Goal: Information Seeking & Learning: Learn about a topic

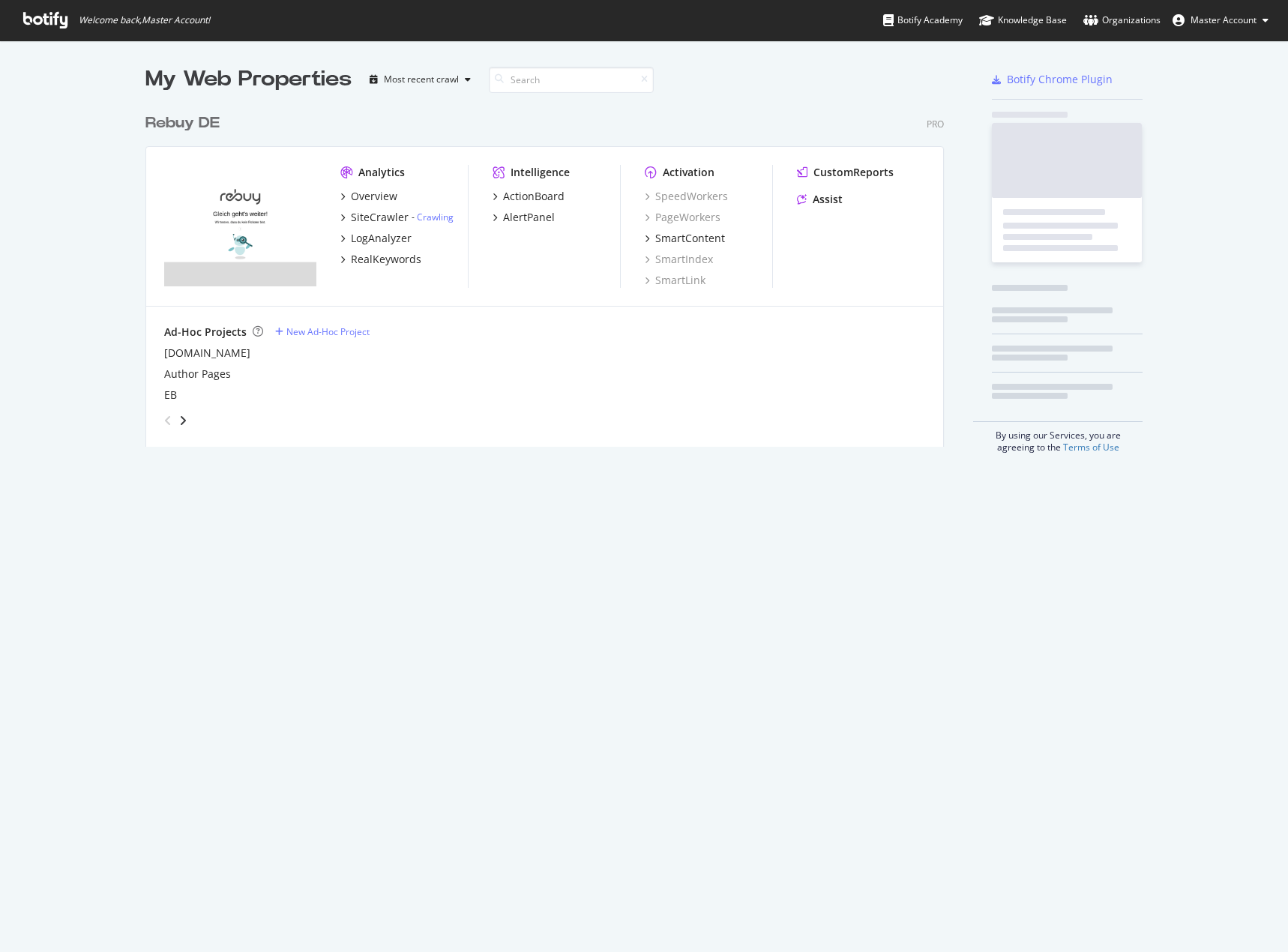
scroll to position [341, 799]
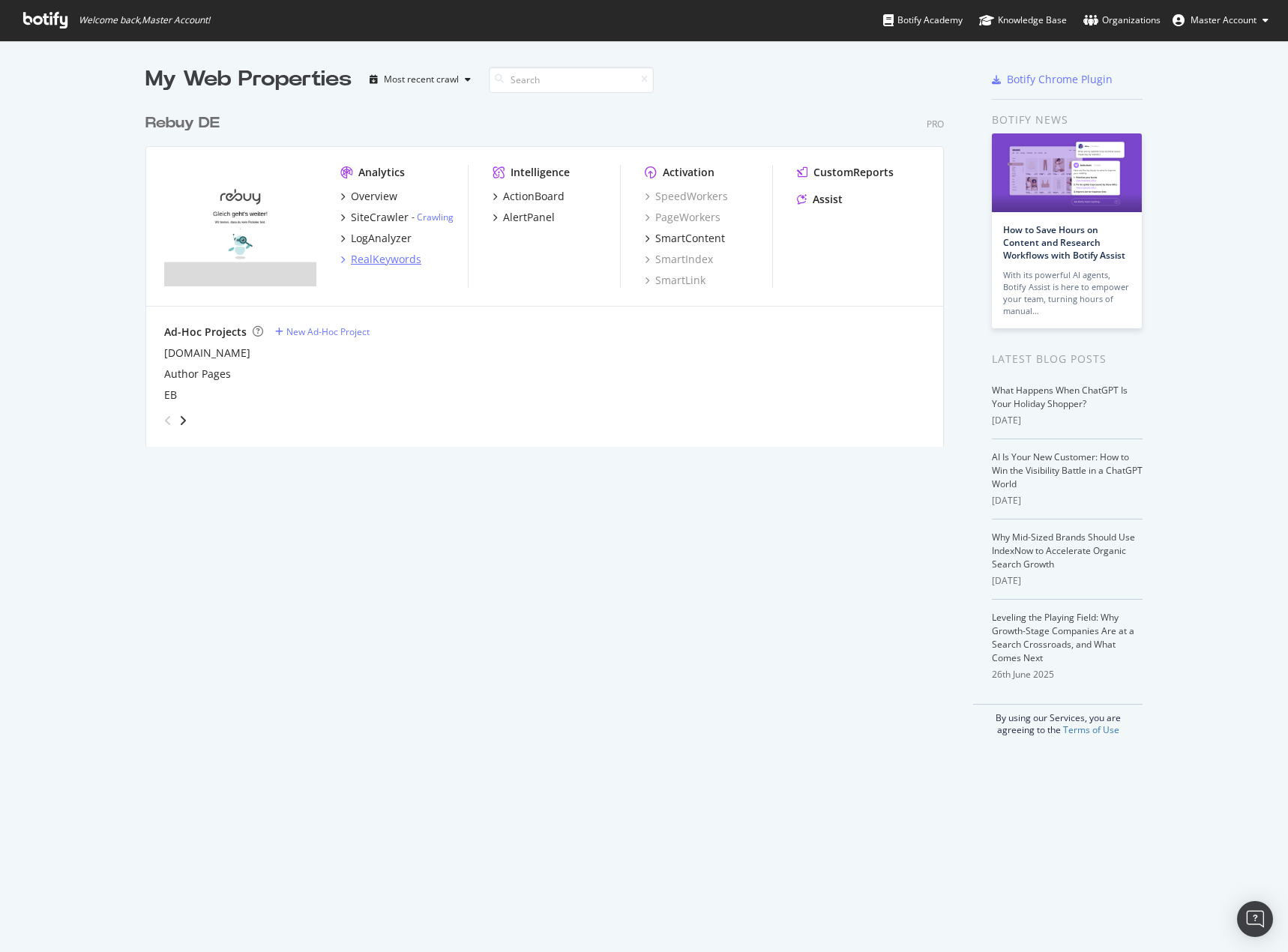
click at [351, 259] on div "RealKeywords" at bounding box center [386, 259] width 71 height 15
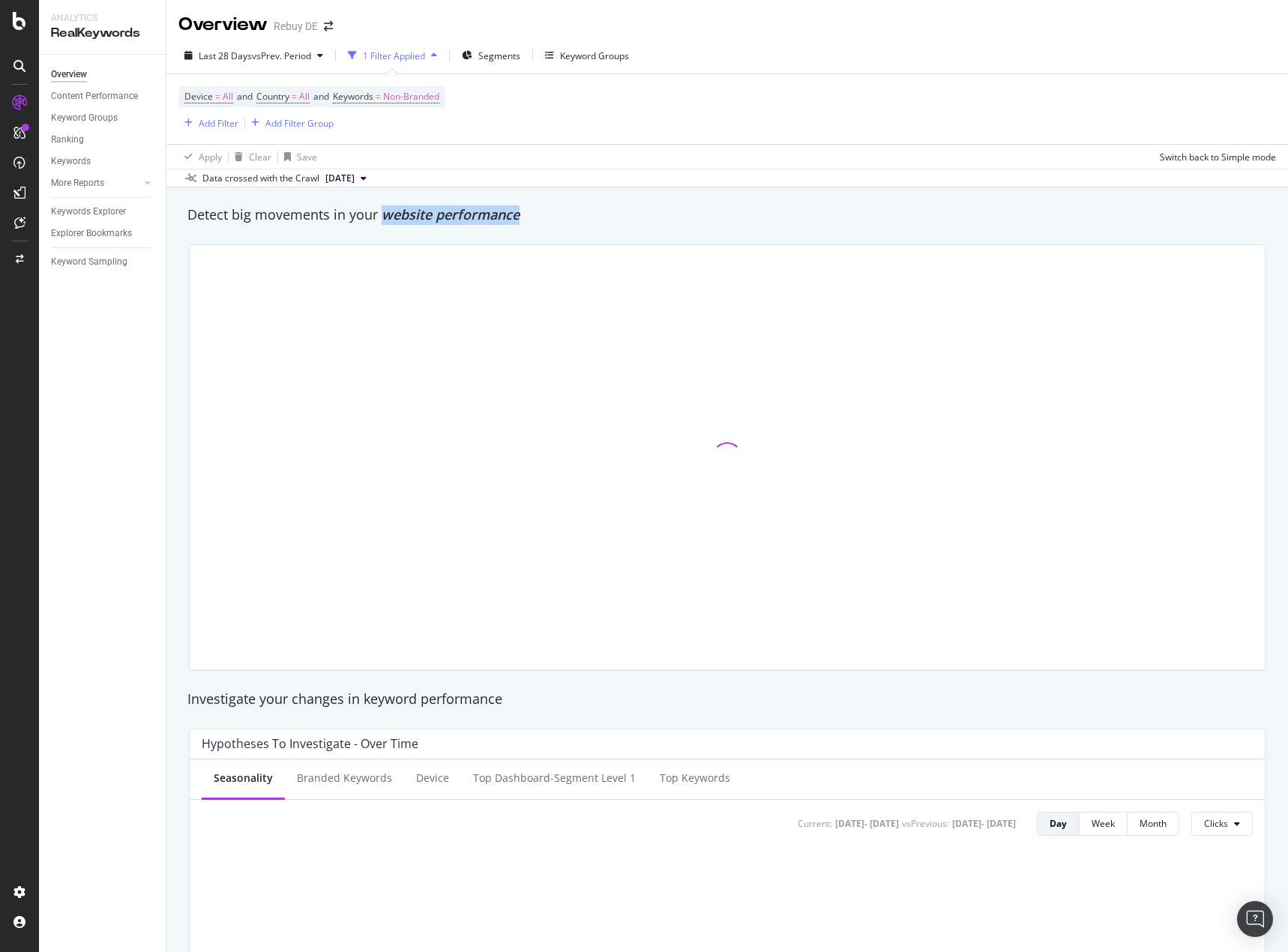
drag, startPoint x: 381, startPoint y: 213, endPoint x: 553, endPoint y: 220, distance: 172.1
click at [553, 220] on div "Detect big movements in your website performance" at bounding box center [727, 215] width 1079 height 19
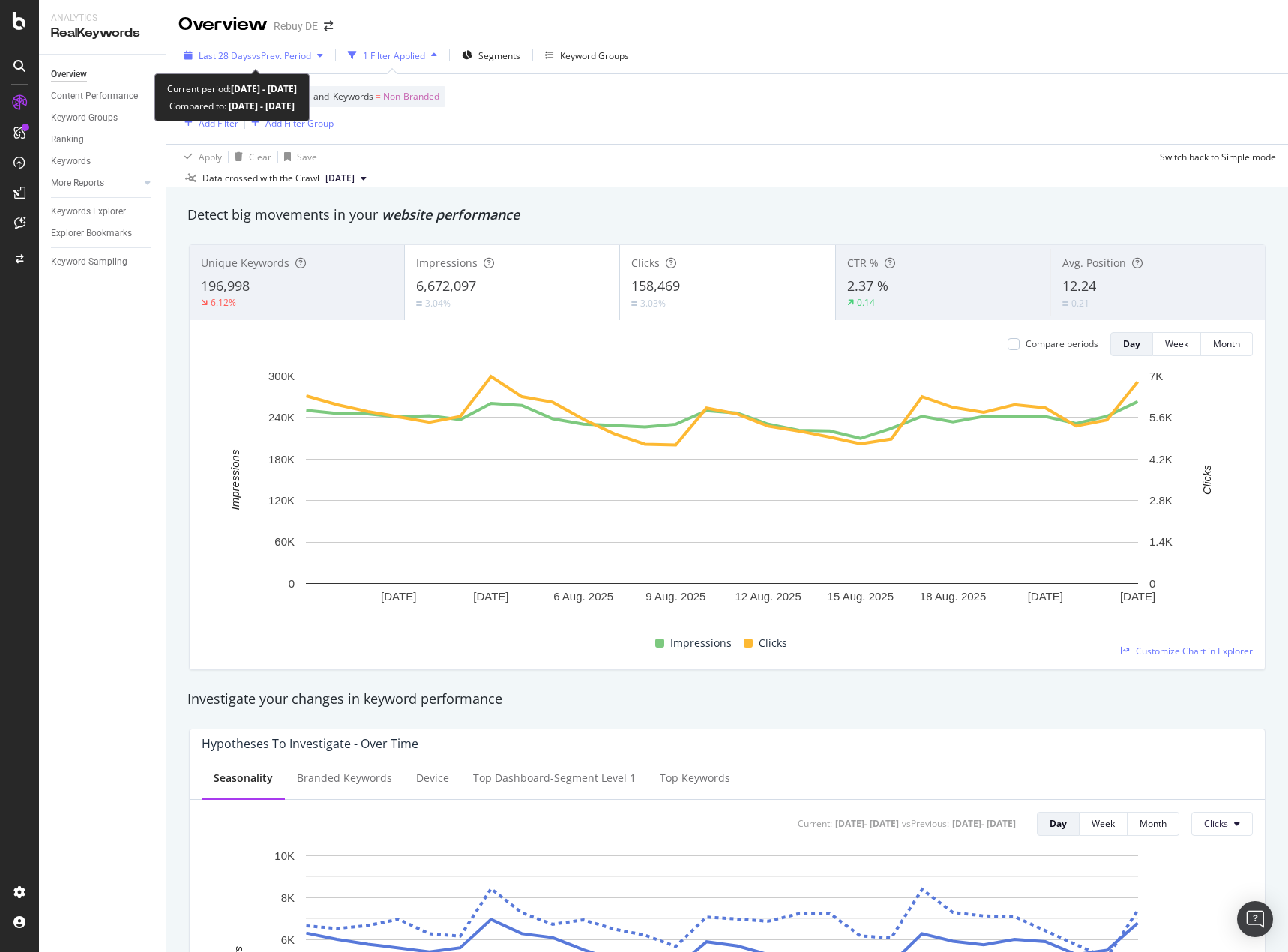
click at [234, 57] on span "Last 28 Days" at bounding box center [225, 56] width 53 height 13
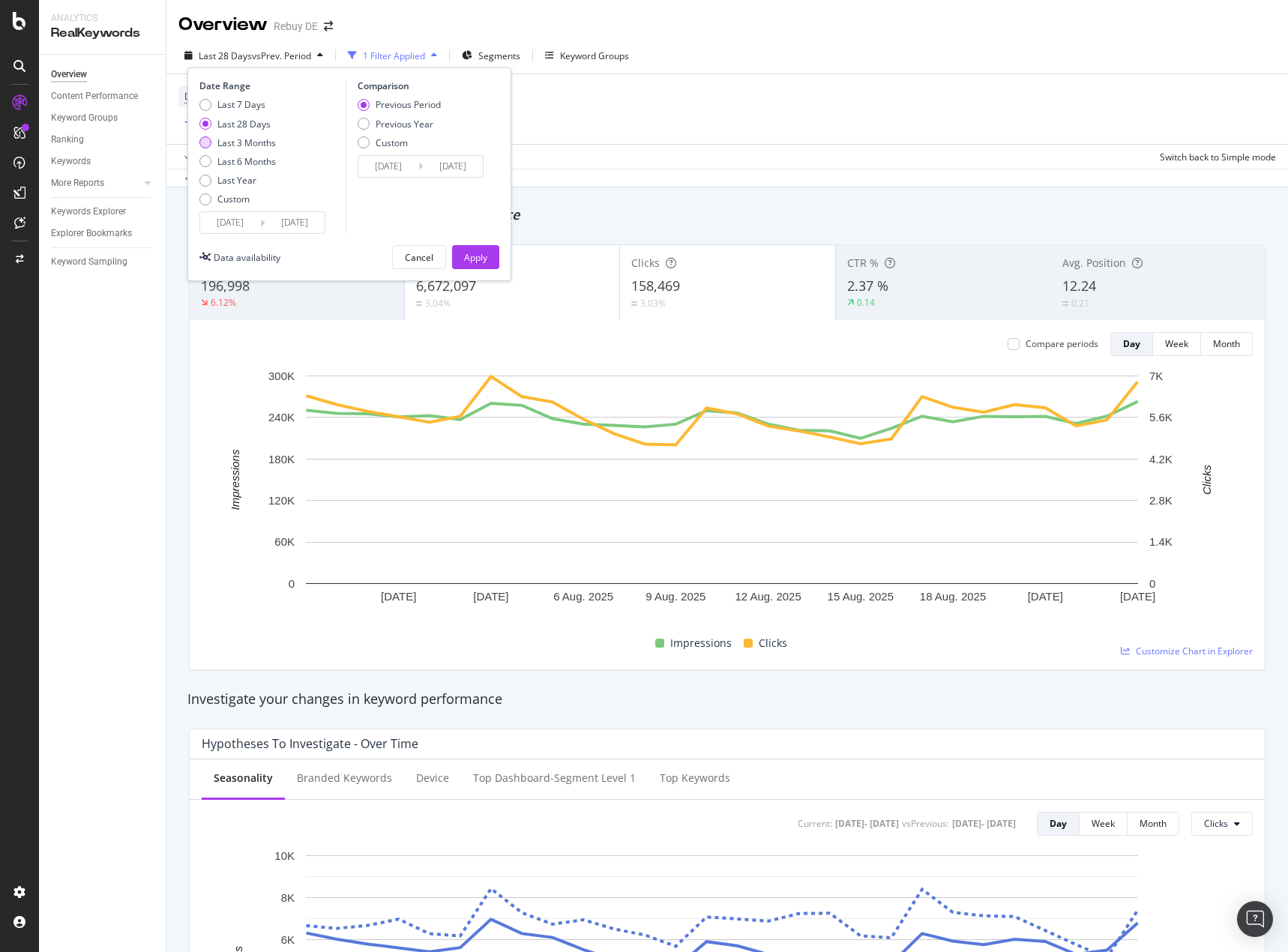
drag, startPoint x: 246, startPoint y: 146, endPoint x: 263, endPoint y: 147, distance: 17.0
click at [245, 146] on div "Last 3 Months" at bounding box center [246, 142] width 58 height 13
type input "[DATE]"
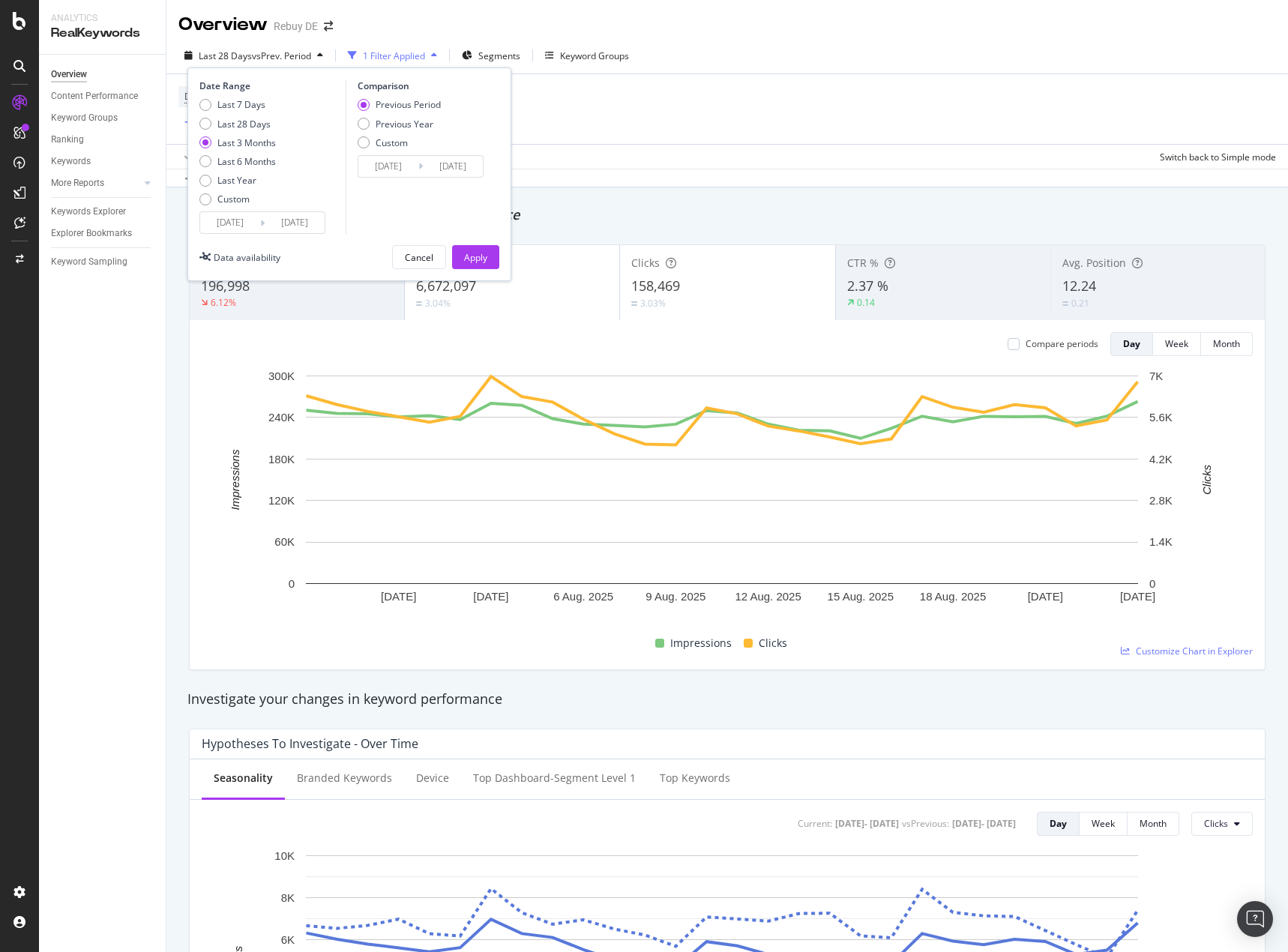
drag, startPoint x: 463, startPoint y: 255, endPoint x: 851, endPoint y: 212, distance: 390.4
click at [463, 255] on button "Apply" at bounding box center [475, 257] width 47 height 24
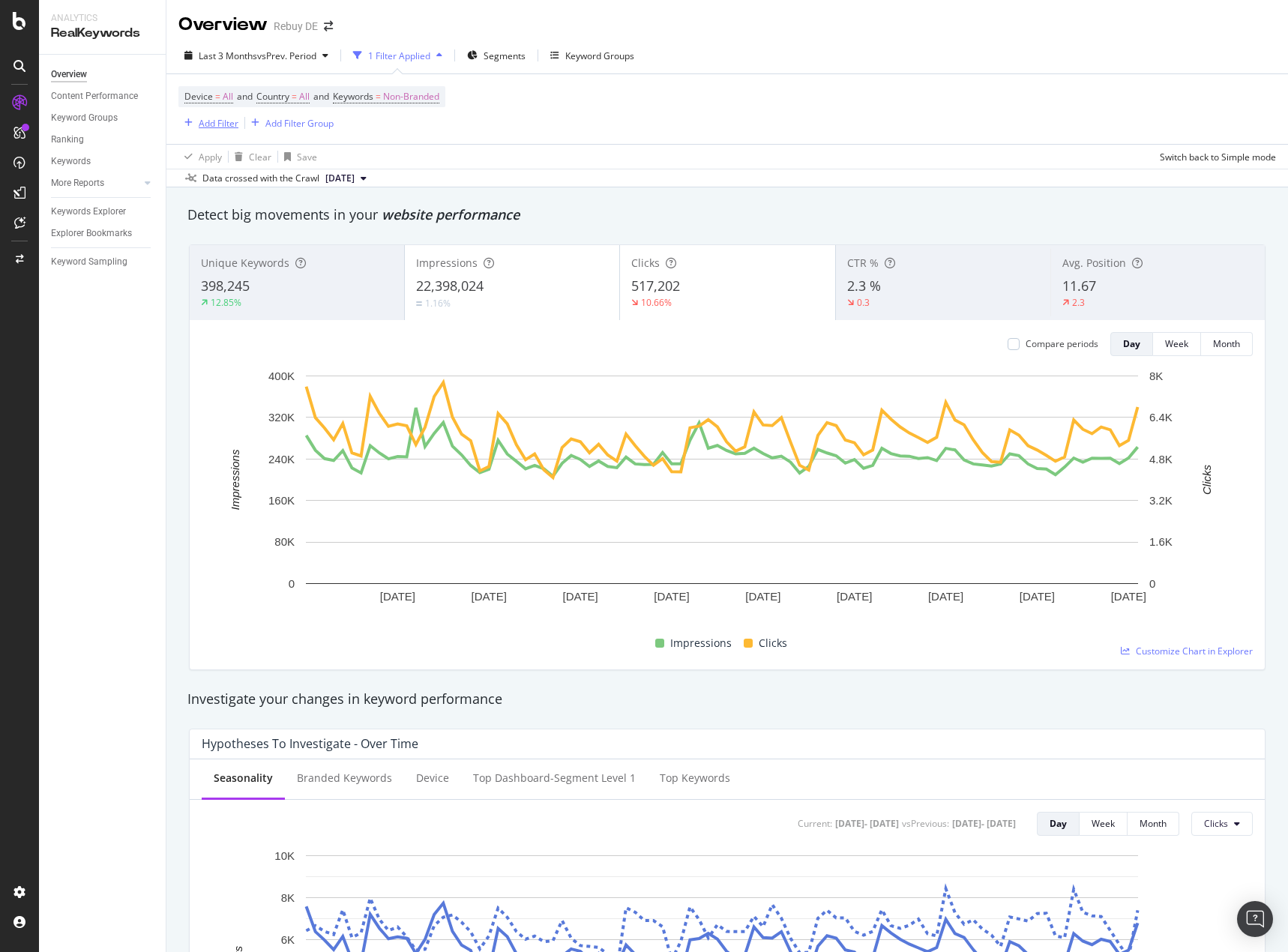
click at [199, 123] on div "Add Filter" at bounding box center [219, 123] width 40 height 13
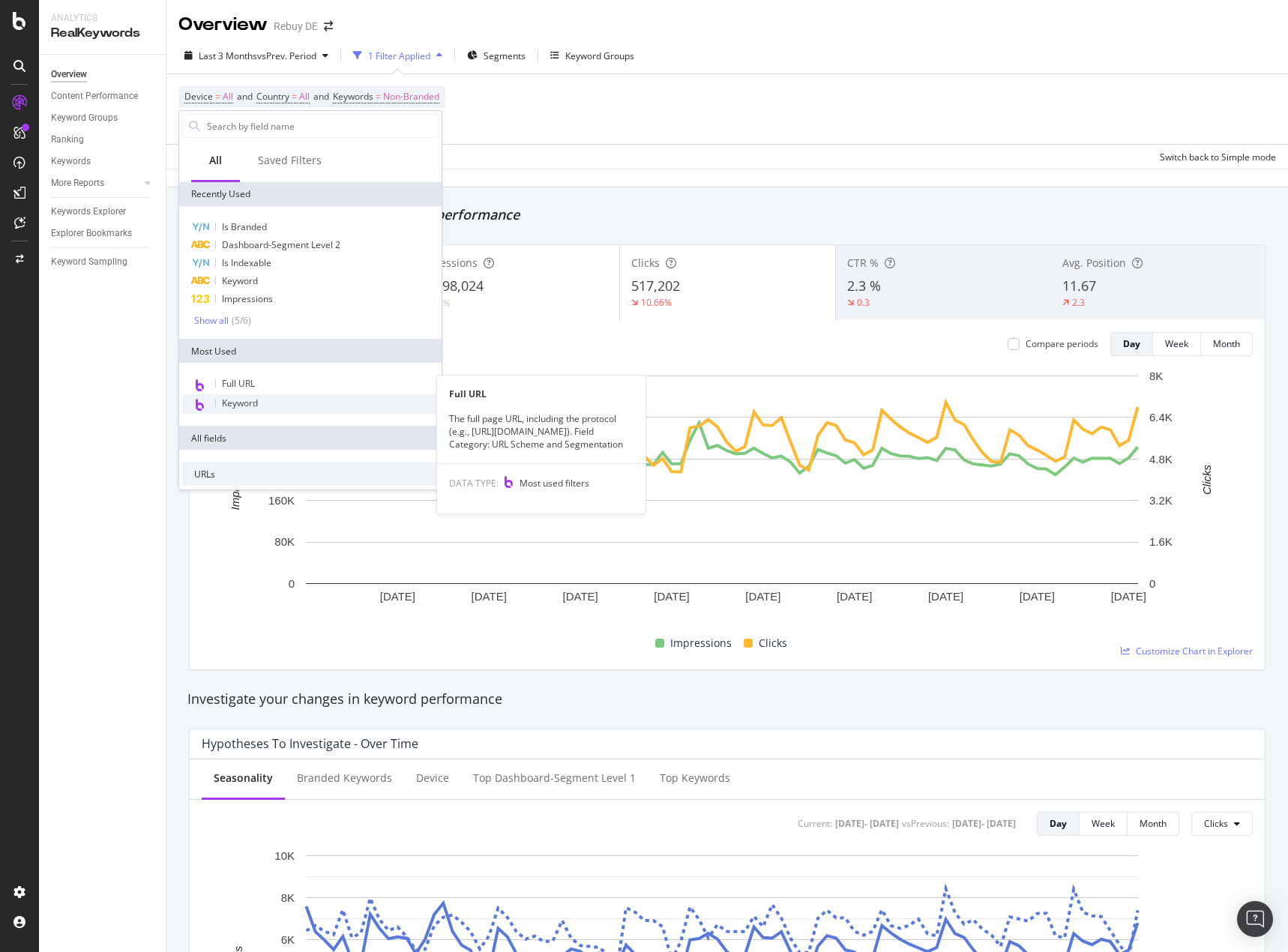
click at [263, 404] on div "Keyword" at bounding box center [310, 404] width 256 height 19
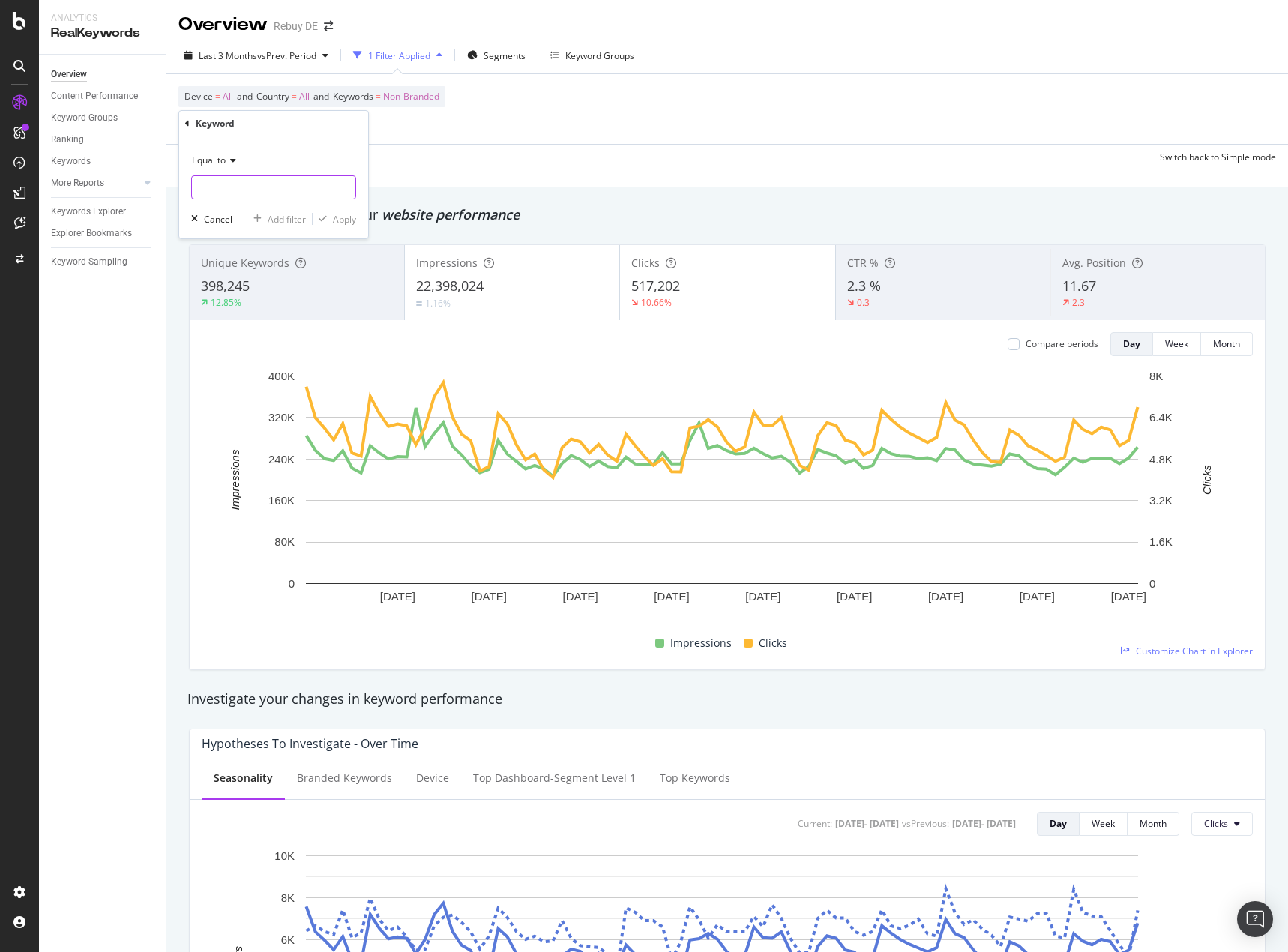
click at [240, 192] on input "text" at bounding box center [273, 187] width 163 height 24
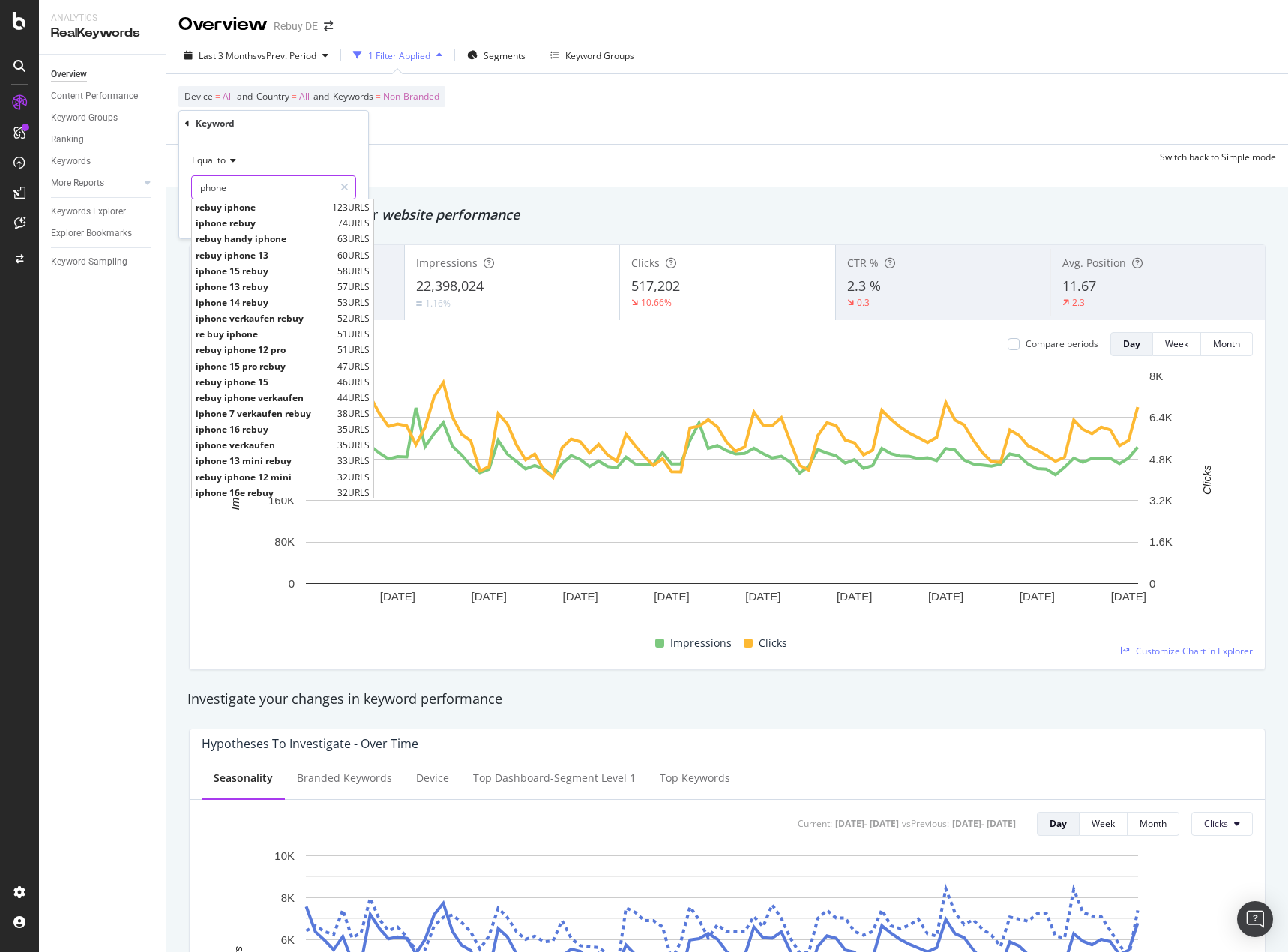
type input "iphone"
click at [236, 162] on icon at bounding box center [230, 160] width 10 height 9
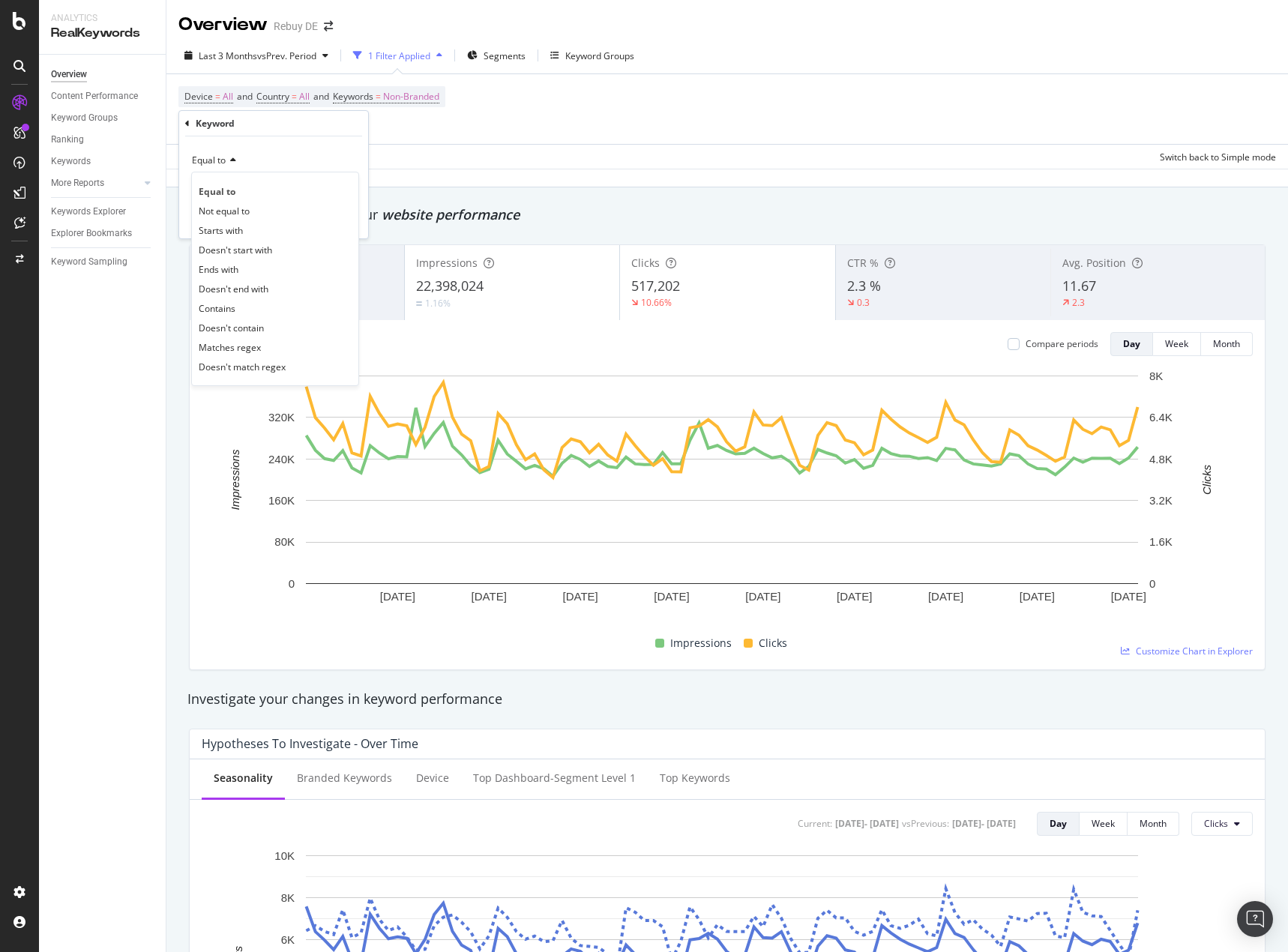
click at [227, 304] on span "Contains" at bounding box center [217, 308] width 37 height 13
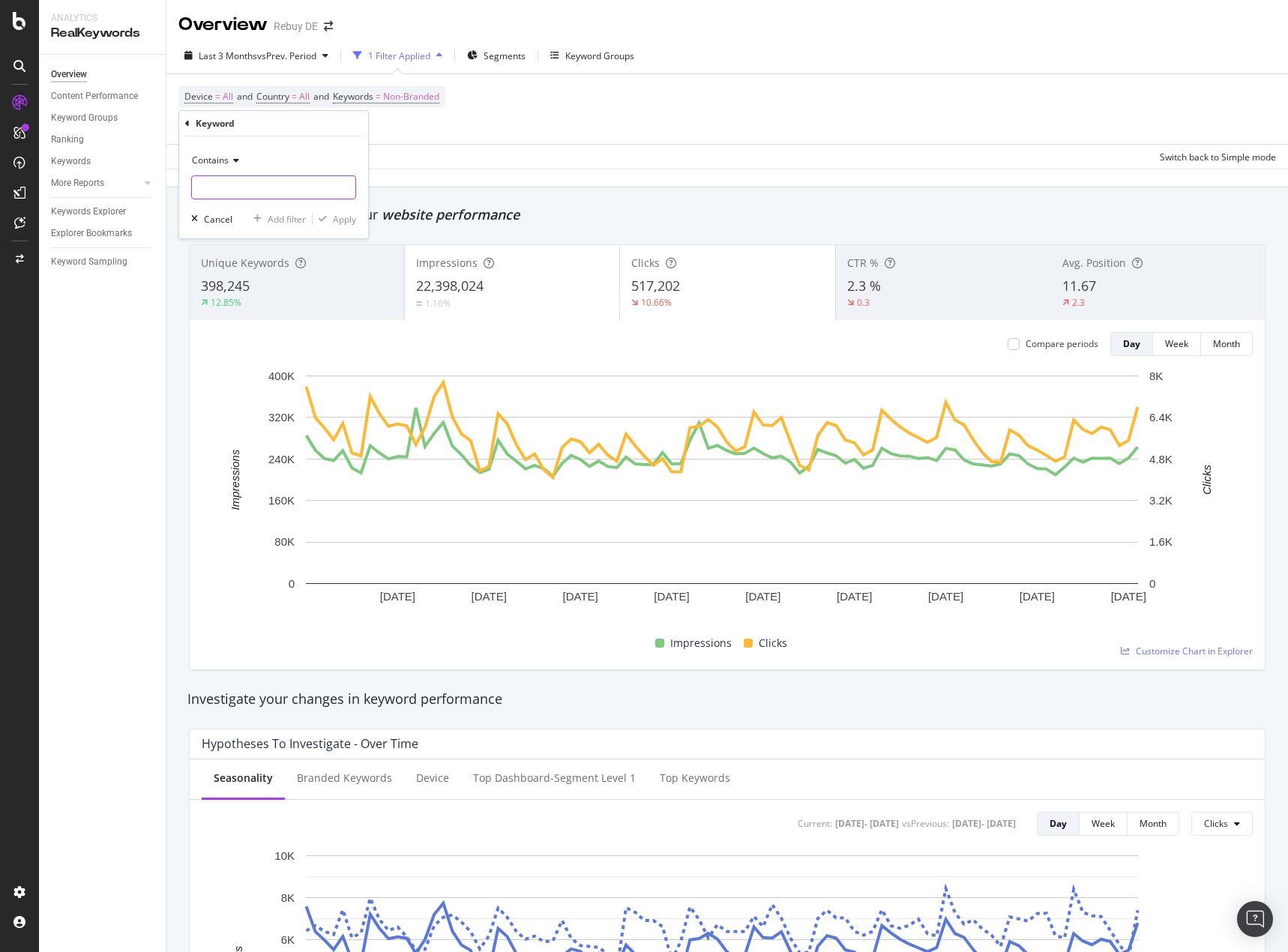
click at [262, 183] on input "text" at bounding box center [273, 187] width 163 height 24
type input "iphone"
drag, startPoint x: 325, startPoint y: 208, endPoint x: 333, endPoint y: 216, distance: 11.3
click at [327, 212] on div "Contains iphone Cancel Add filter Apply" at bounding box center [273, 187] width 189 height 102
click at [334, 217] on div "Apply" at bounding box center [344, 219] width 23 height 13
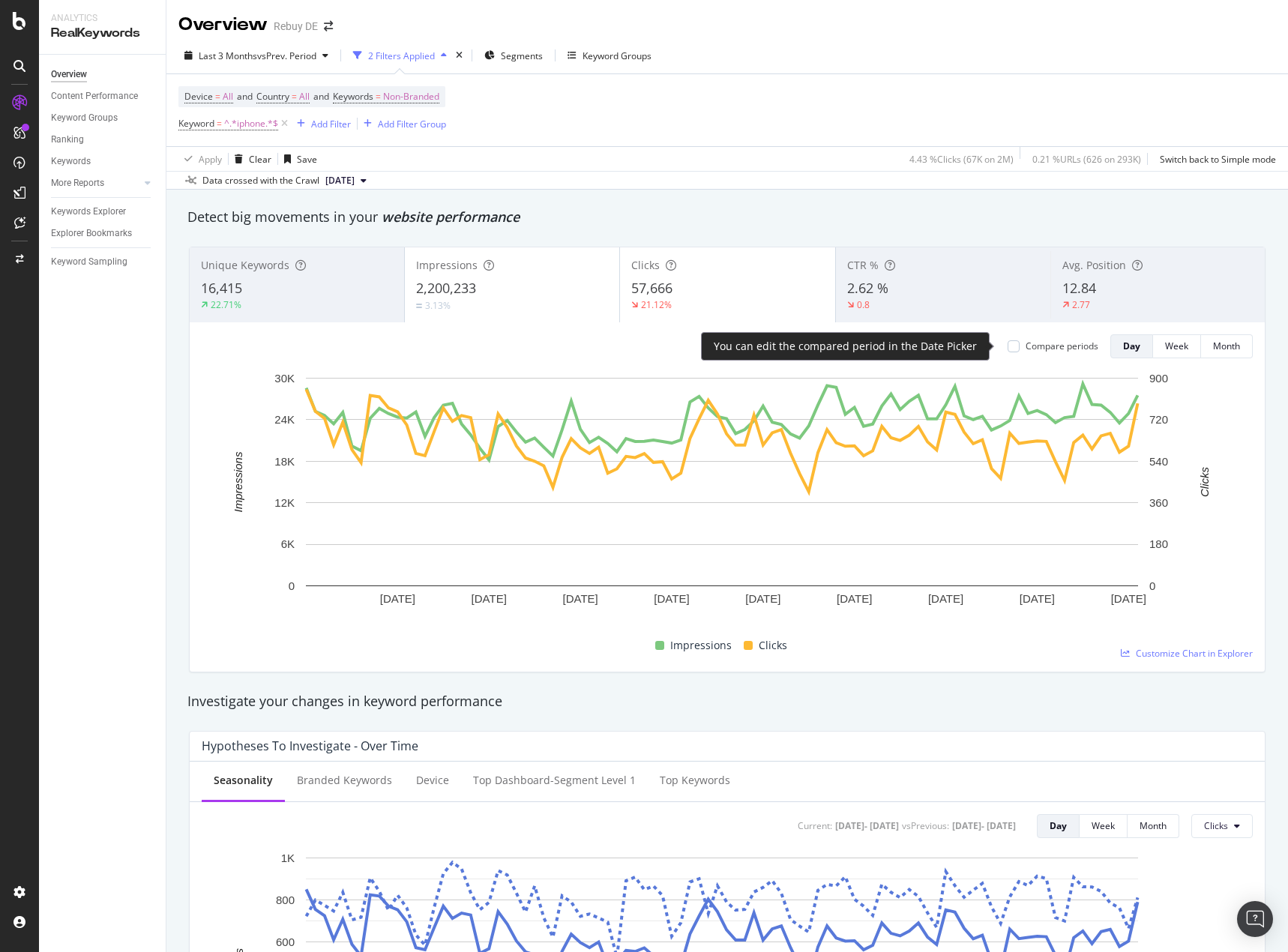
click at [1046, 353] on div "Compare periods" at bounding box center [1061, 346] width 72 height 13
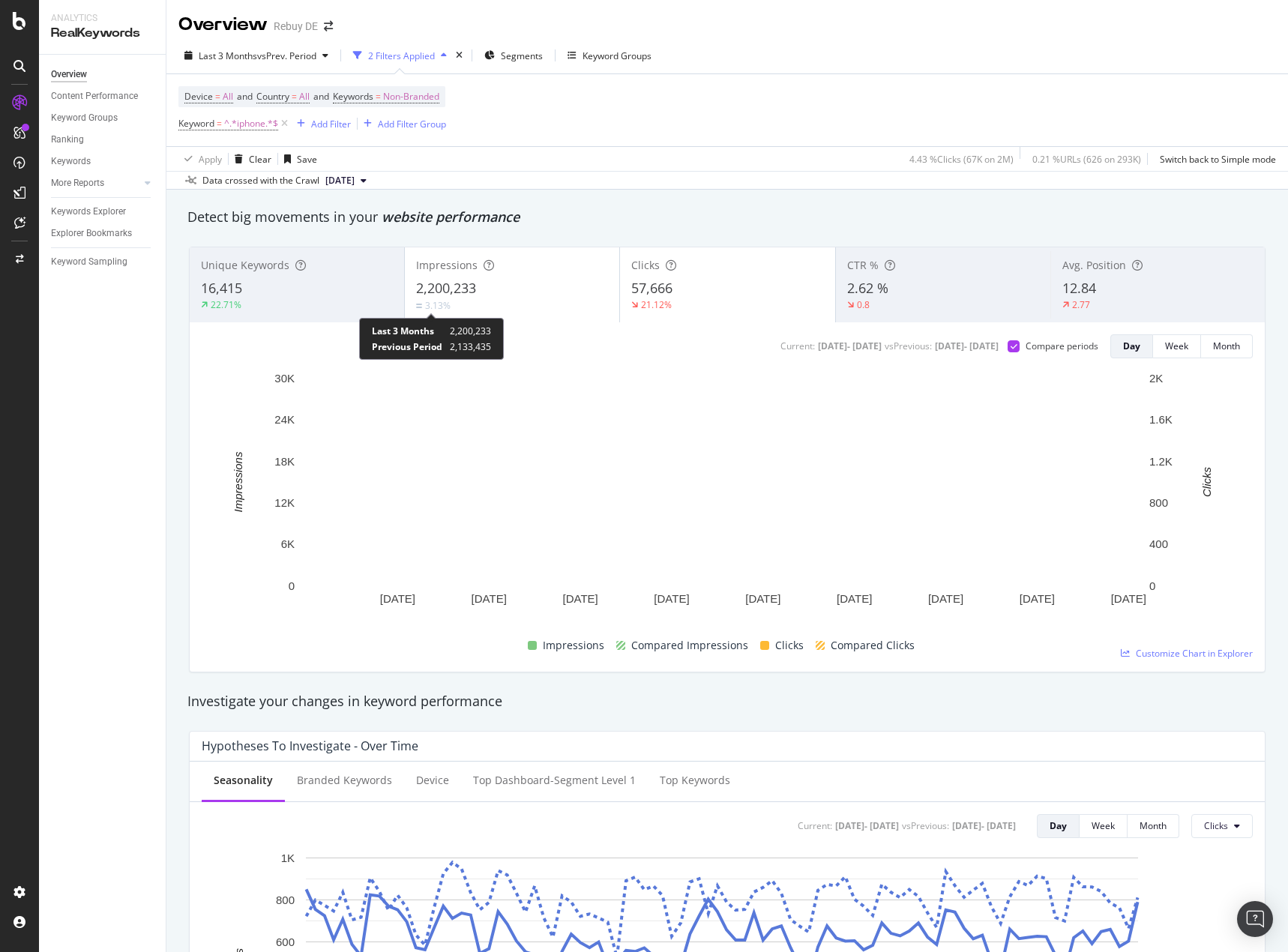
click at [427, 297] on div "Impressions 2,200,233 3.13%" at bounding box center [511, 284] width 214 height 68
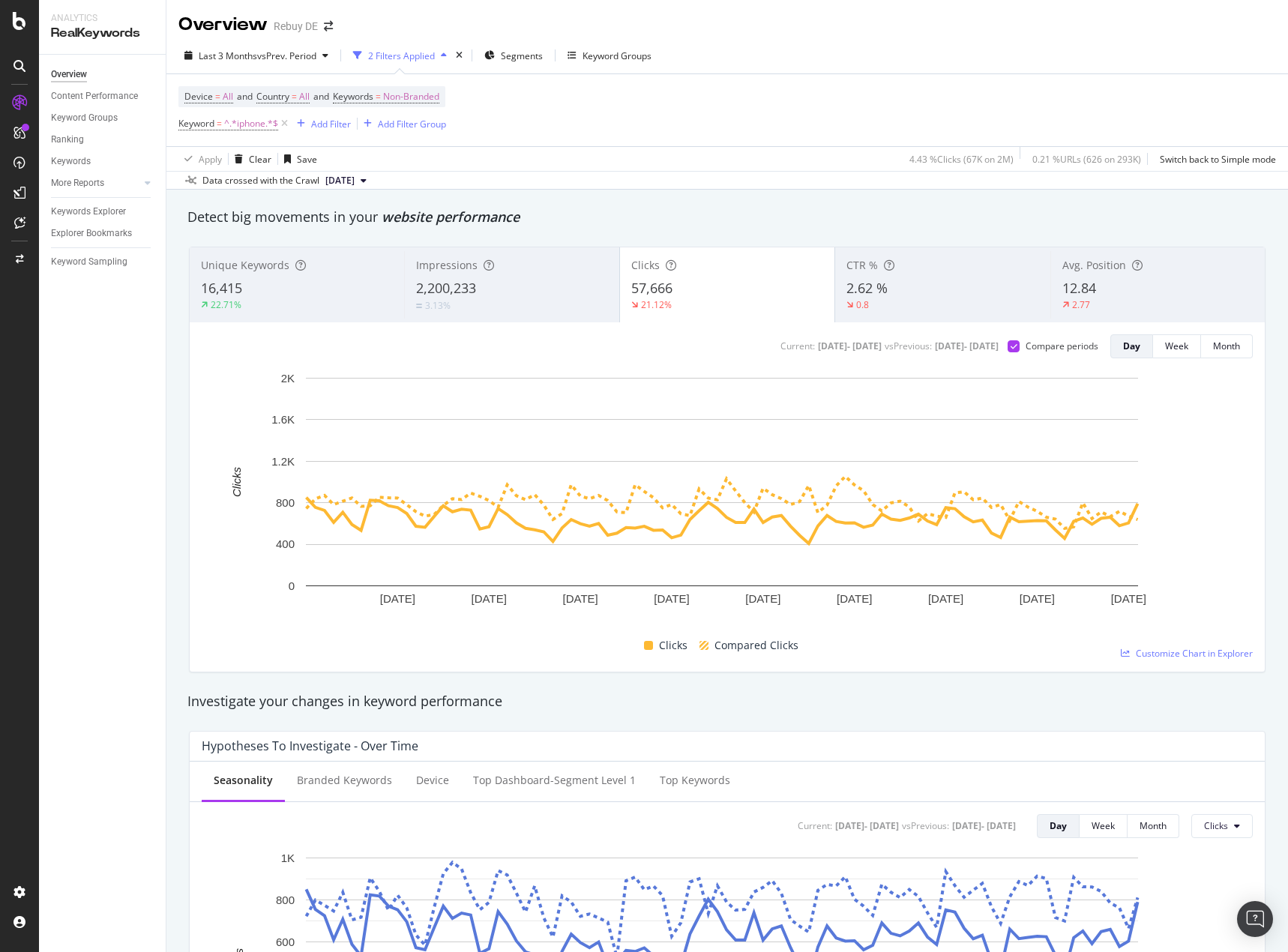
click at [1095, 273] on div "Avg. Position" at bounding box center [1157, 265] width 191 height 15
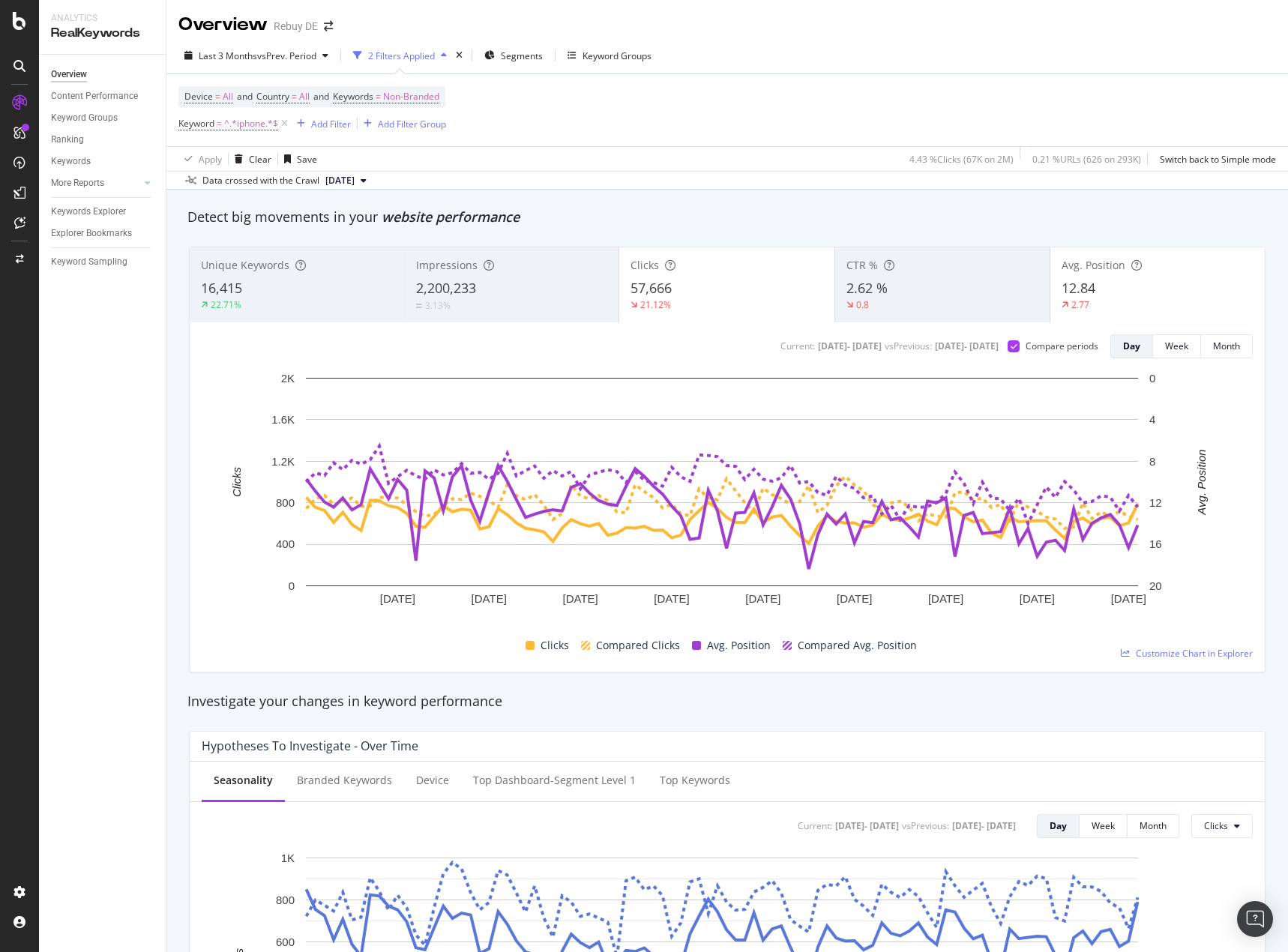
click at [1093, 291] on div "12.84" at bounding box center [1157, 288] width 192 height 19
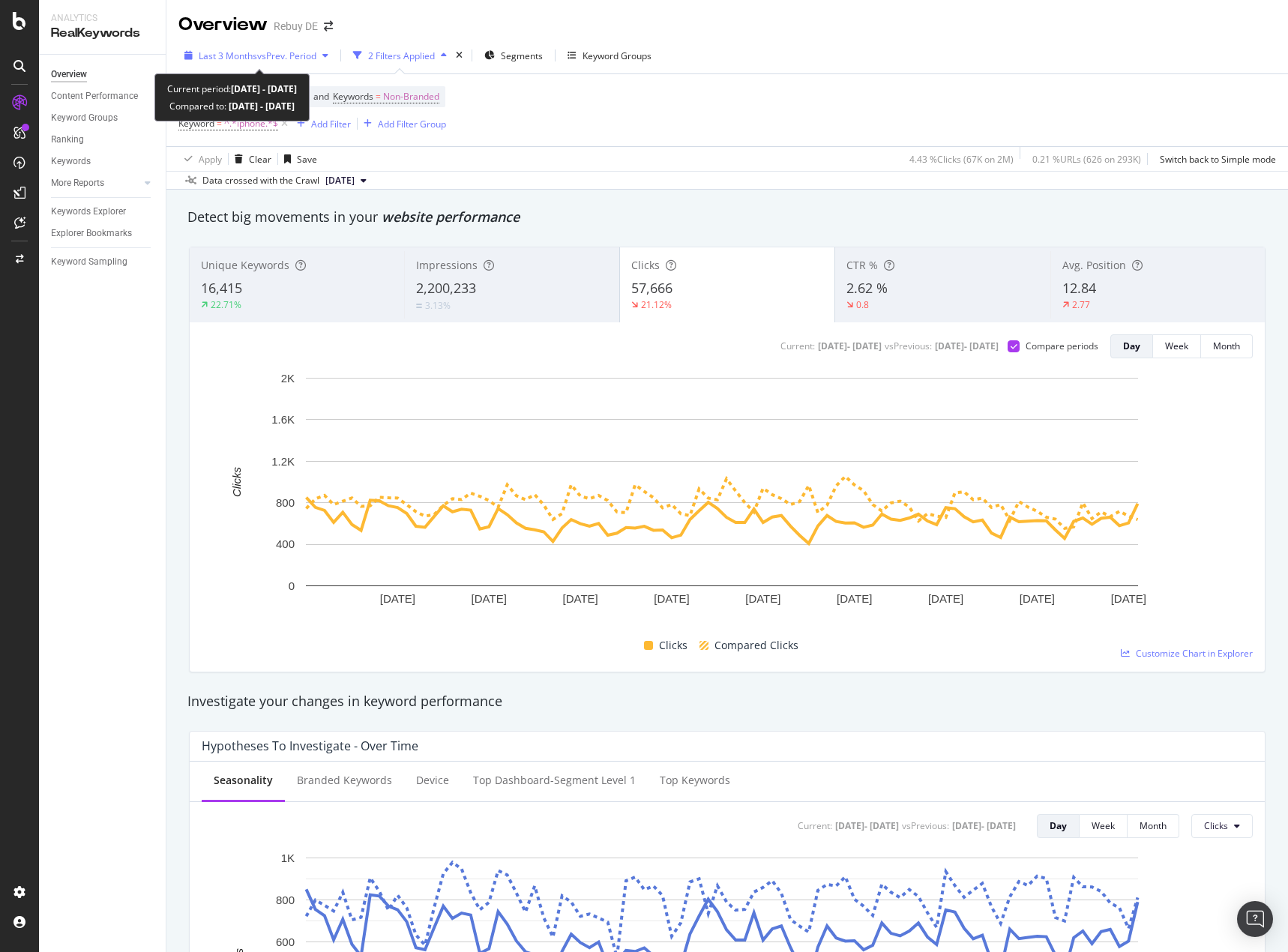
click at [302, 58] on span "vs Prev. Period" at bounding box center [287, 56] width 59 height 13
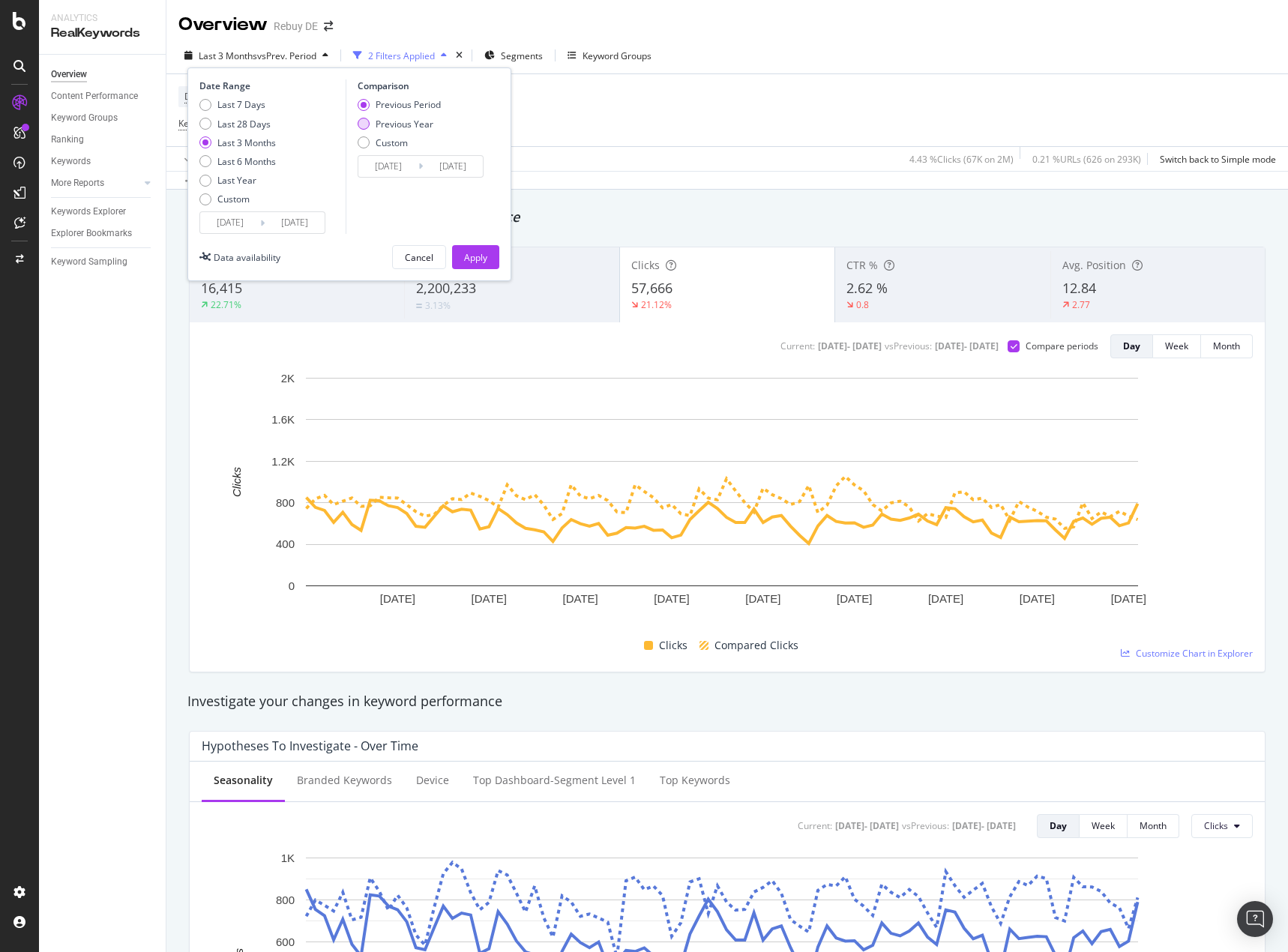
click at [416, 120] on div "Previous Year" at bounding box center [404, 124] width 58 height 13
type input "[DATE]"
click at [497, 254] on button "Apply" at bounding box center [475, 257] width 47 height 24
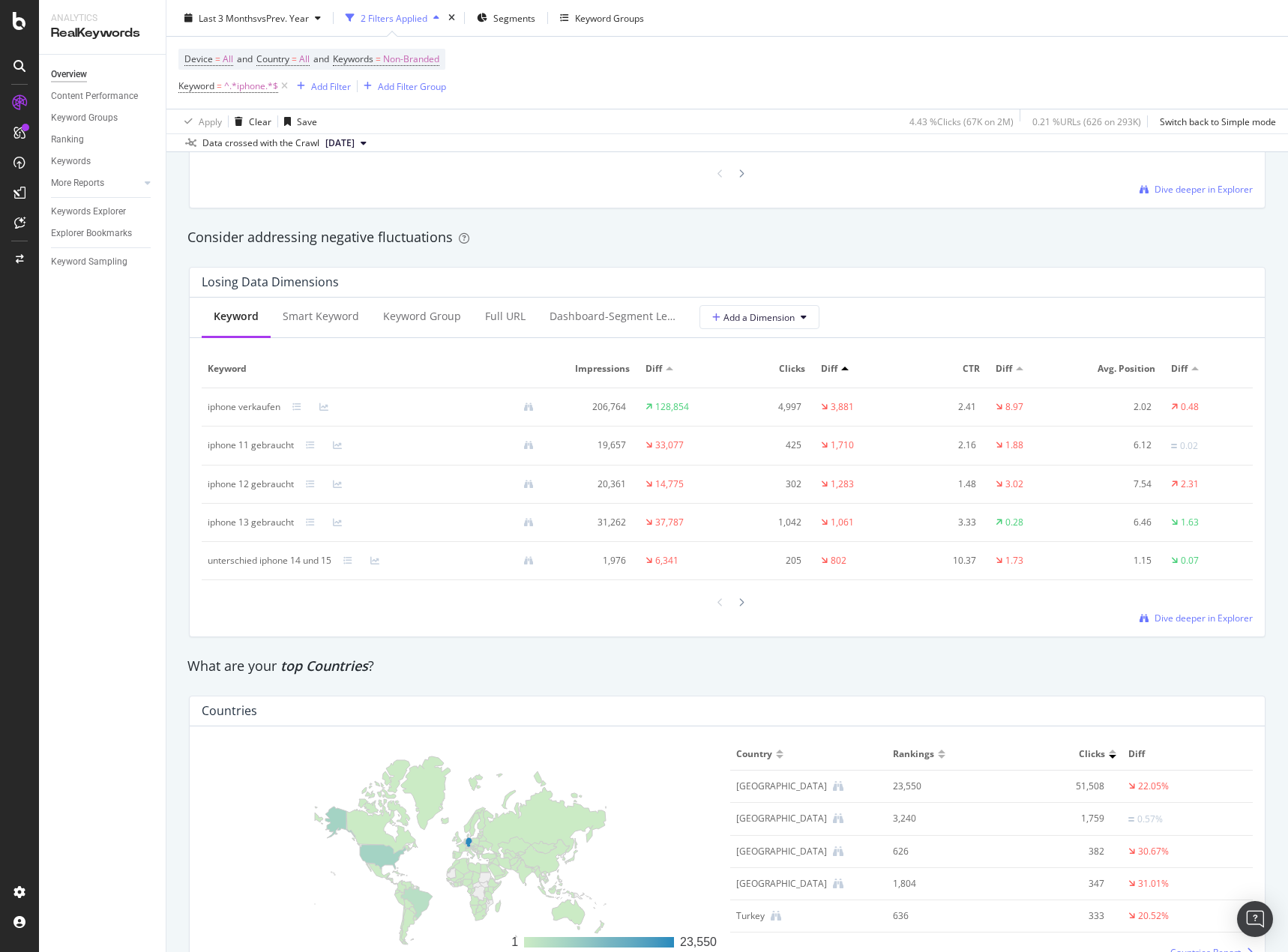
scroll to position [1637, 0]
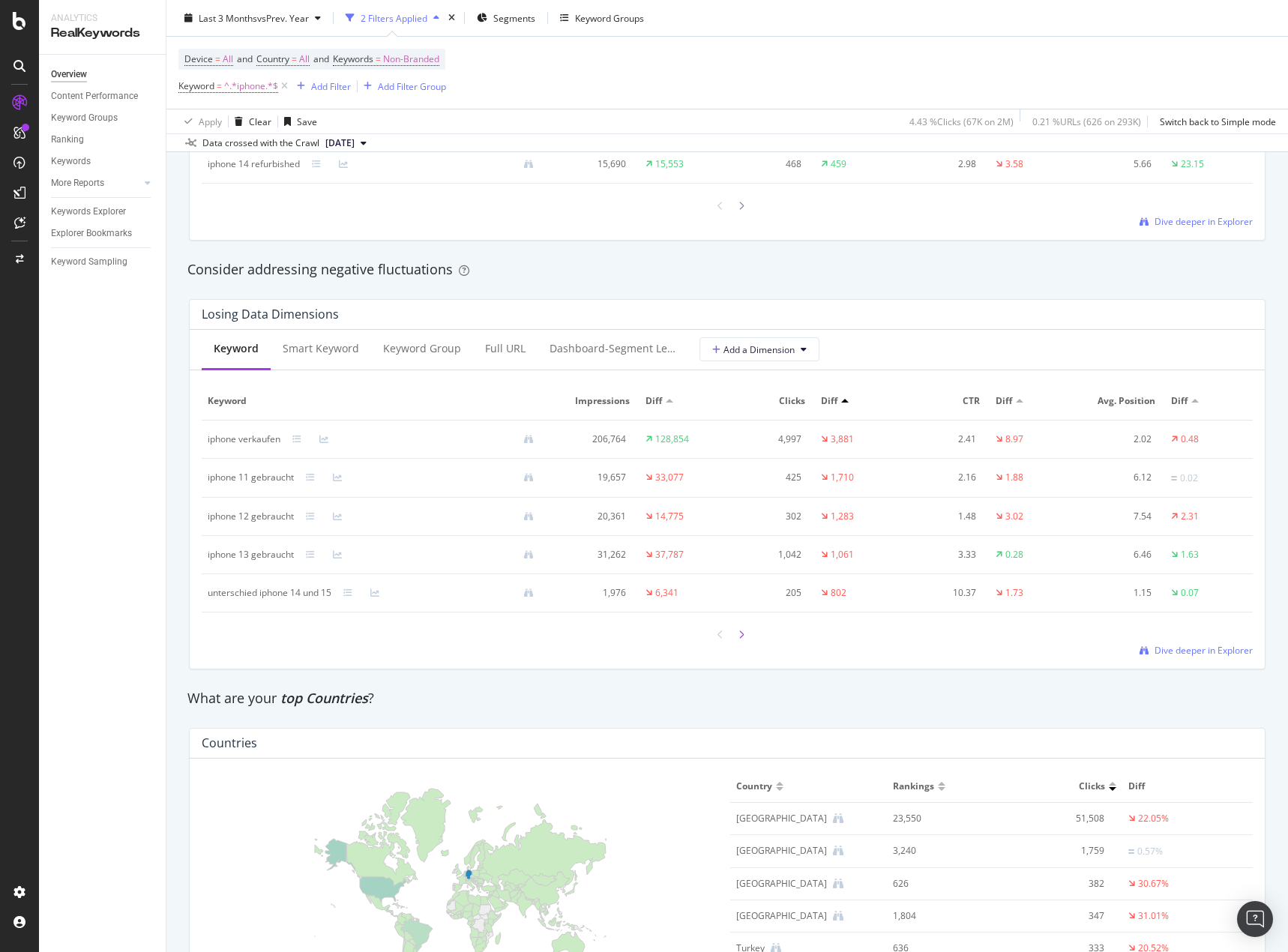
click at [738, 637] on icon at bounding box center [741, 634] width 6 height 9
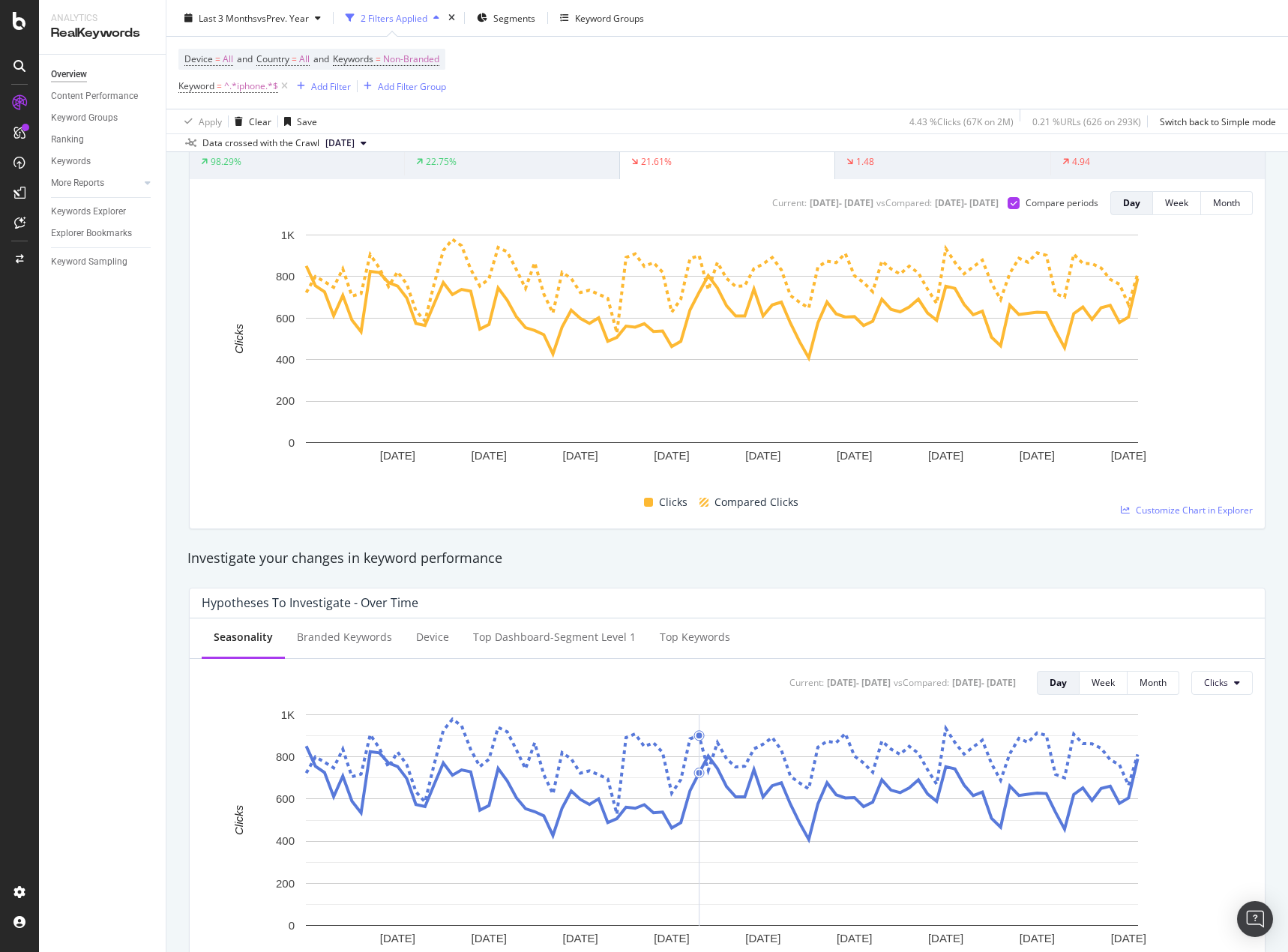
scroll to position [0, 0]
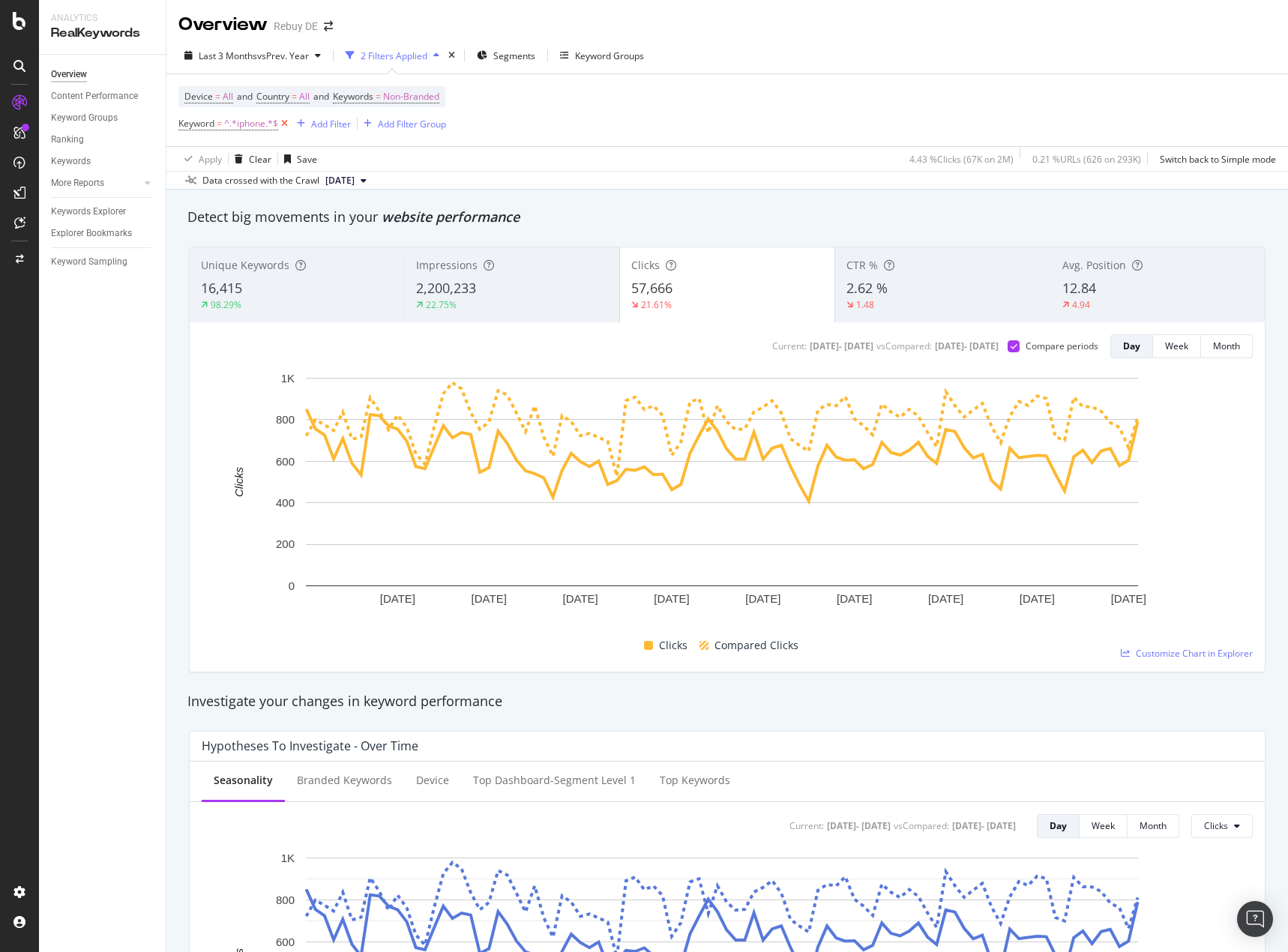
click at [287, 119] on icon at bounding box center [284, 123] width 13 height 15
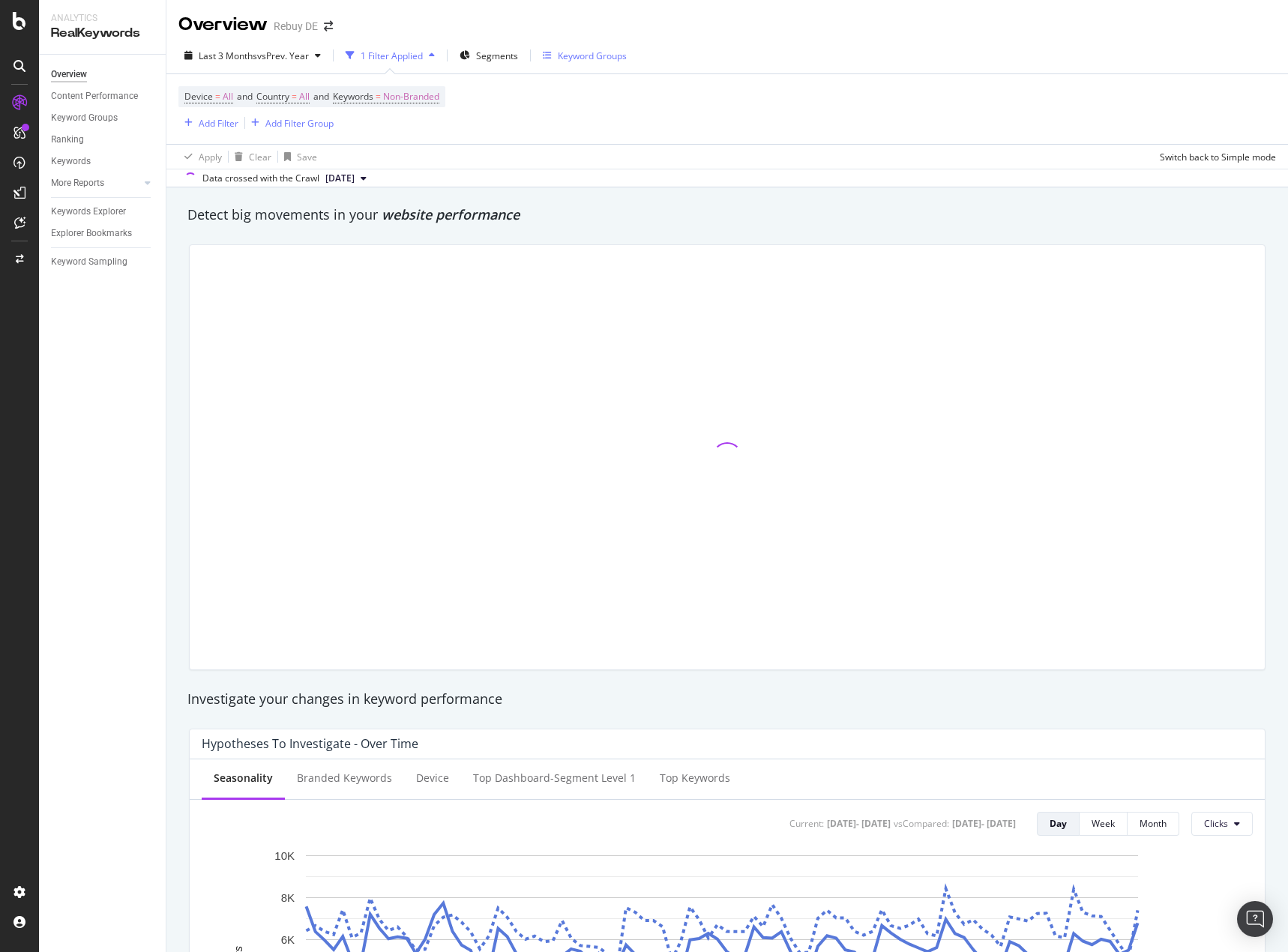
click at [580, 56] on div "Keyword Groups" at bounding box center [592, 56] width 69 height 13
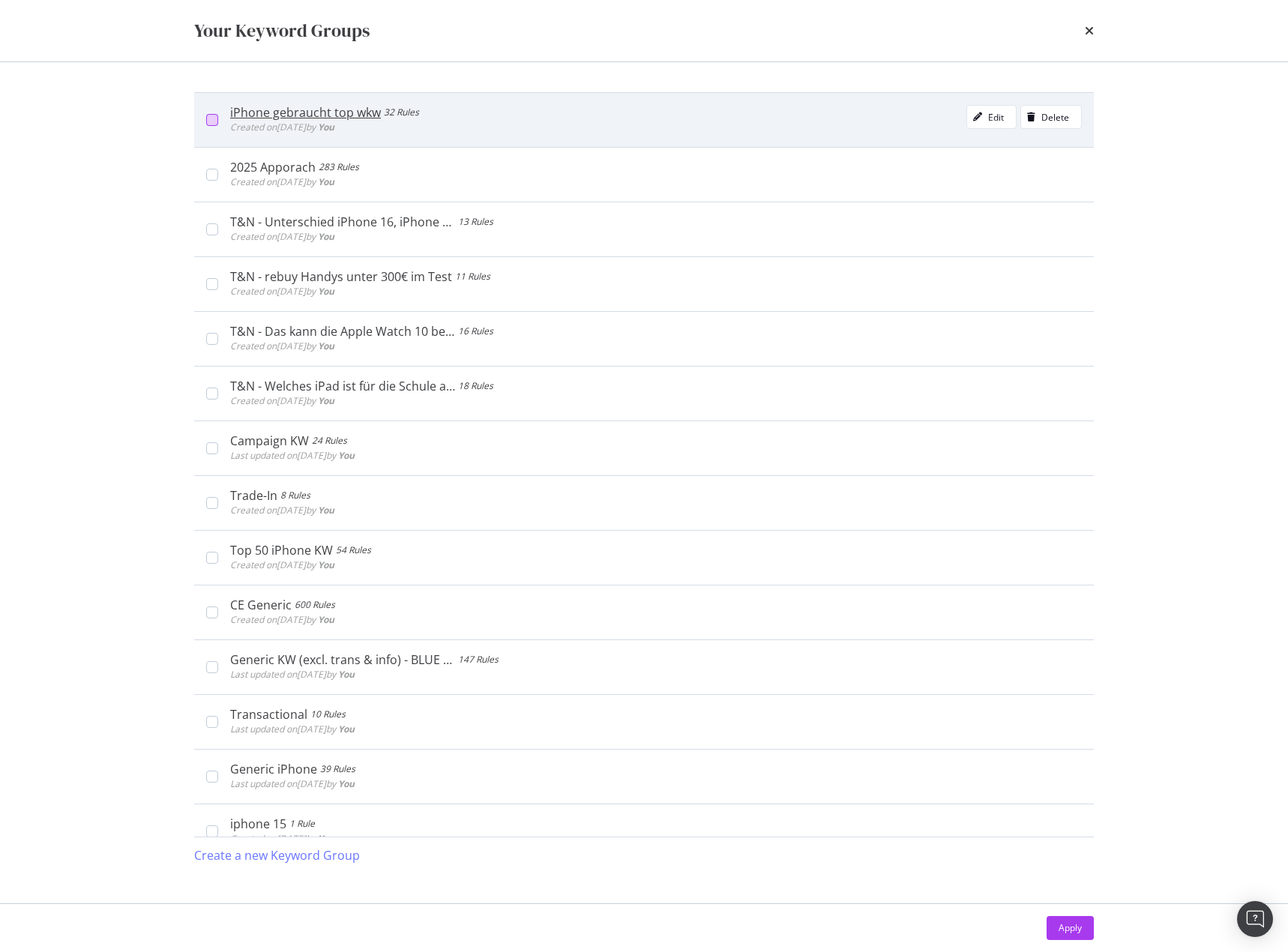
click at [211, 123] on div "modal" at bounding box center [212, 119] width 12 height 12
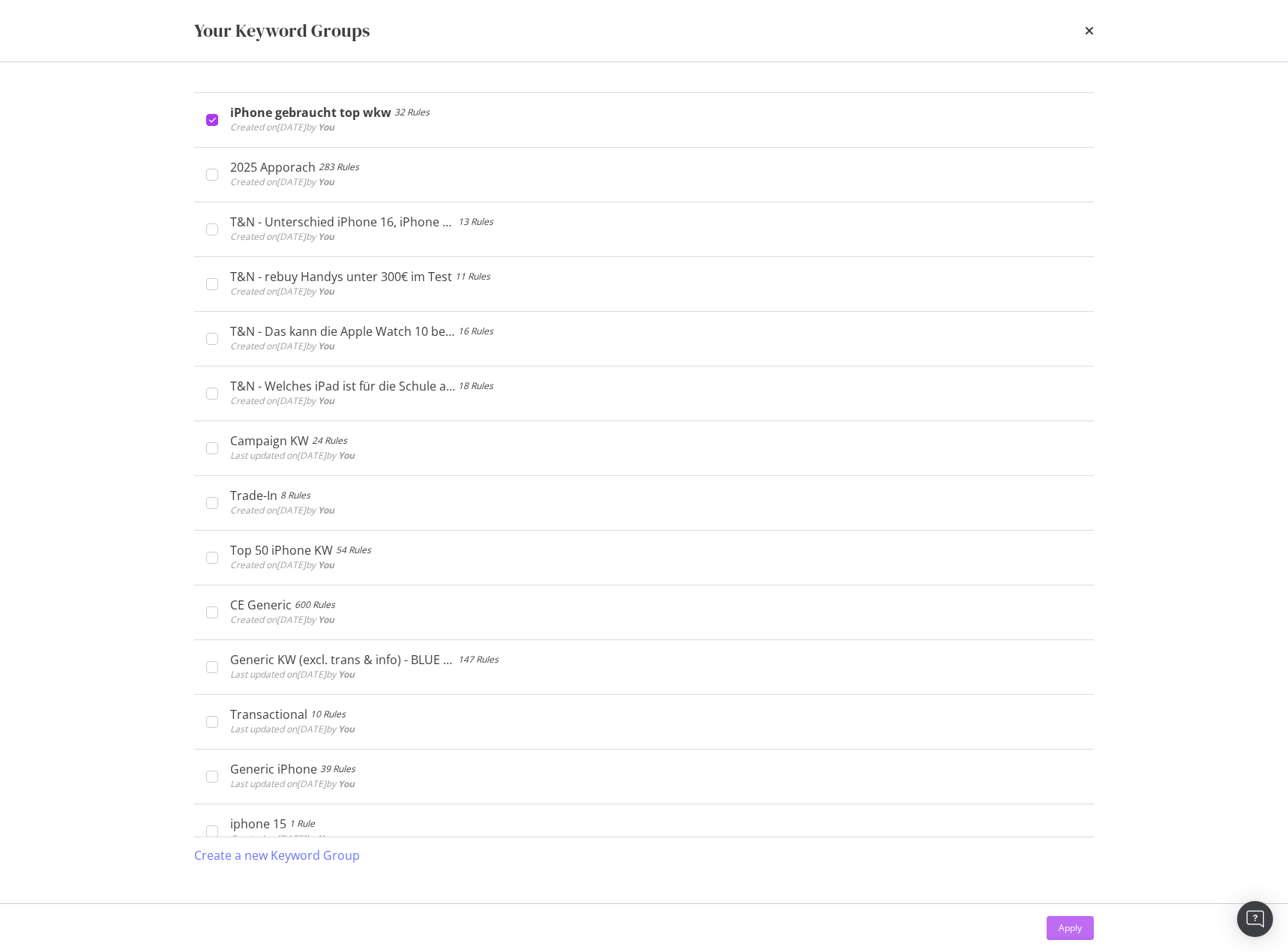
click at [1086, 917] on button "Apply" at bounding box center [1069, 928] width 47 height 24
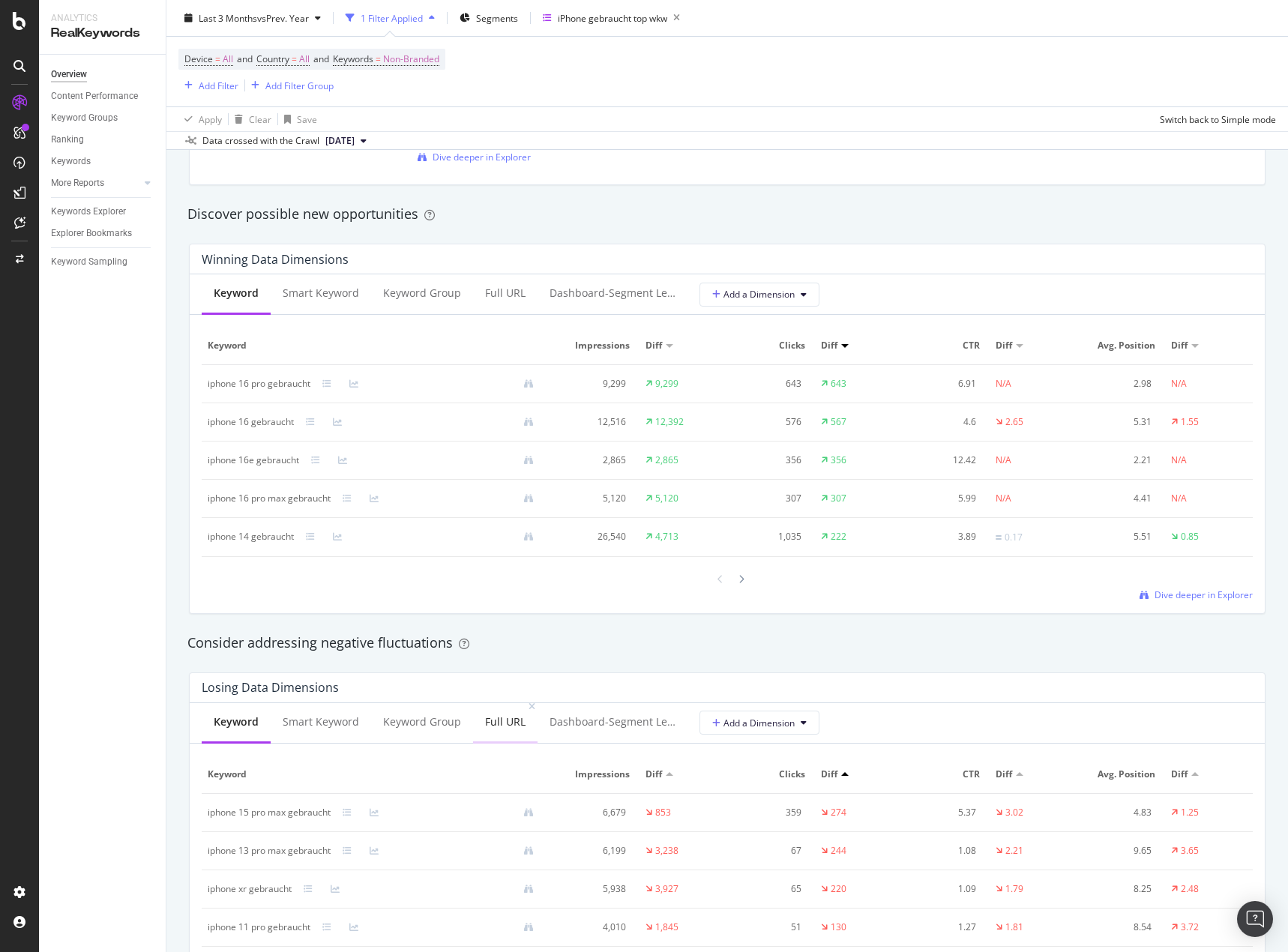
scroll to position [1349, 0]
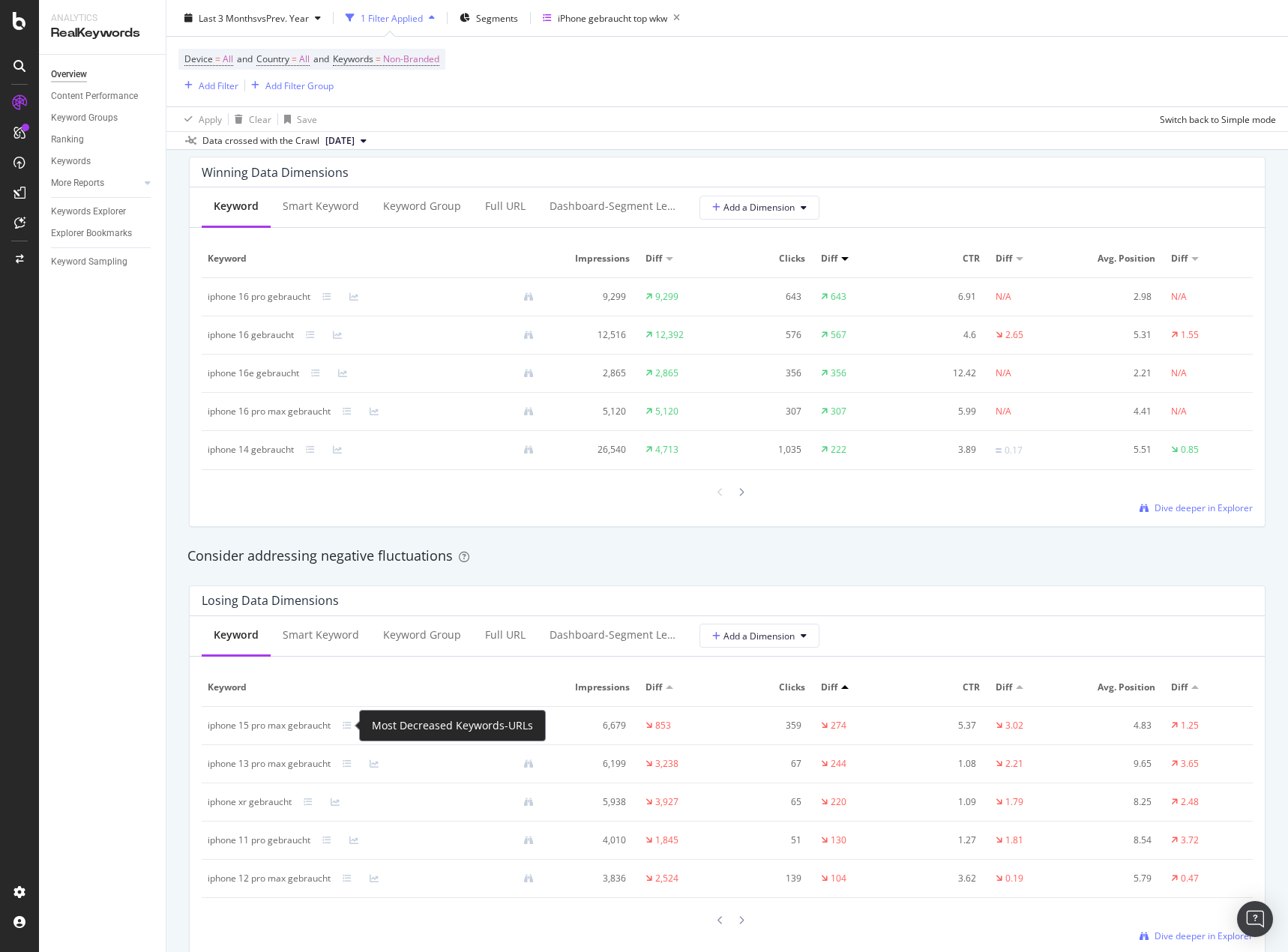
click at [353, 719] on div "iphone 15 pro max gebraucht" at bounding box center [377, 725] width 338 height 14
click at [349, 727] on icon at bounding box center [346, 725] width 9 height 9
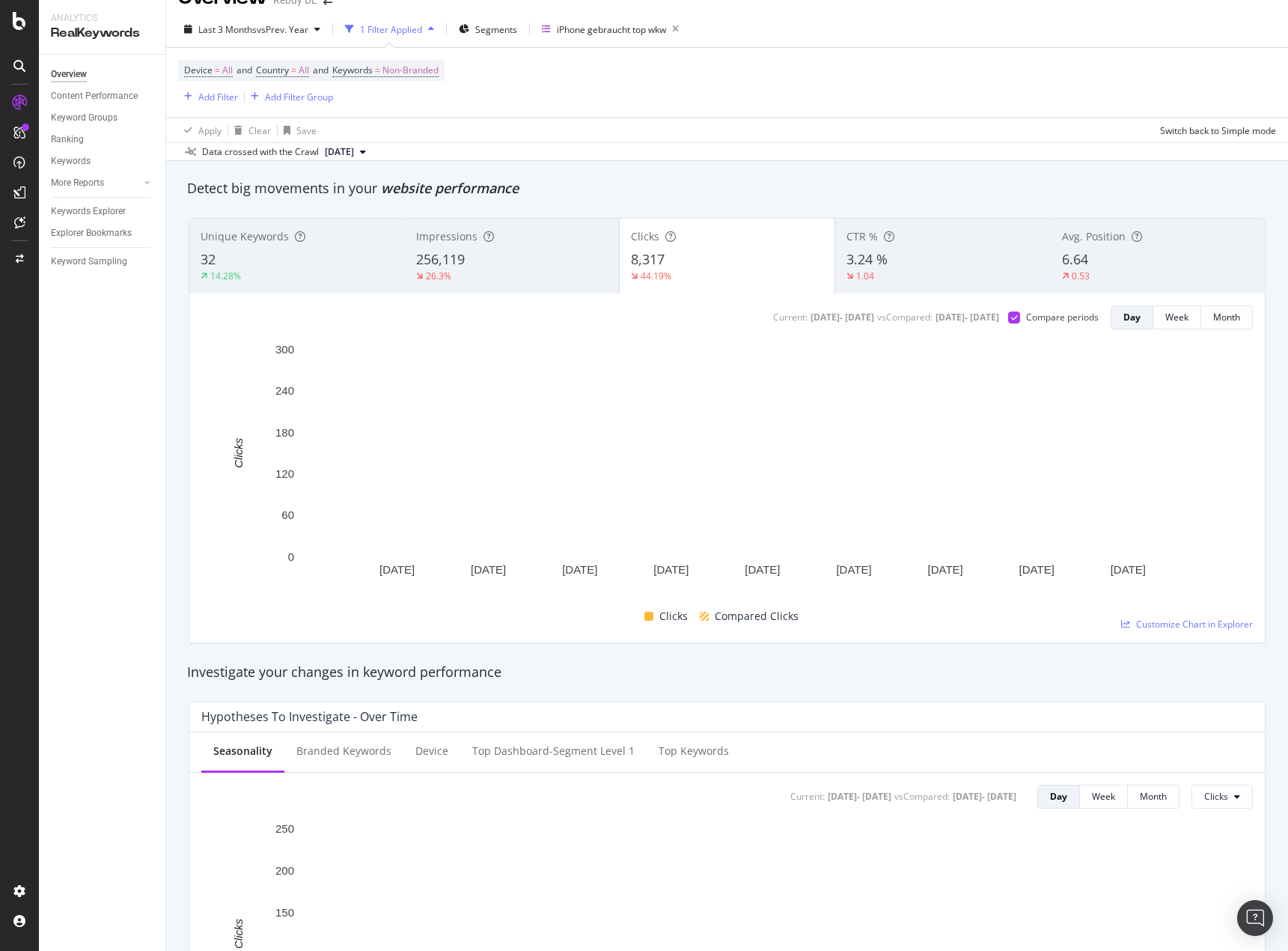
scroll to position [0, 0]
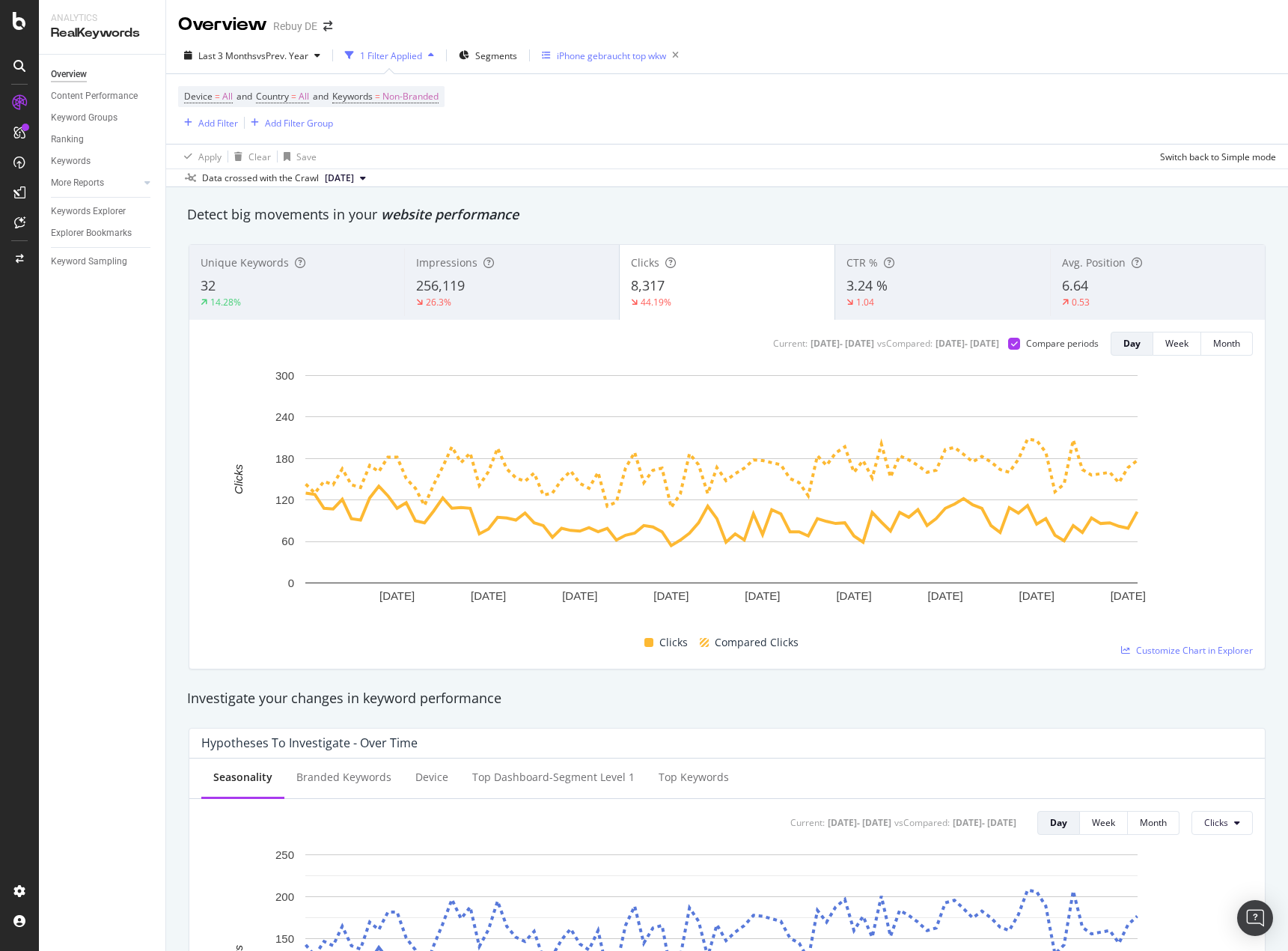
click at [638, 62] on div "iPhone gebraucht top wkw" at bounding box center [614, 55] width 143 height 21
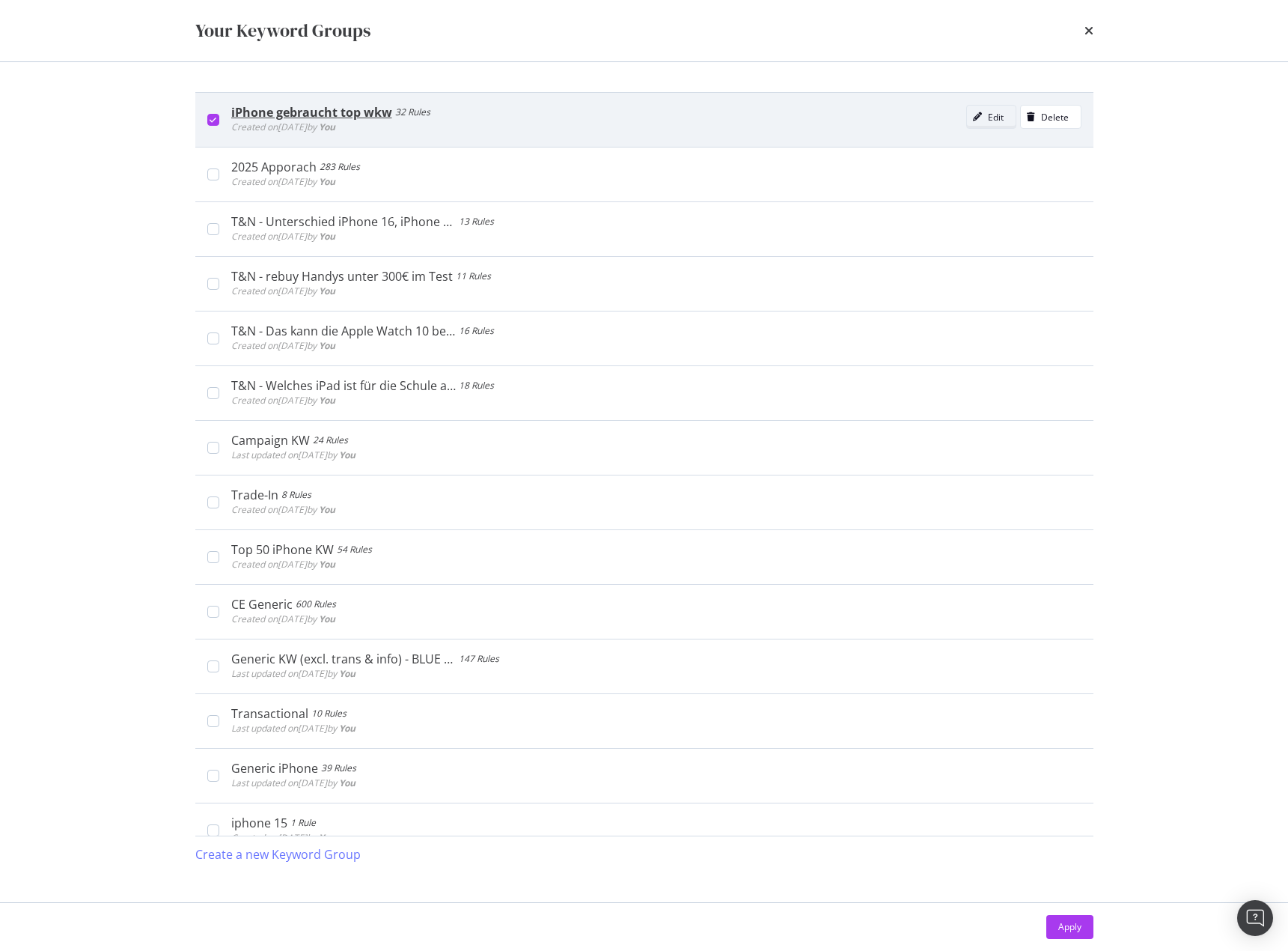
click at [973, 113] on icon "modal" at bounding box center [977, 116] width 9 height 9
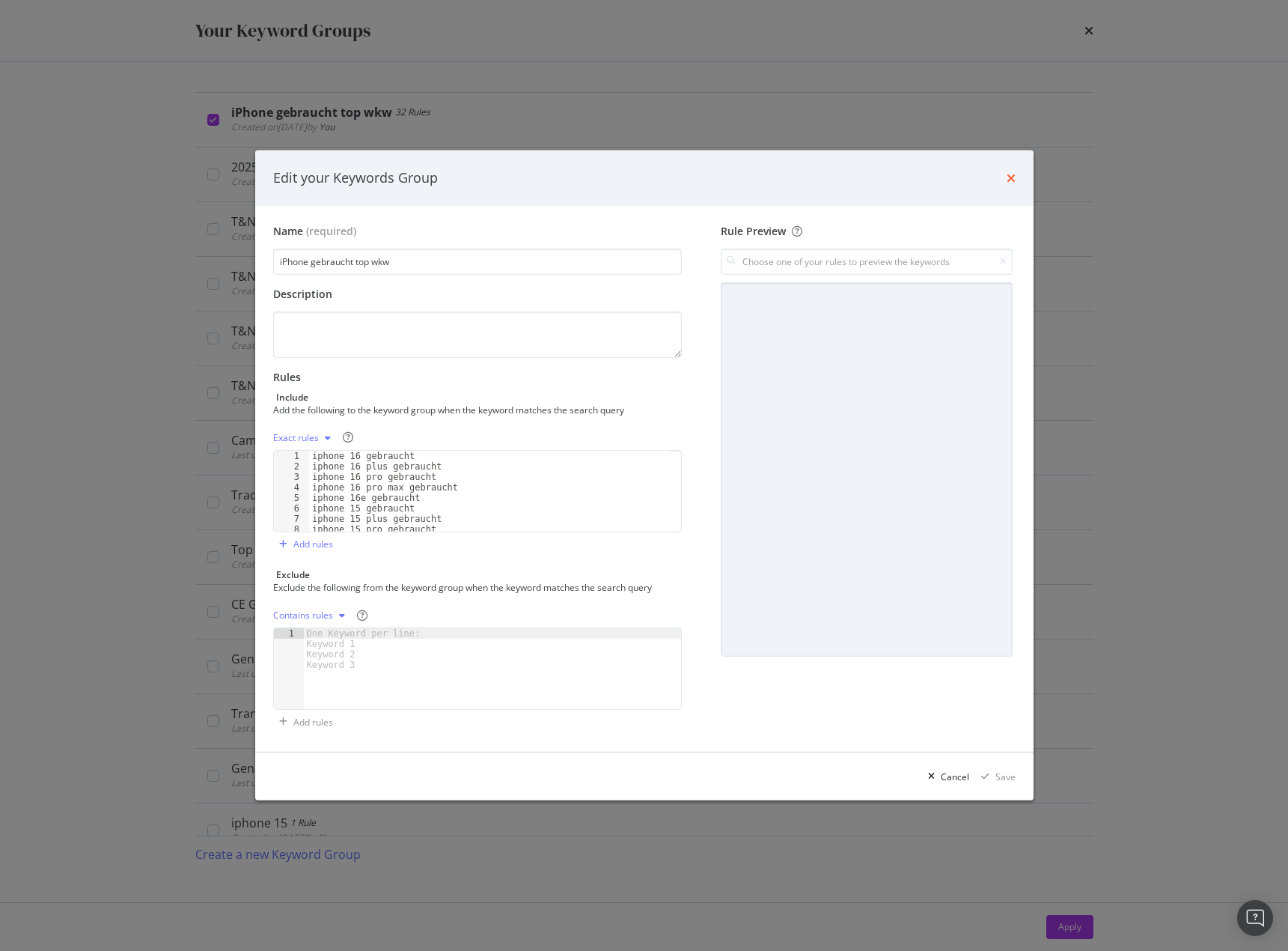
click at [1011, 180] on icon "times" at bounding box center [1011, 178] width 9 height 12
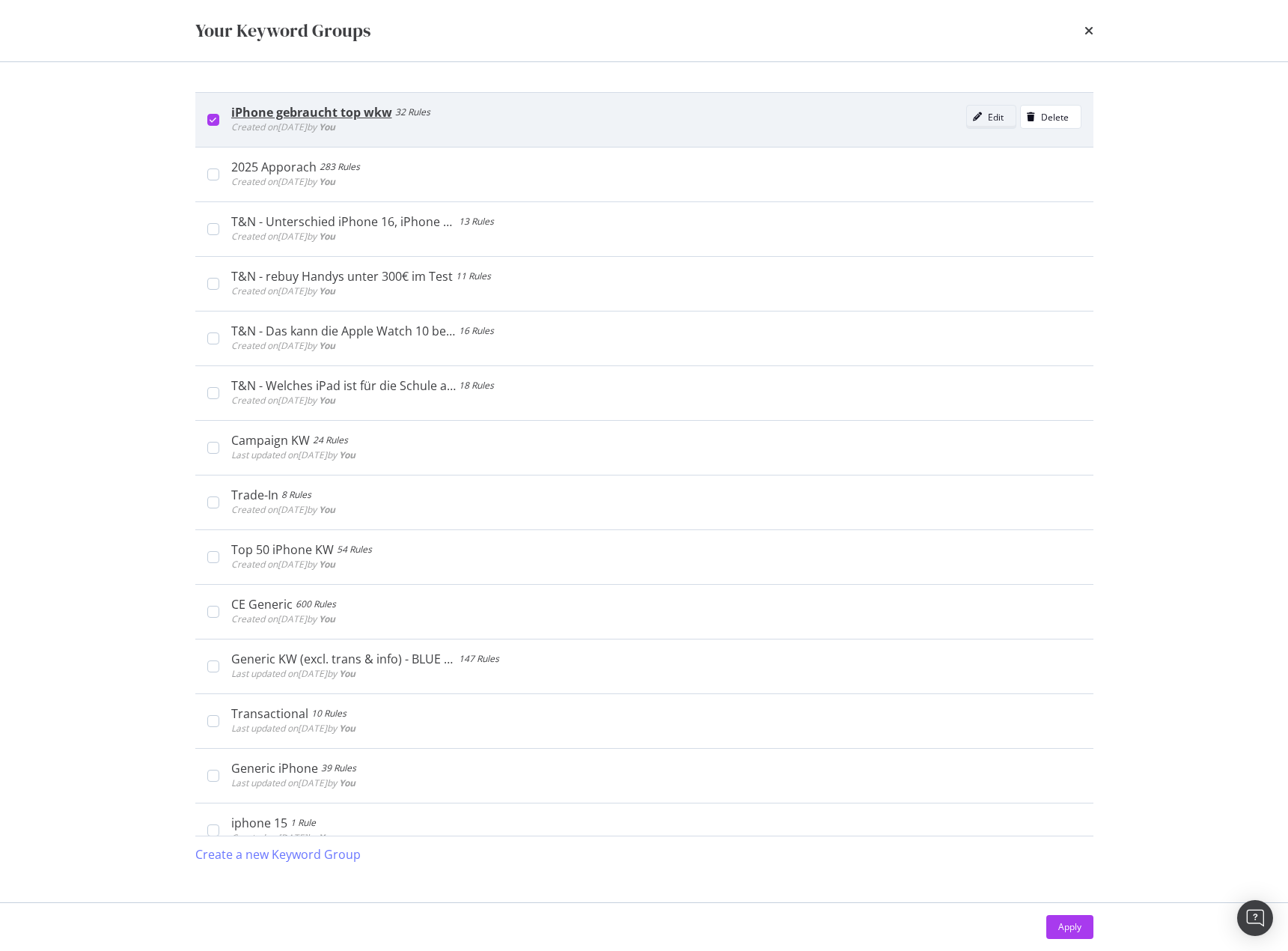
click at [972, 121] on div "modal" at bounding box center [977, 116] width 21 height 9
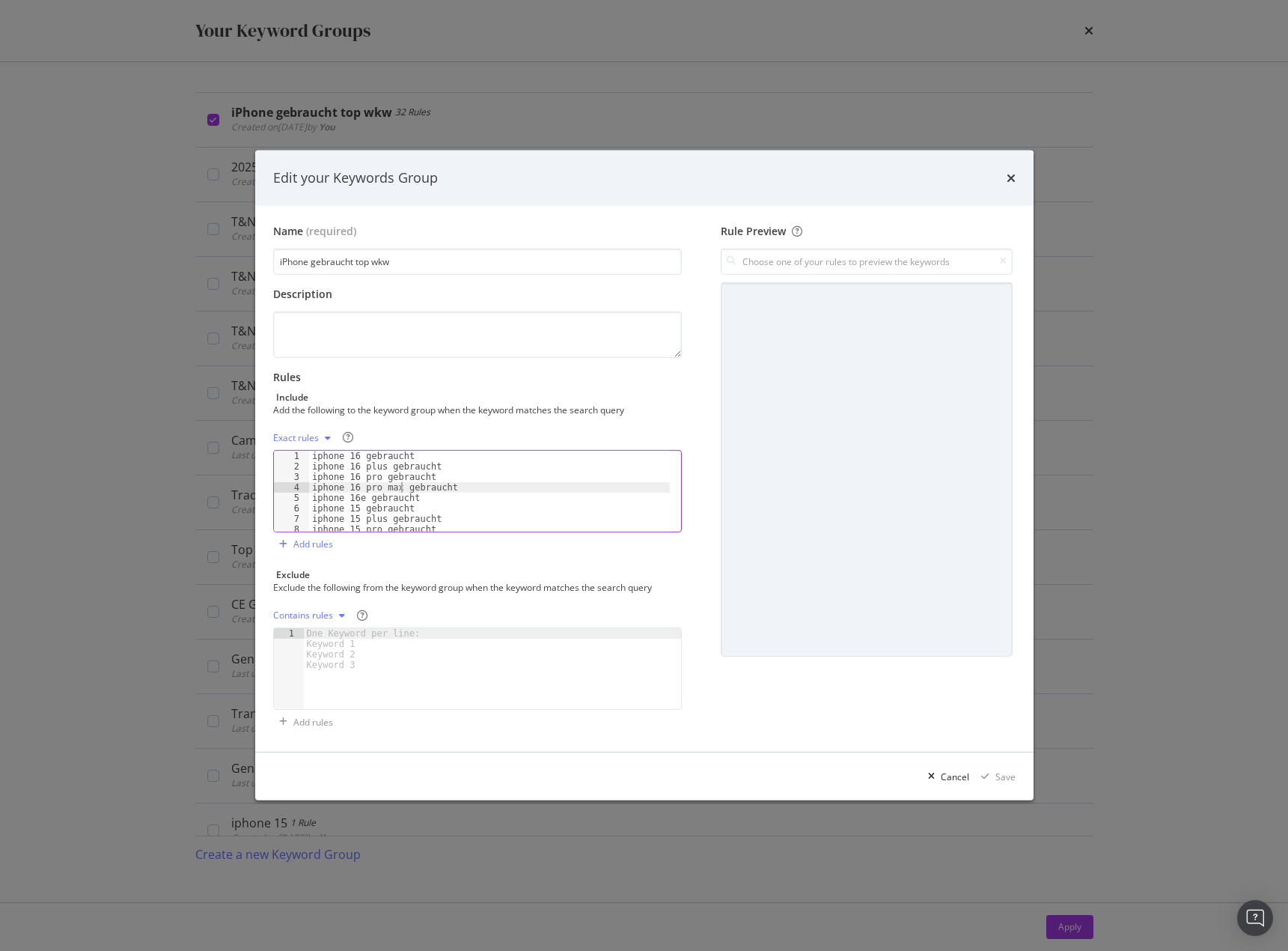
click at [398, 487] on div "iphone 16 gebraucht iphone 16 plus gebraucht iphone 16 pro gebraucht iphone 16 …" at bounding box center [490, 502] width 362 height 102
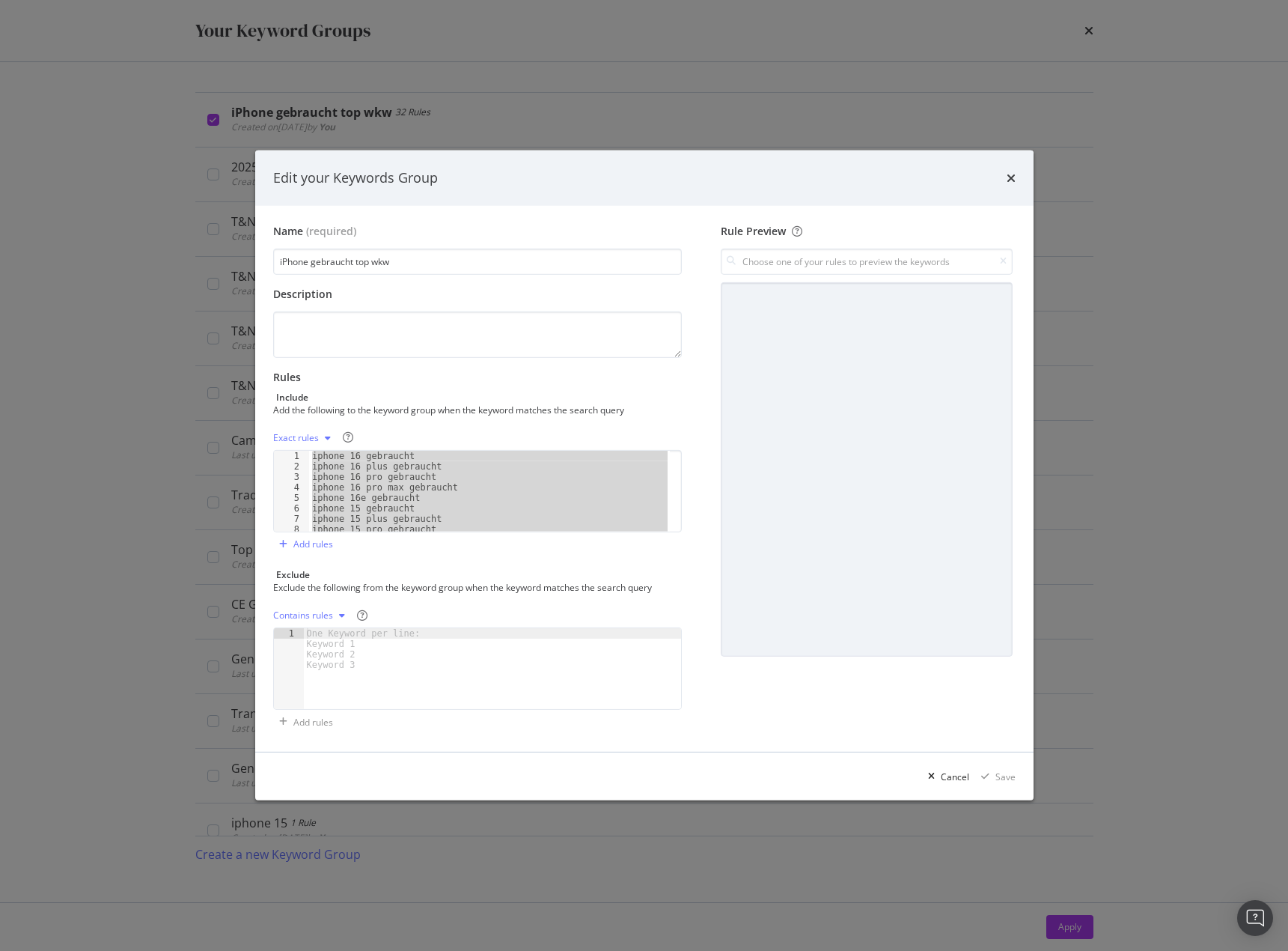
click at [455, 502] on div "iphone 16 gebraucht iphone 16 plus gebraucht iphone 16 pro gebraucht iphone 16 …" at bounding box center [490, 491] width 362 height 81
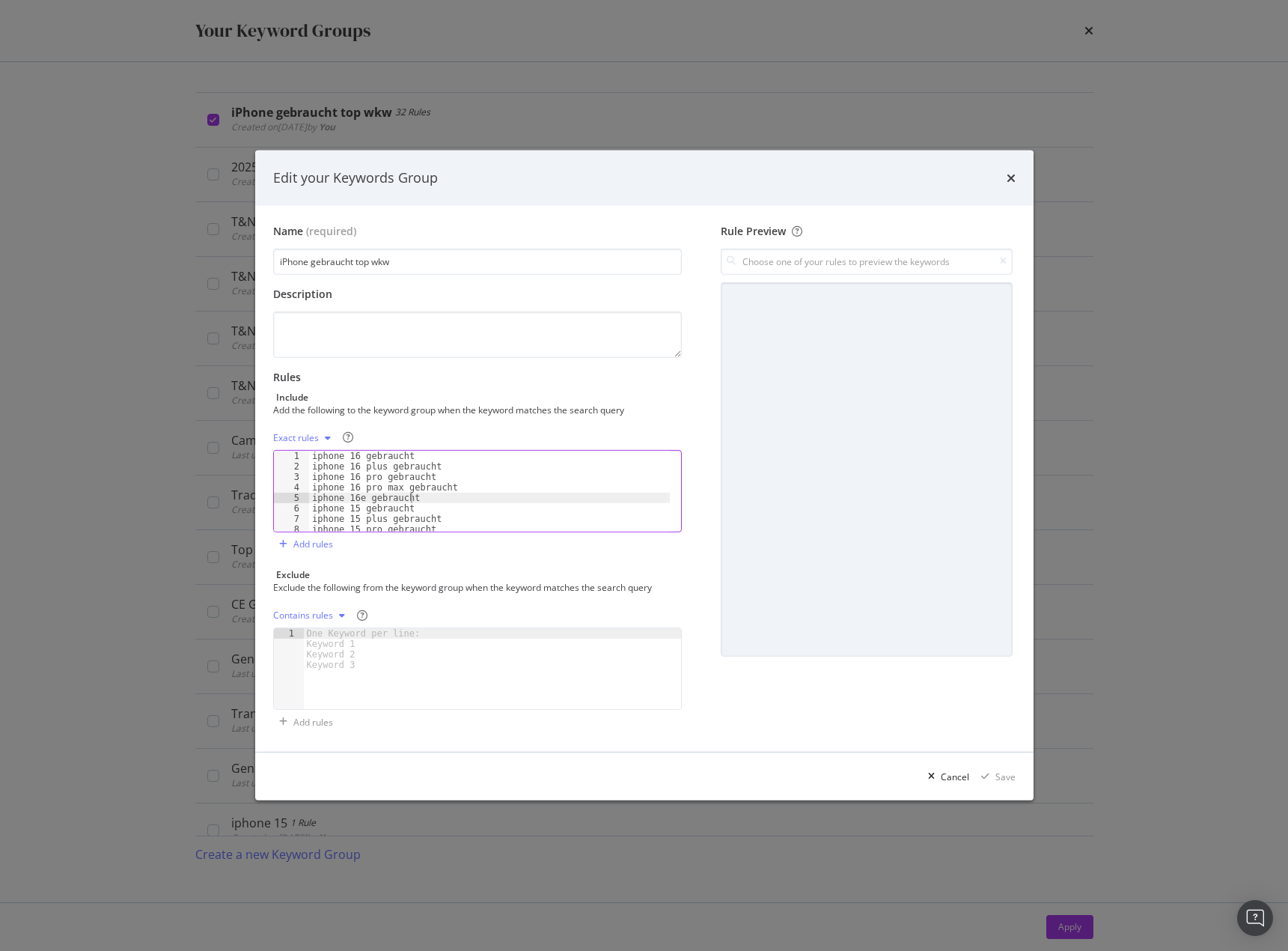
scroll to position [254, 0]
click at [464, 521] on div "iphone 11 pro gebraucht iphone 11 pro max gebraucht iphone xr gebraucht iphone …" at bounding box center [490, 499] width 362 height 102
type textarea "iphone 8 plus gebraucht"
paste textarea "iphone 8 plus refurbished"
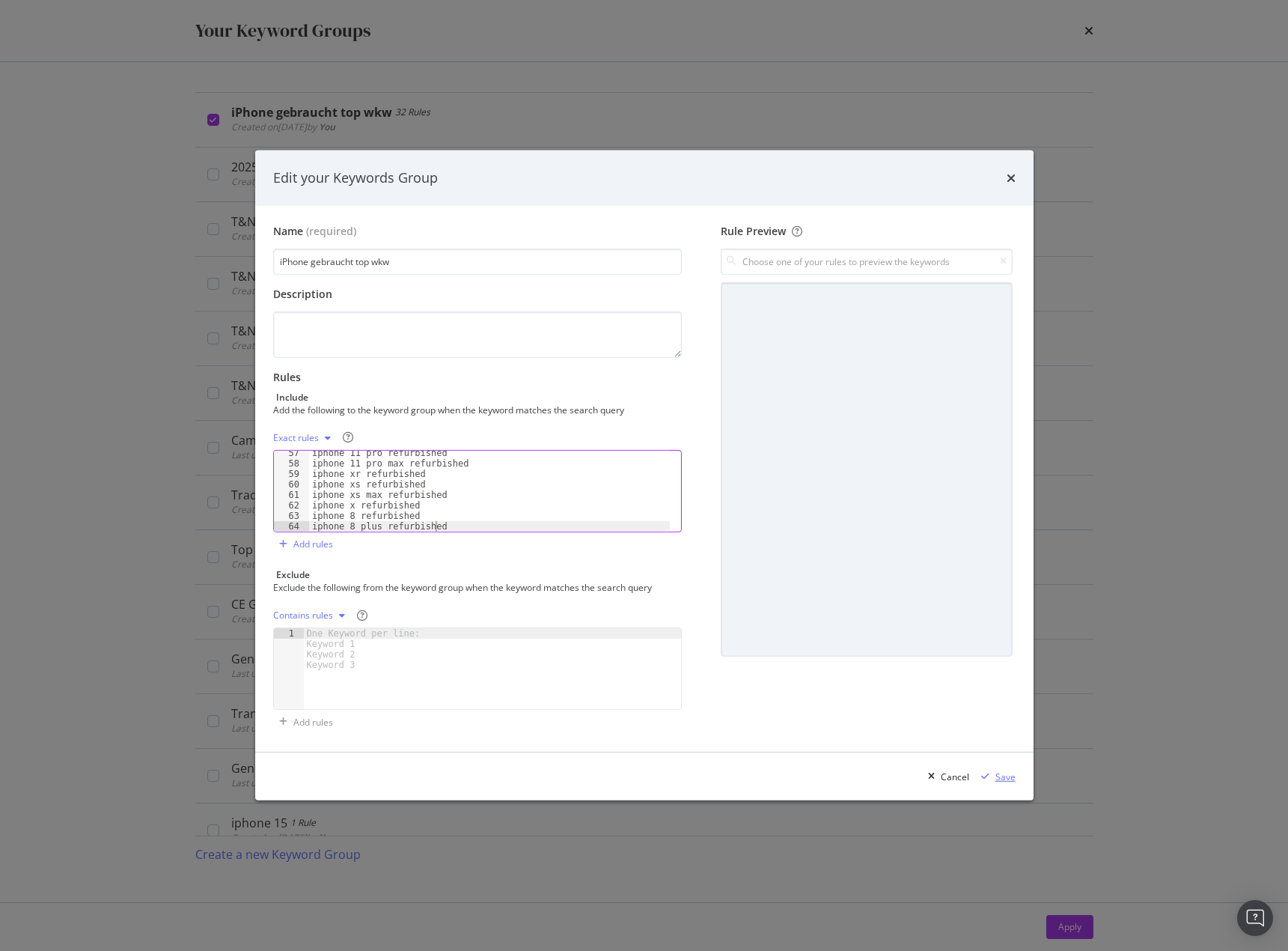
type textarea "iphone 8 plus refurbished"
click at [1002, 781] on div "Save" at bounding box center [1005, 777] width 20 height 13
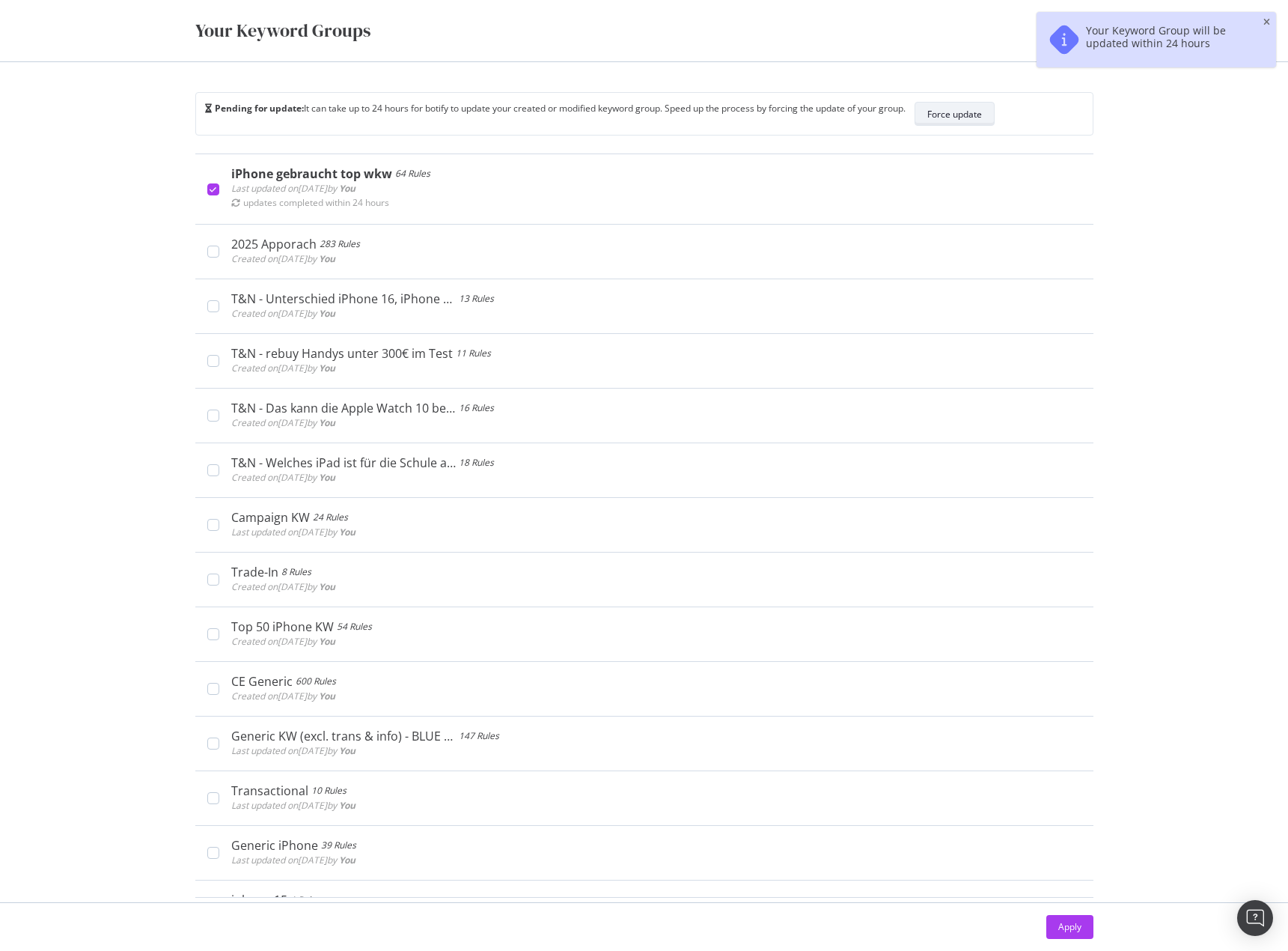
click at [954, 122] on div "Force update" at bounding box center [955, 114] width 55 height 21
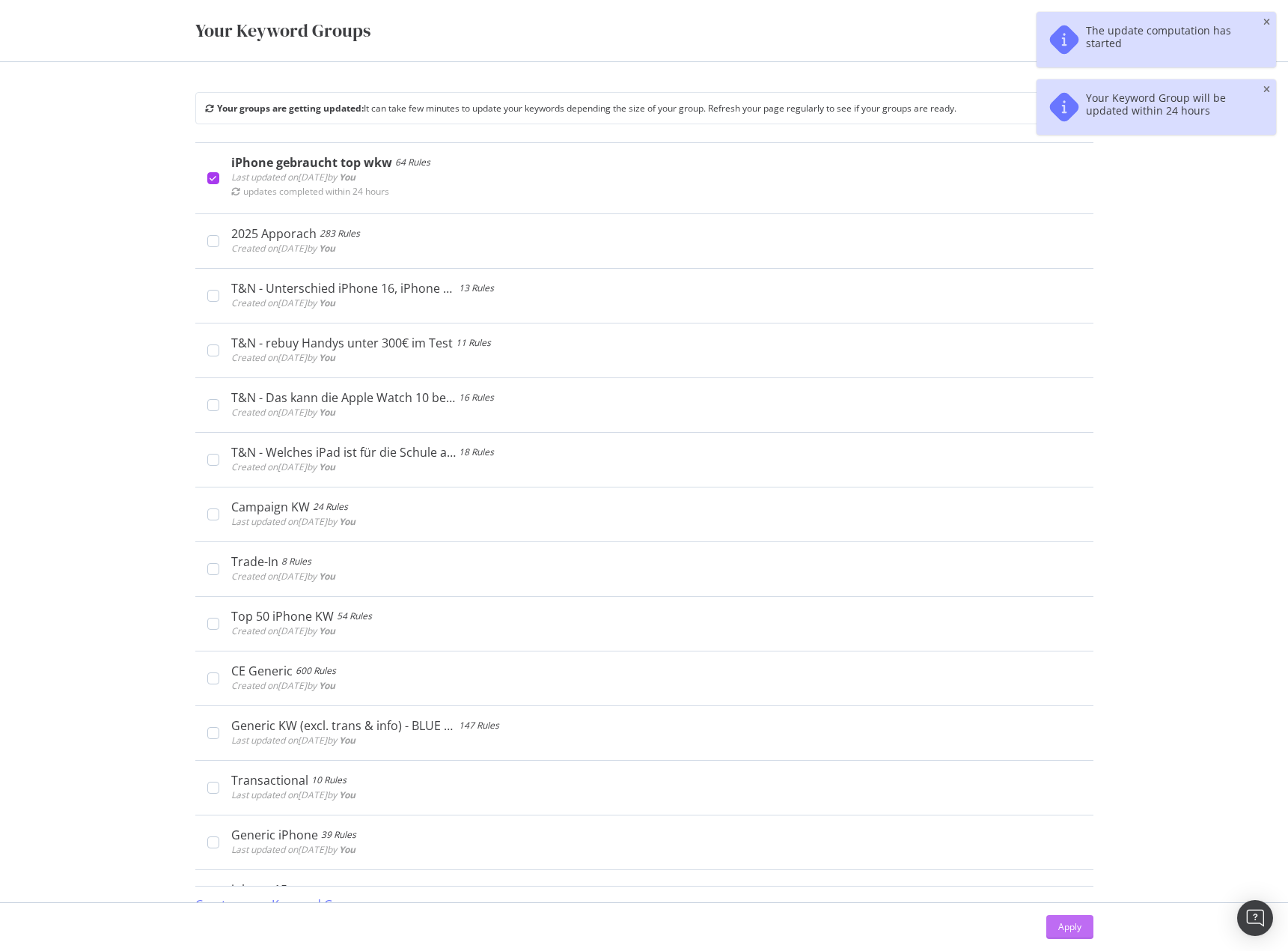
click at [1061, 930] on div "Apply" at bounding box center [1069, 926] width 23 height 13
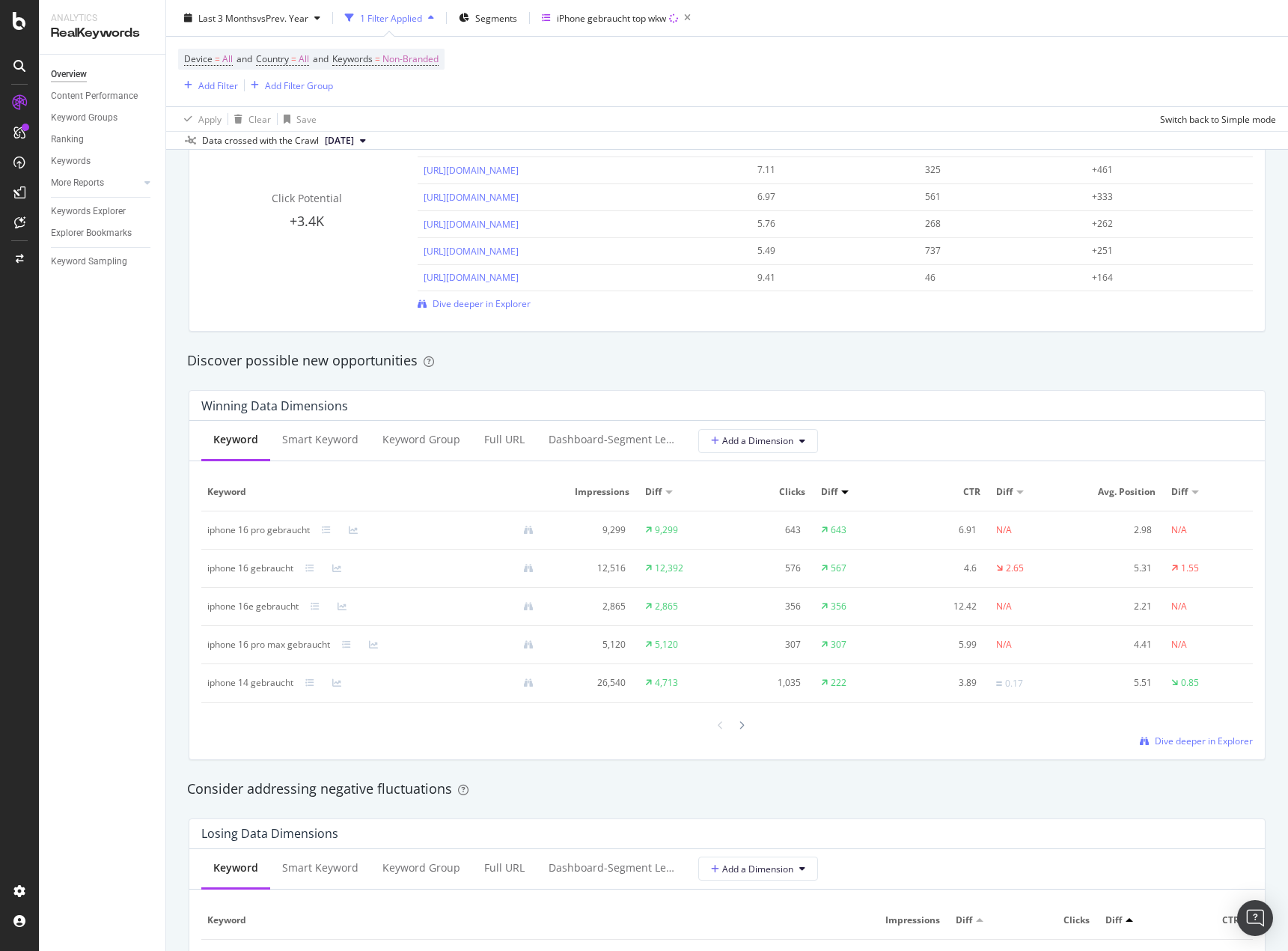
scroll to position [1123, 0]
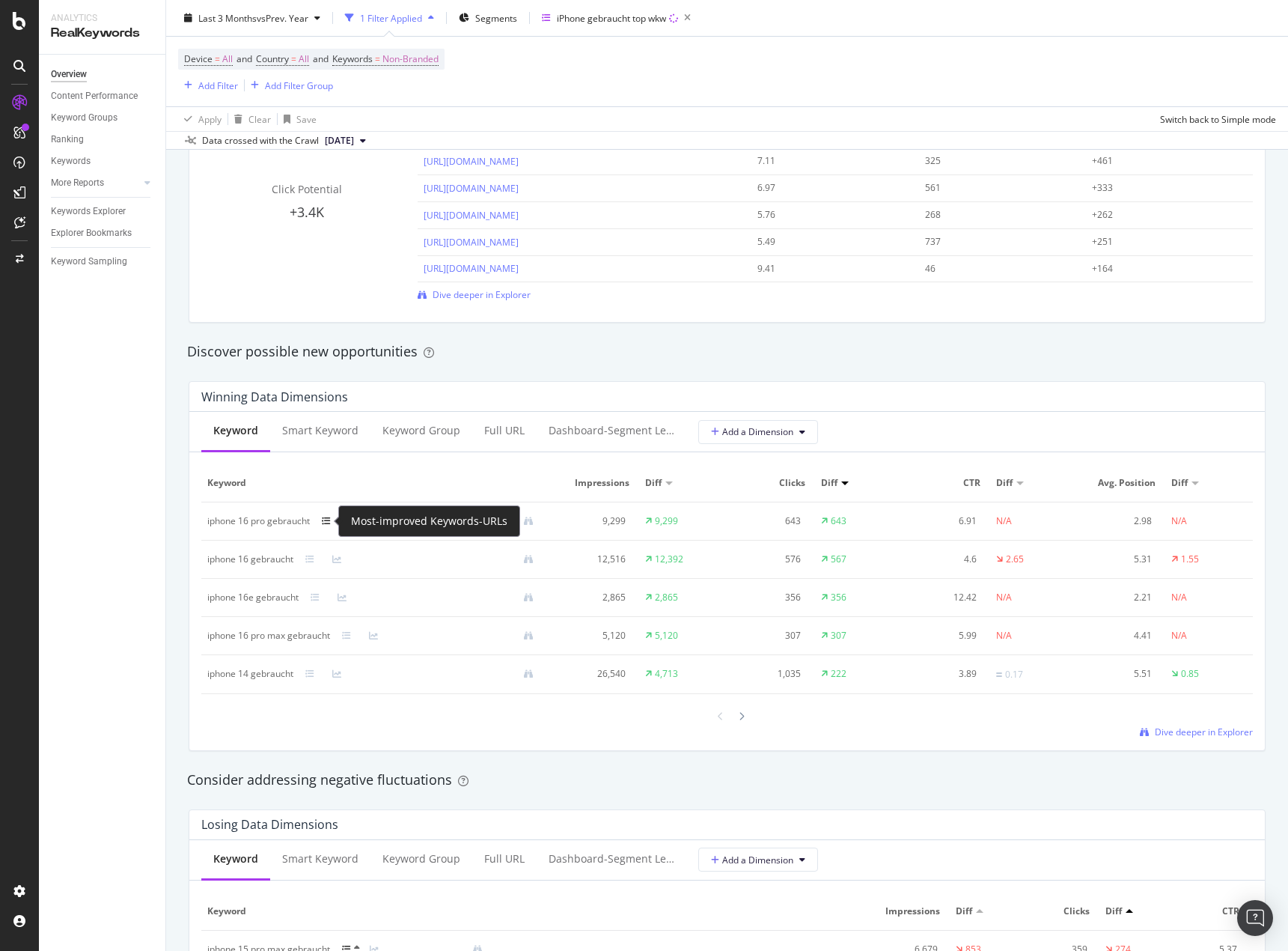
click at [329, 517] on icon at bounding box center [326, 521] width 9 height 9
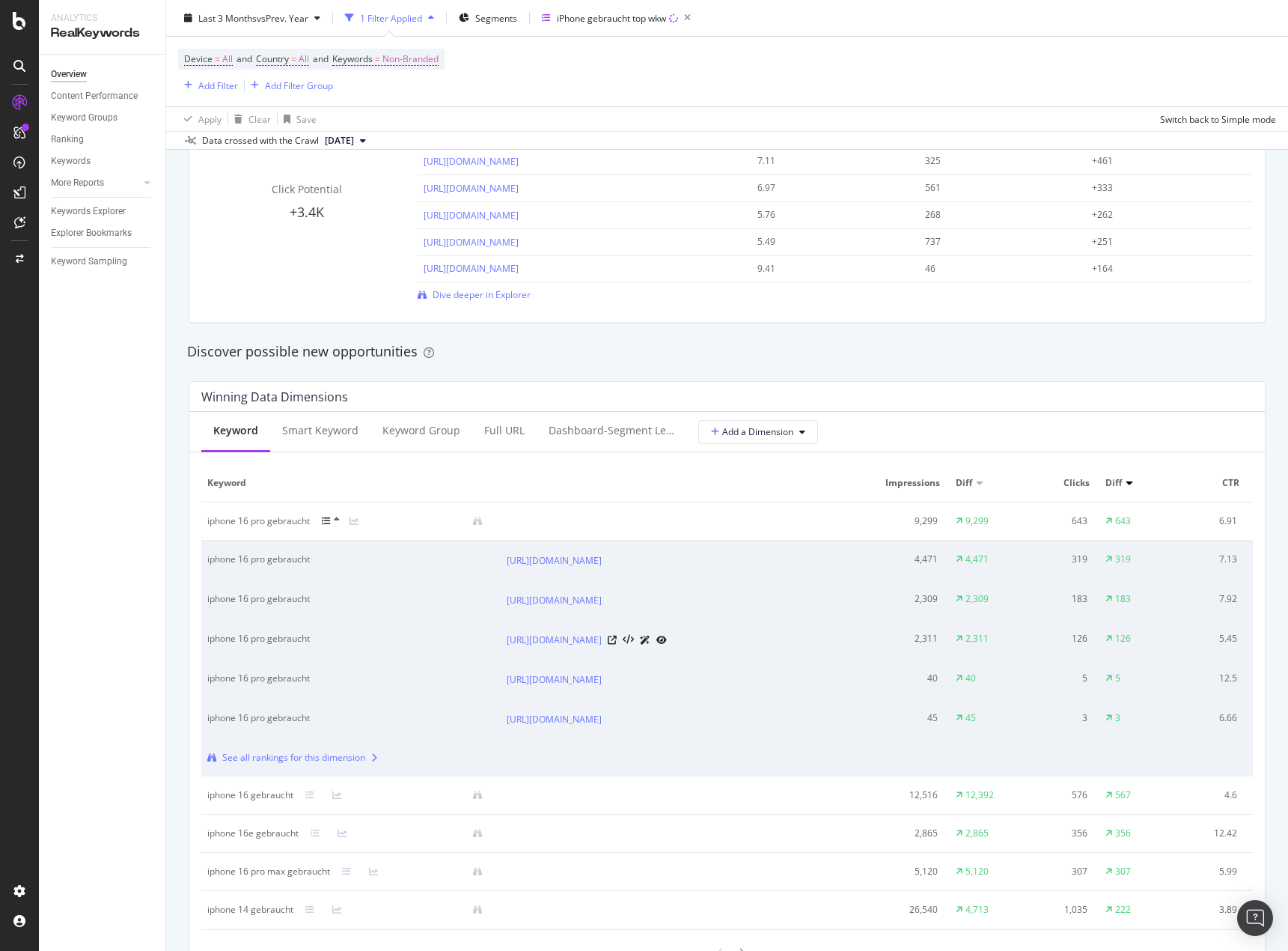
click at [1194, 660] on td "5.45" at bounding box center [1212, 640] width 75 height 40
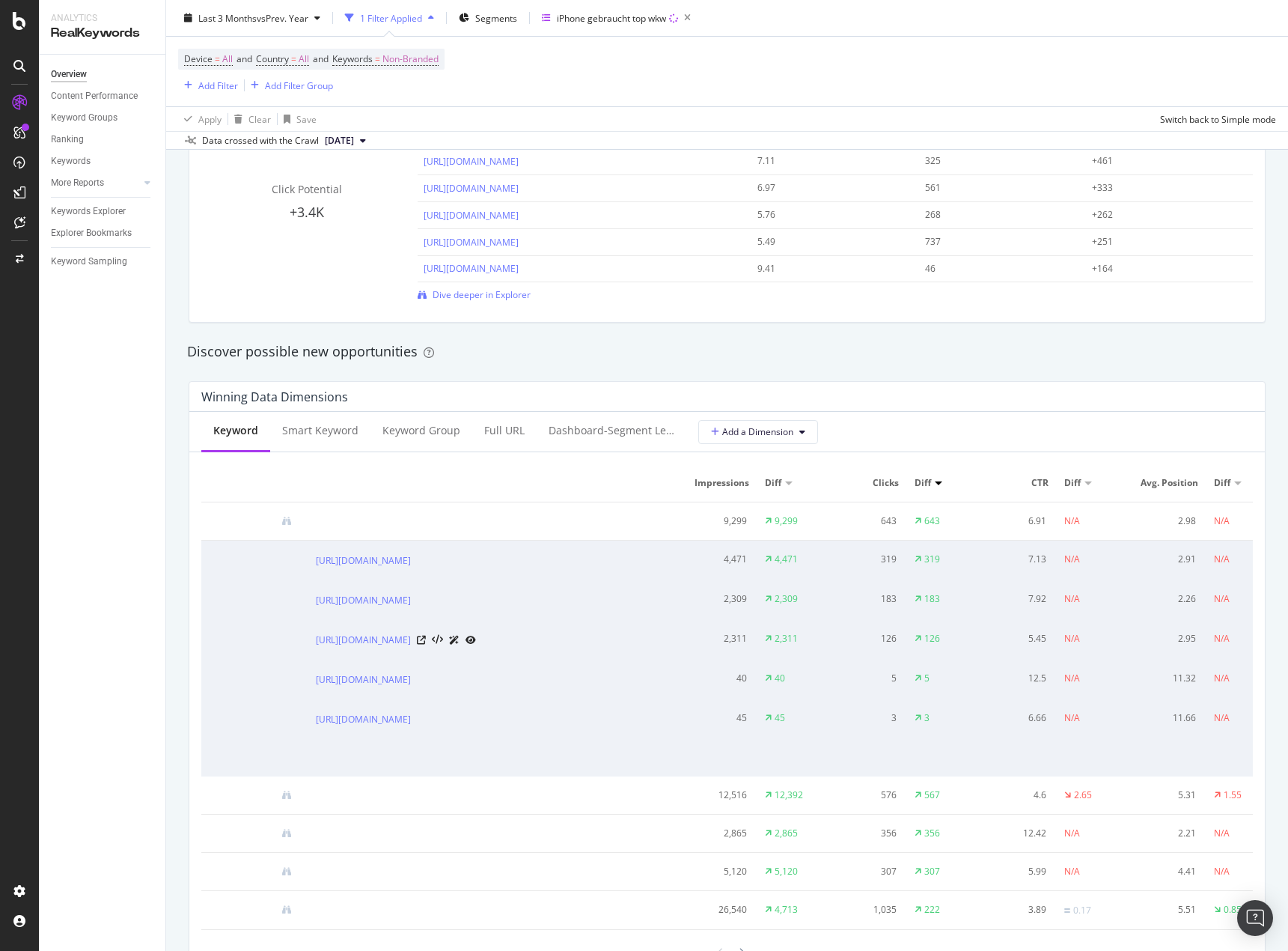
scroll to position [0, 232]
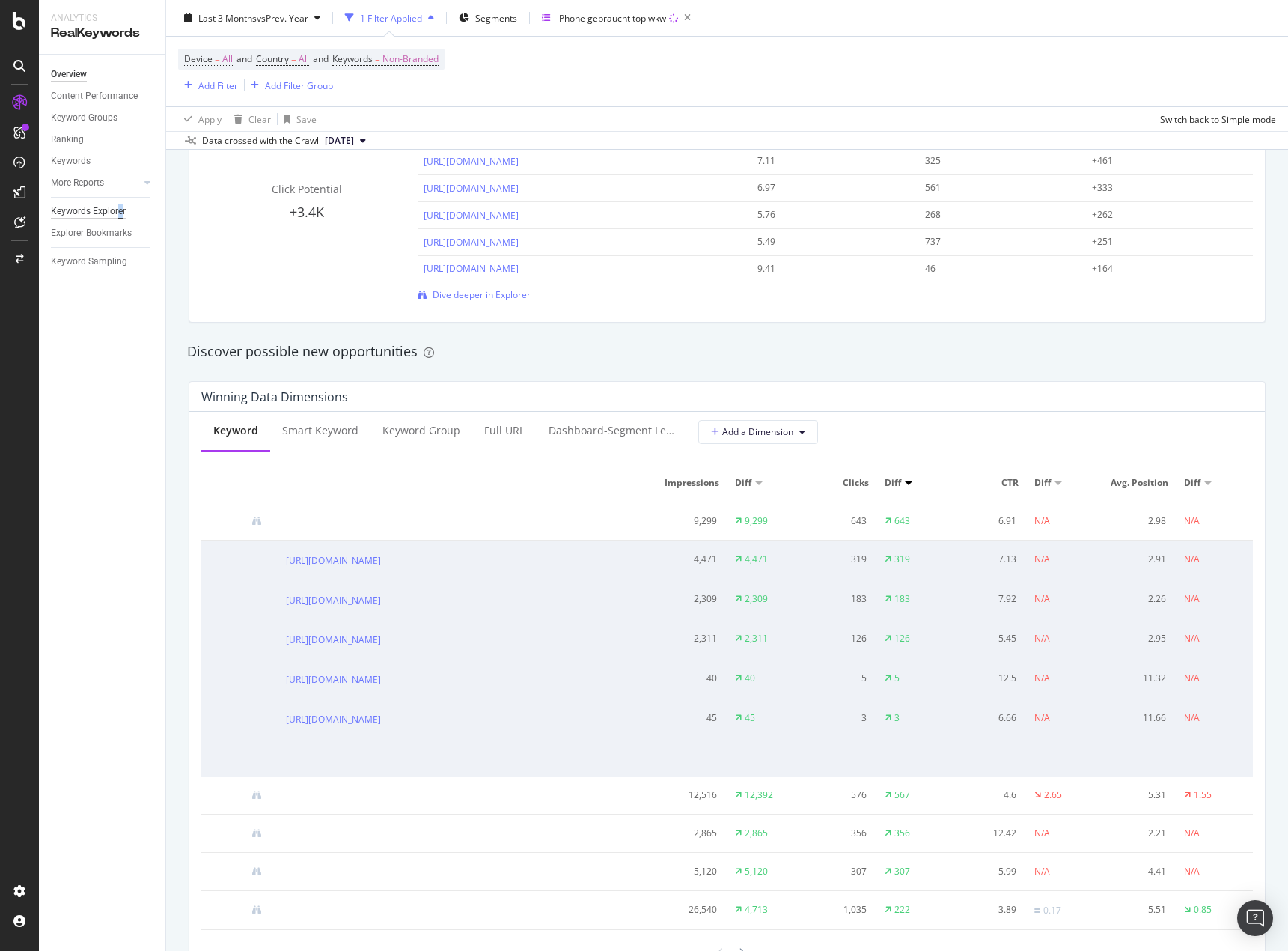
click at [120, 202] on div "Keywords Explorer" at bounding box center [108, 211] width 114 height 21
drag, startPoint x: 111, startPoint y: 212, endPoint x: 103, endPoint y: 205, distance: 10.6
click at [109, 212] on div "Keywords Explorer" at bounding box center [88, 212] width 75 height 16
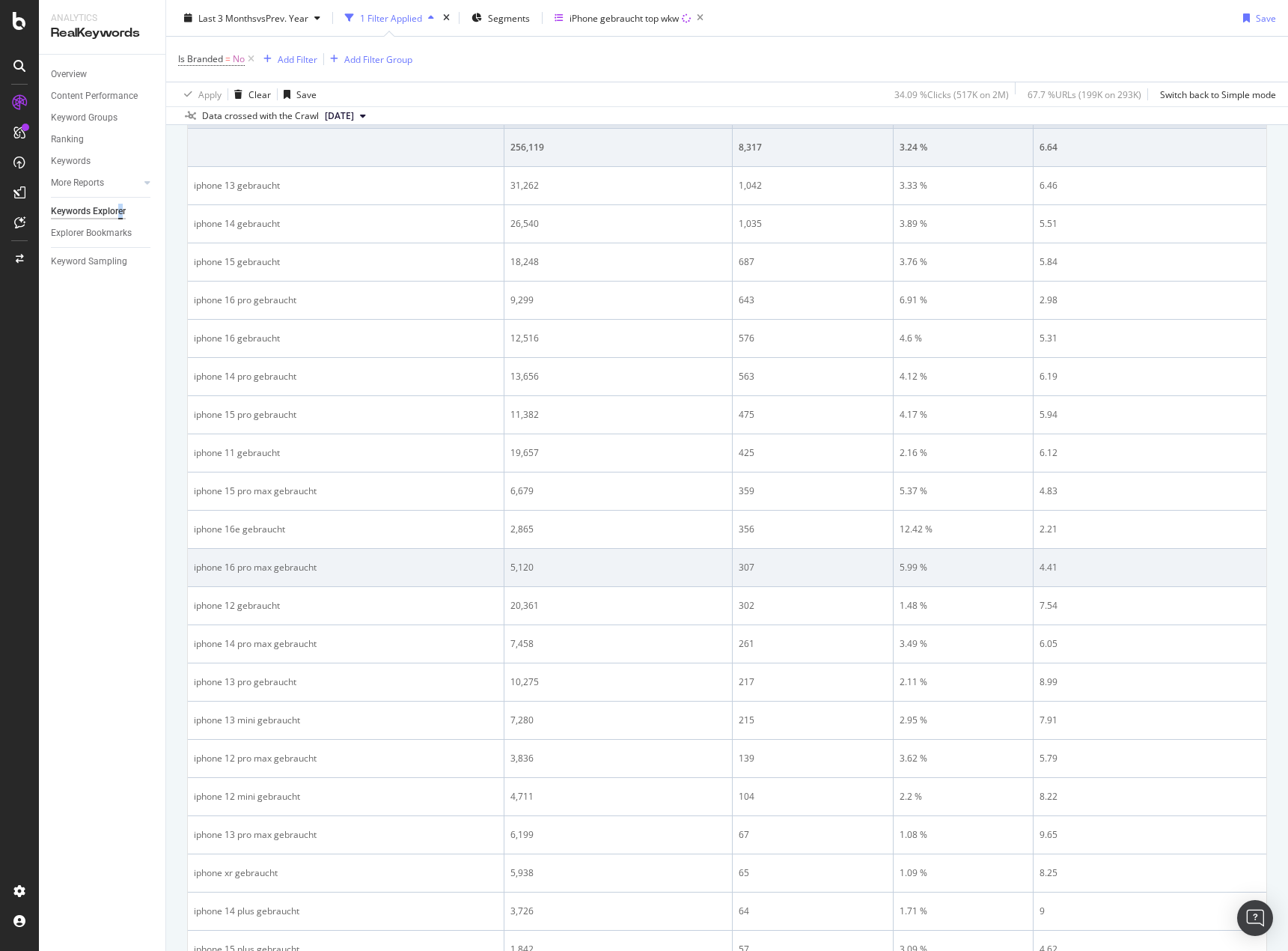
scroll to position [166, 0]
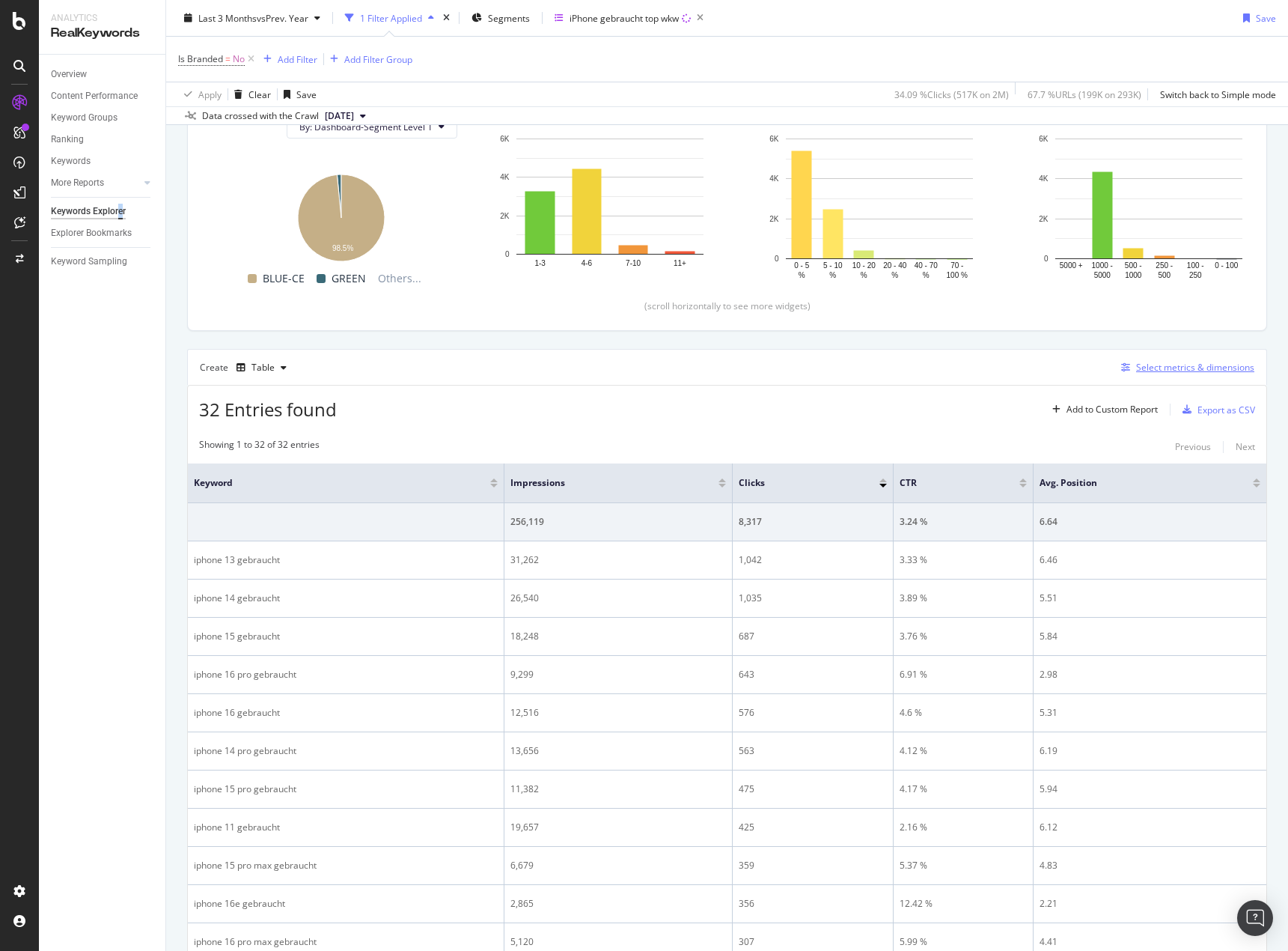
click at [1178, 367] on div "Select metrics & dimensions" at bounding box center [1195, 367] width 118 height 13
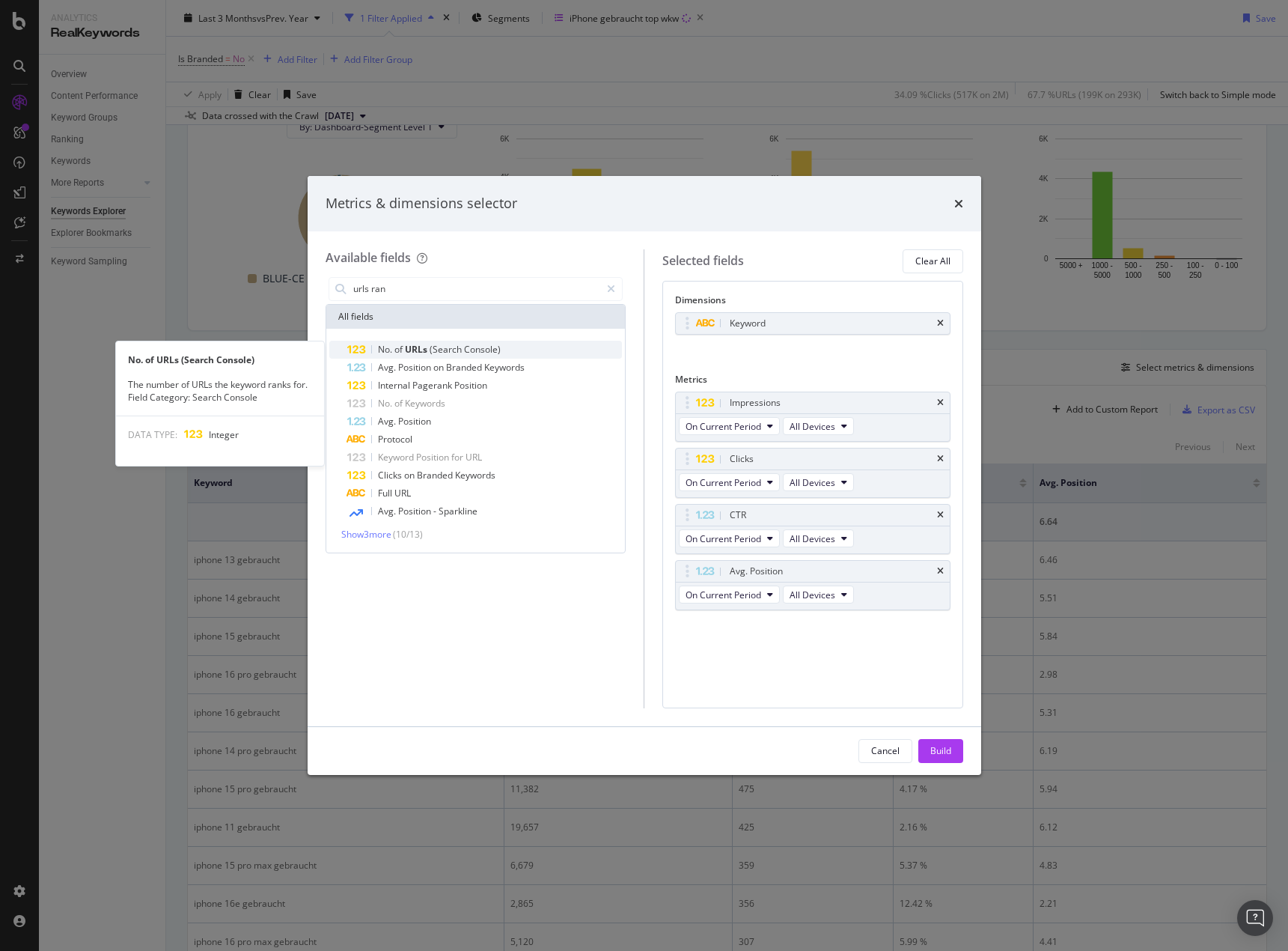
type input "urls ran"
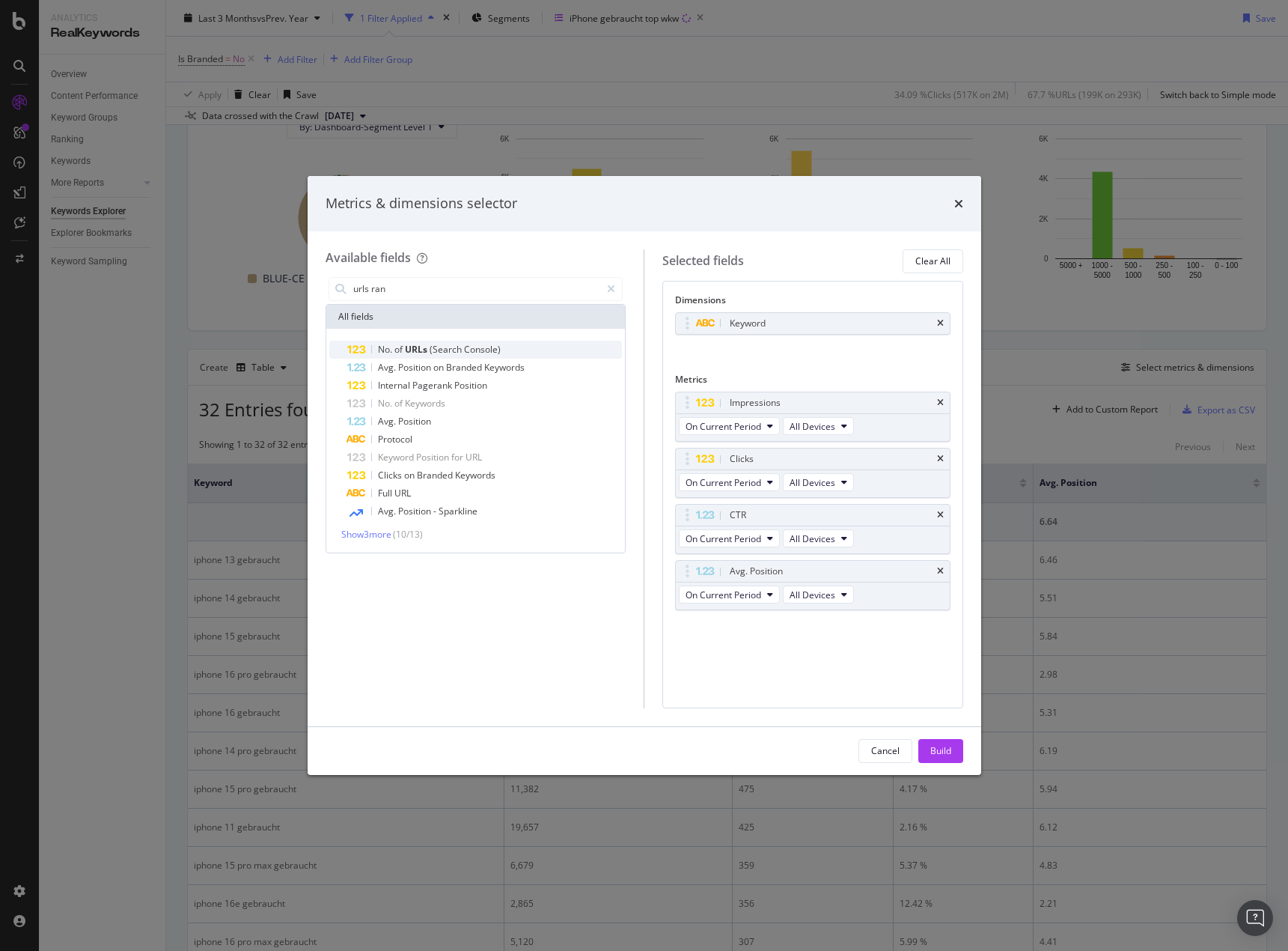
click at [456, 347] on span "(Search" at bounding box center [446, 349] width 34 height 13
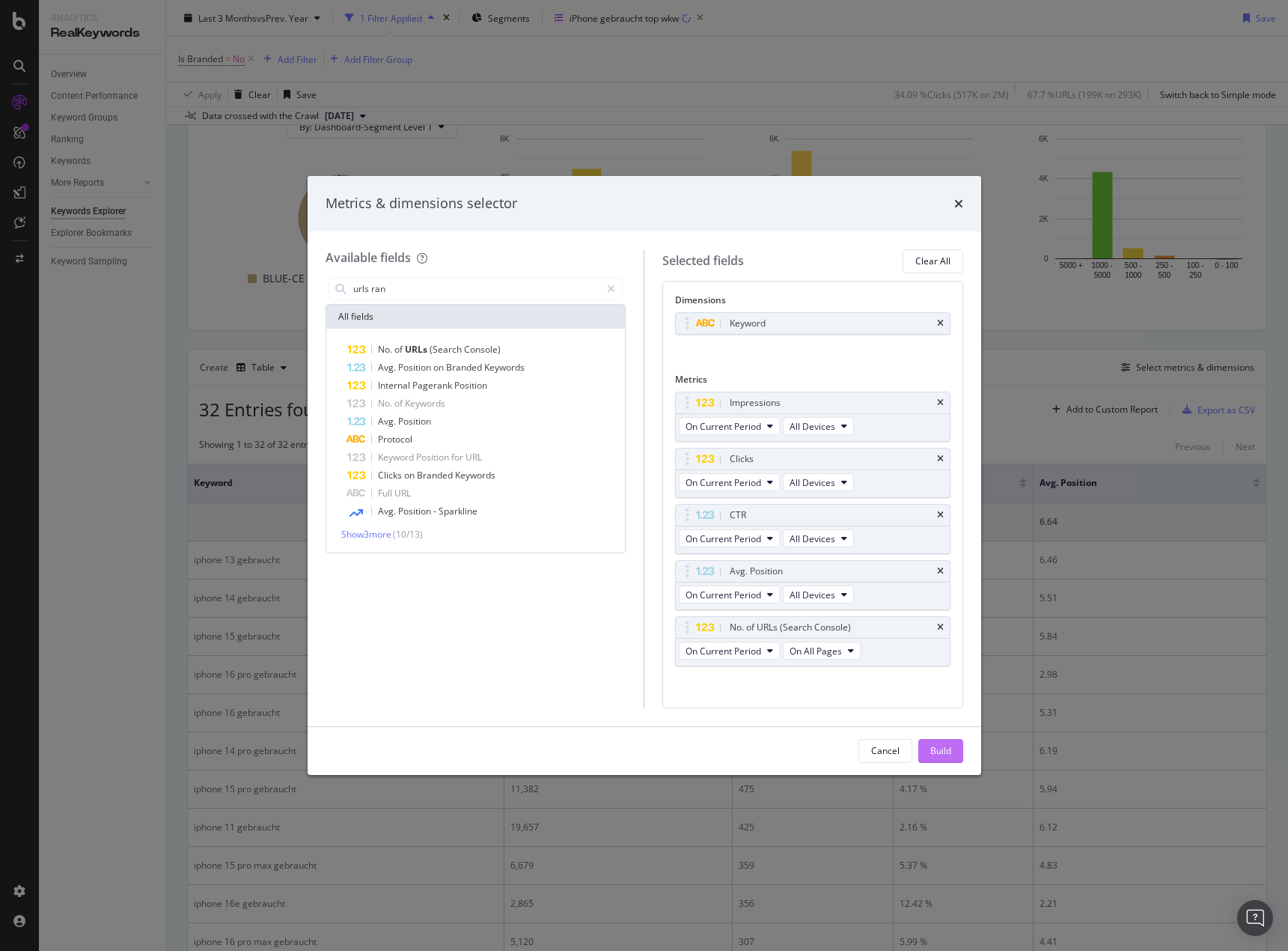
click at [943, 748] on div "Build" at bounding box center [941, 751] width 21 height 13
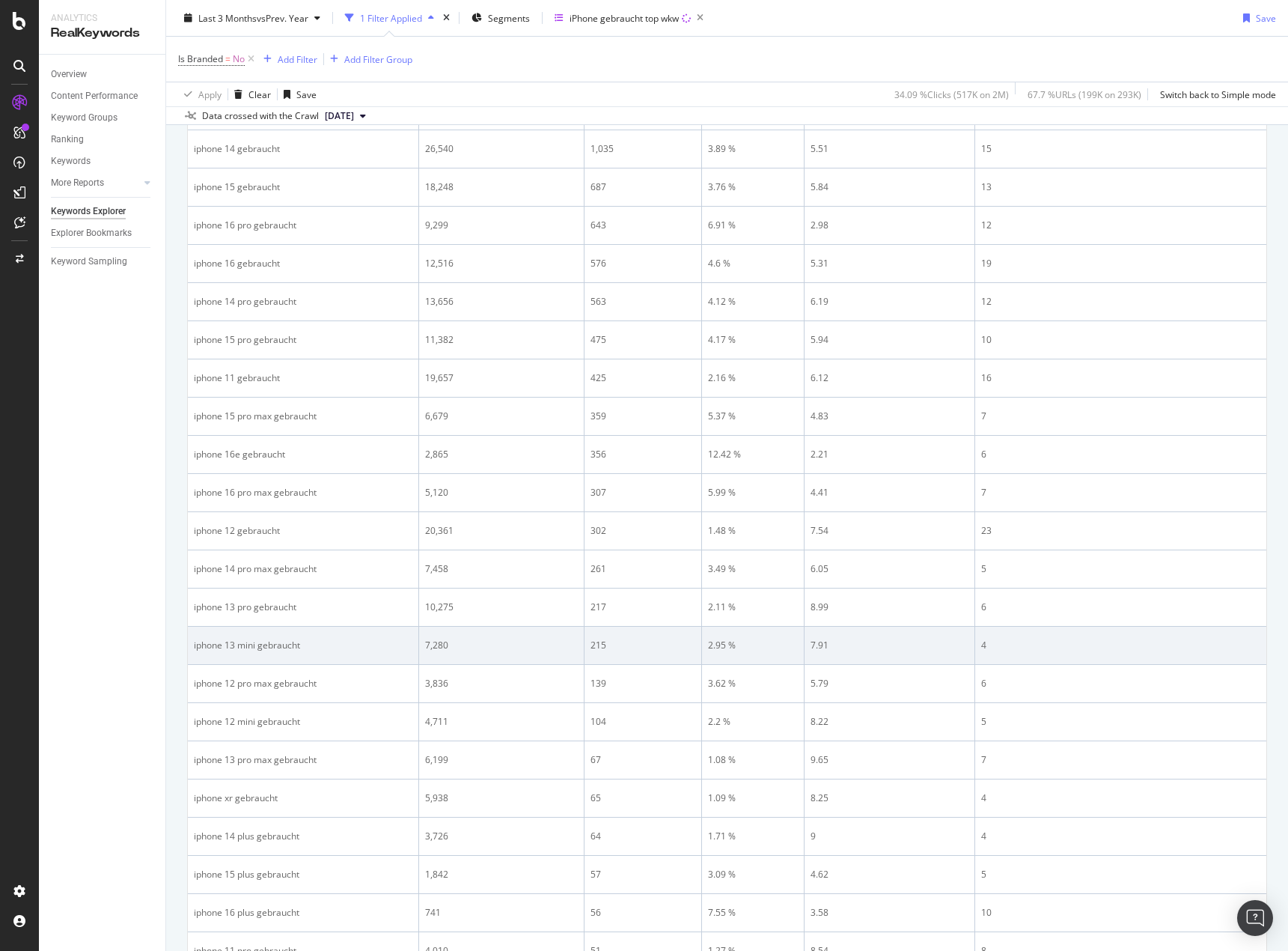
scroll to position [91, 0]
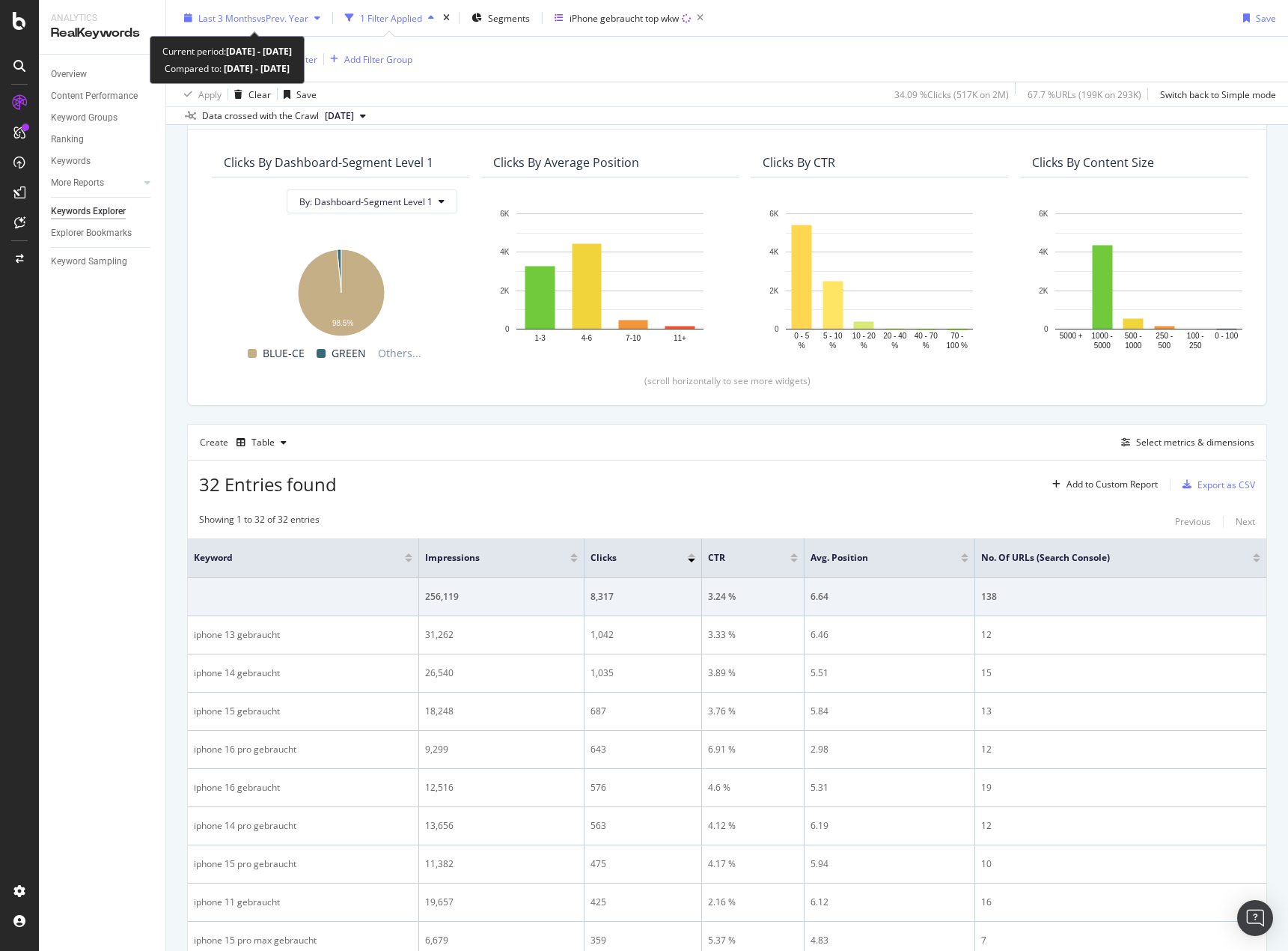
click at [261, 25] on div "Last 3 Months vs Prev. Year" at bounding box center [252, 17] width 148 height 22
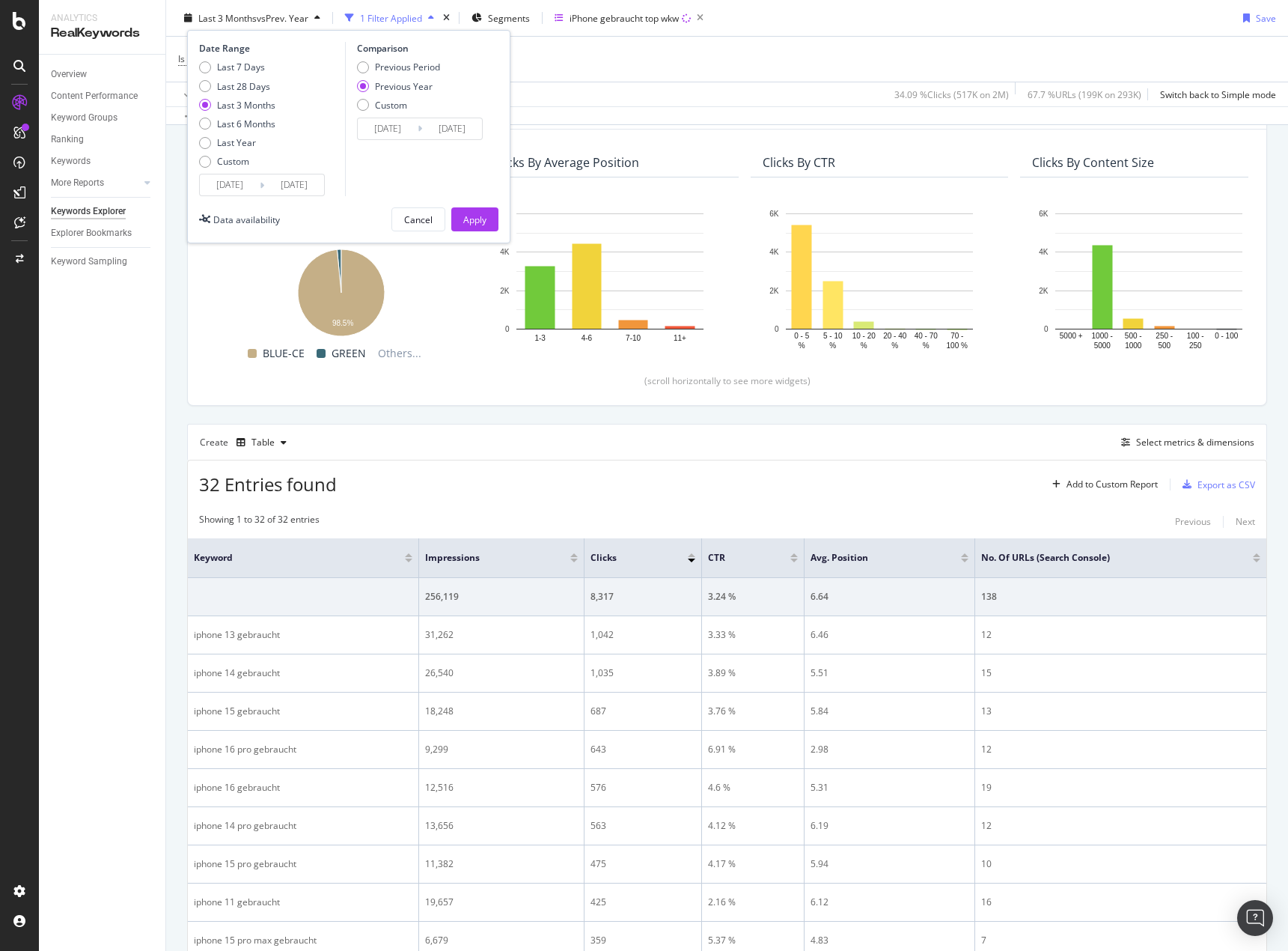
click at [242, 188] on input "[DATE]" at bounding box center [229, 184] width 60 height 21
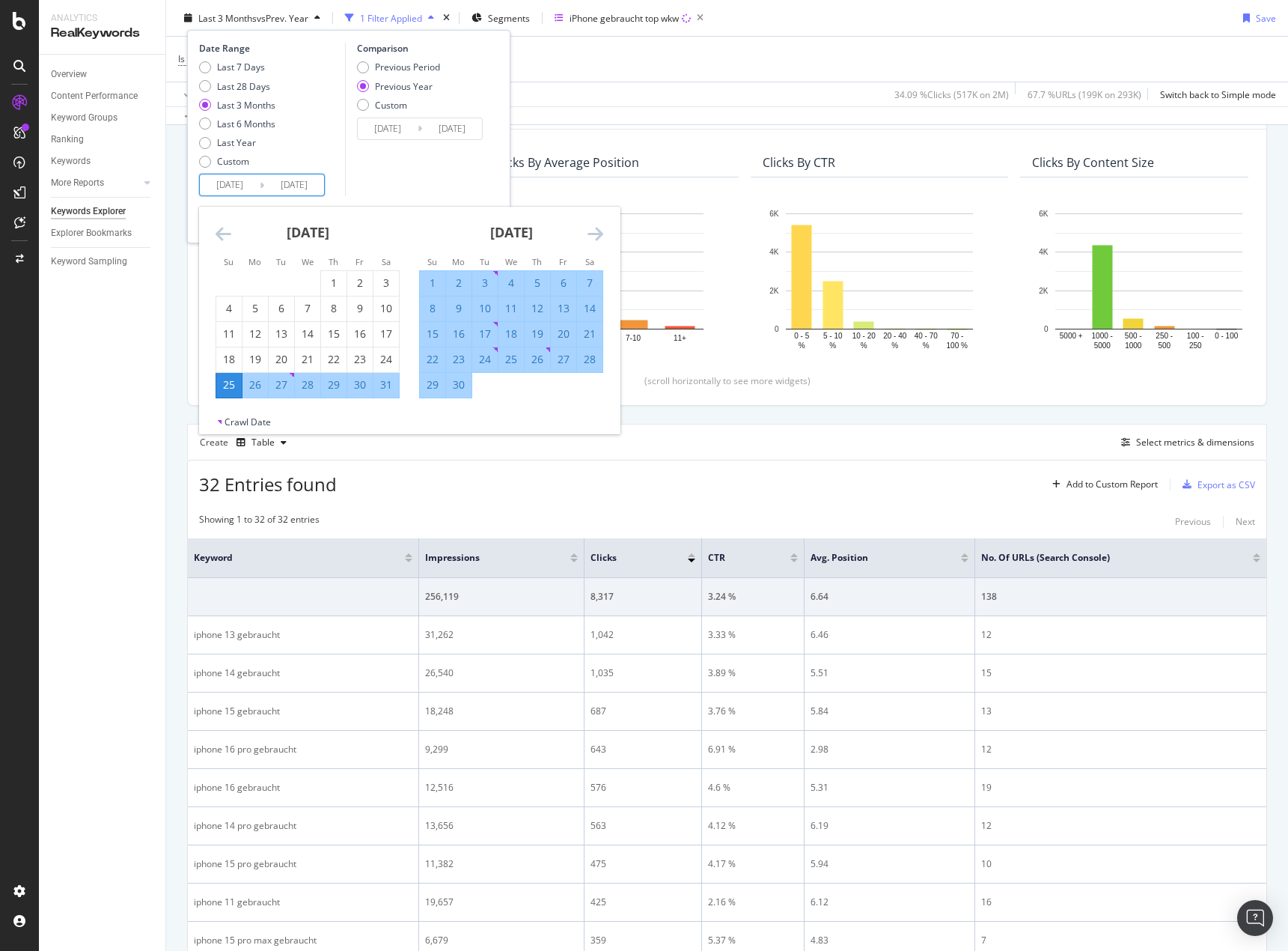
click at [220, 238] on icon "Move backward to switch to the previous month." at bounding box center [223, 233] width 16 height 18
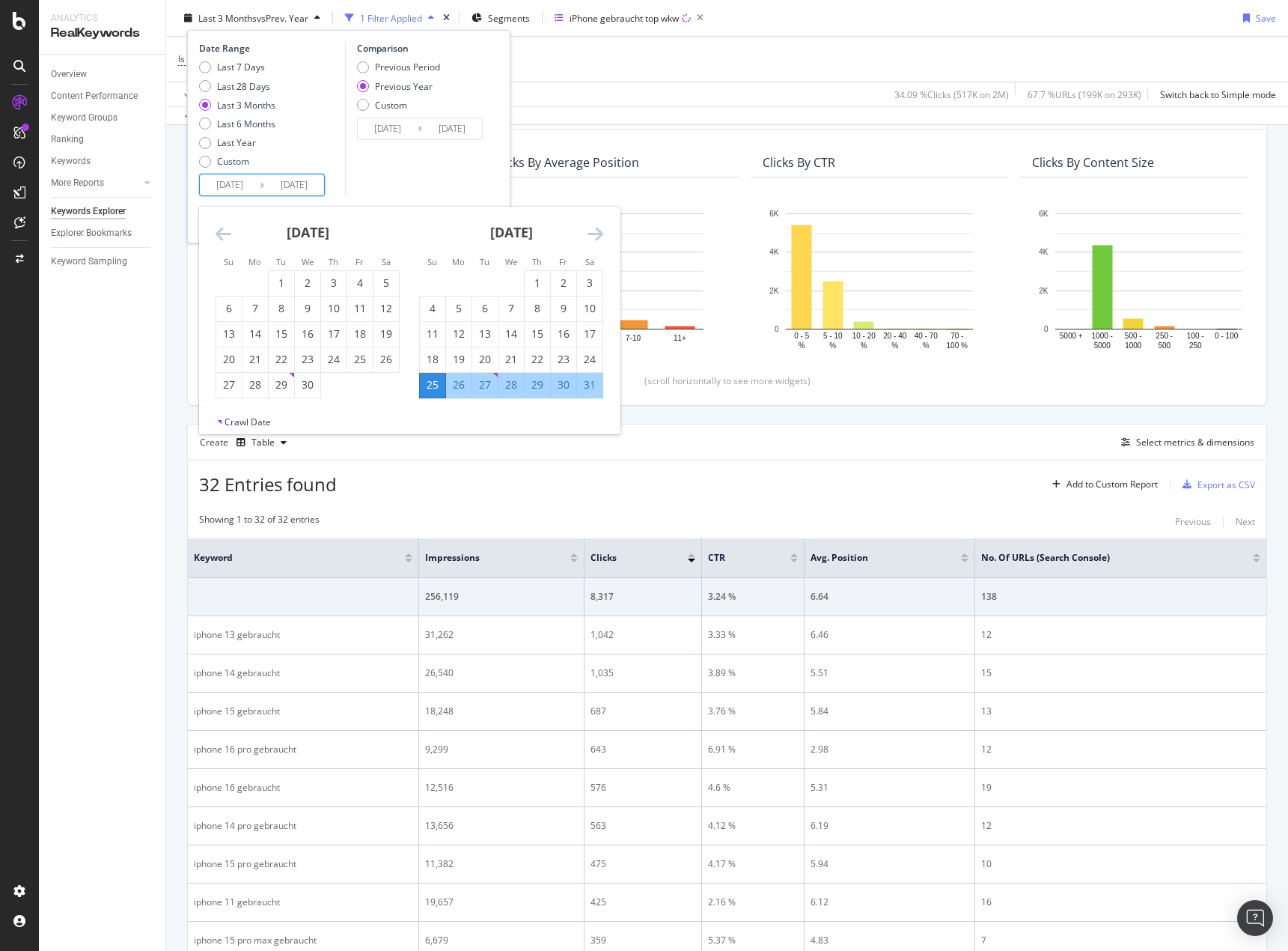
click at [219, 237] on icon "Move backward to switch to the previous month." at bounding box center [223, 233] width 16 height 18
click at [219, 237] on icon "Move backward to switch to the previous month." at bounding box center [223, 233] width 16 height 18
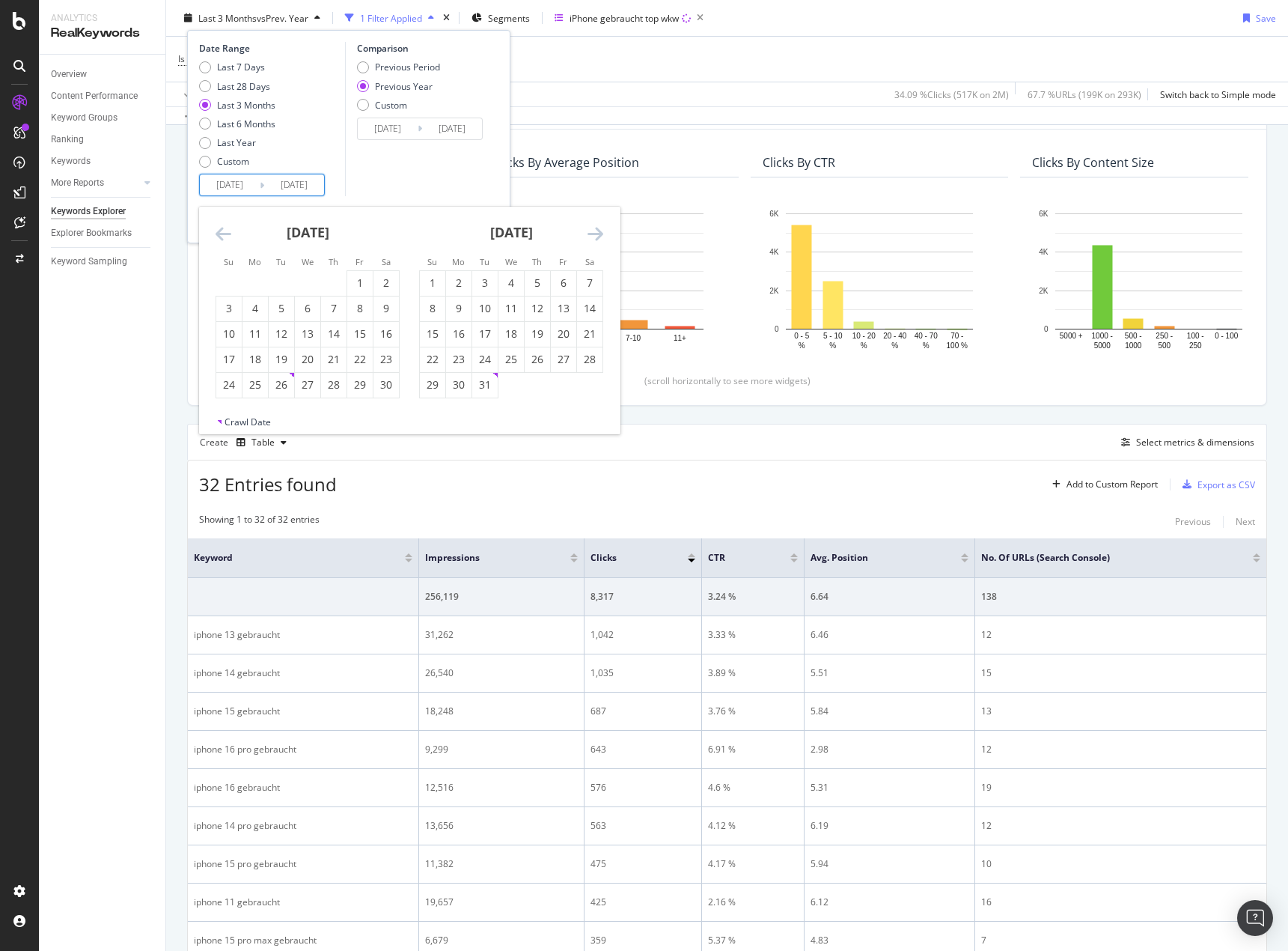
click at [218, 237] on icon "Move backward to switch to the previous month." at bounding box center [223, 233] width 16 height 18
click at [217, 236] on icon "Move backward to switch to the previous month." at bounding box center [223, 233] width 16 height 18
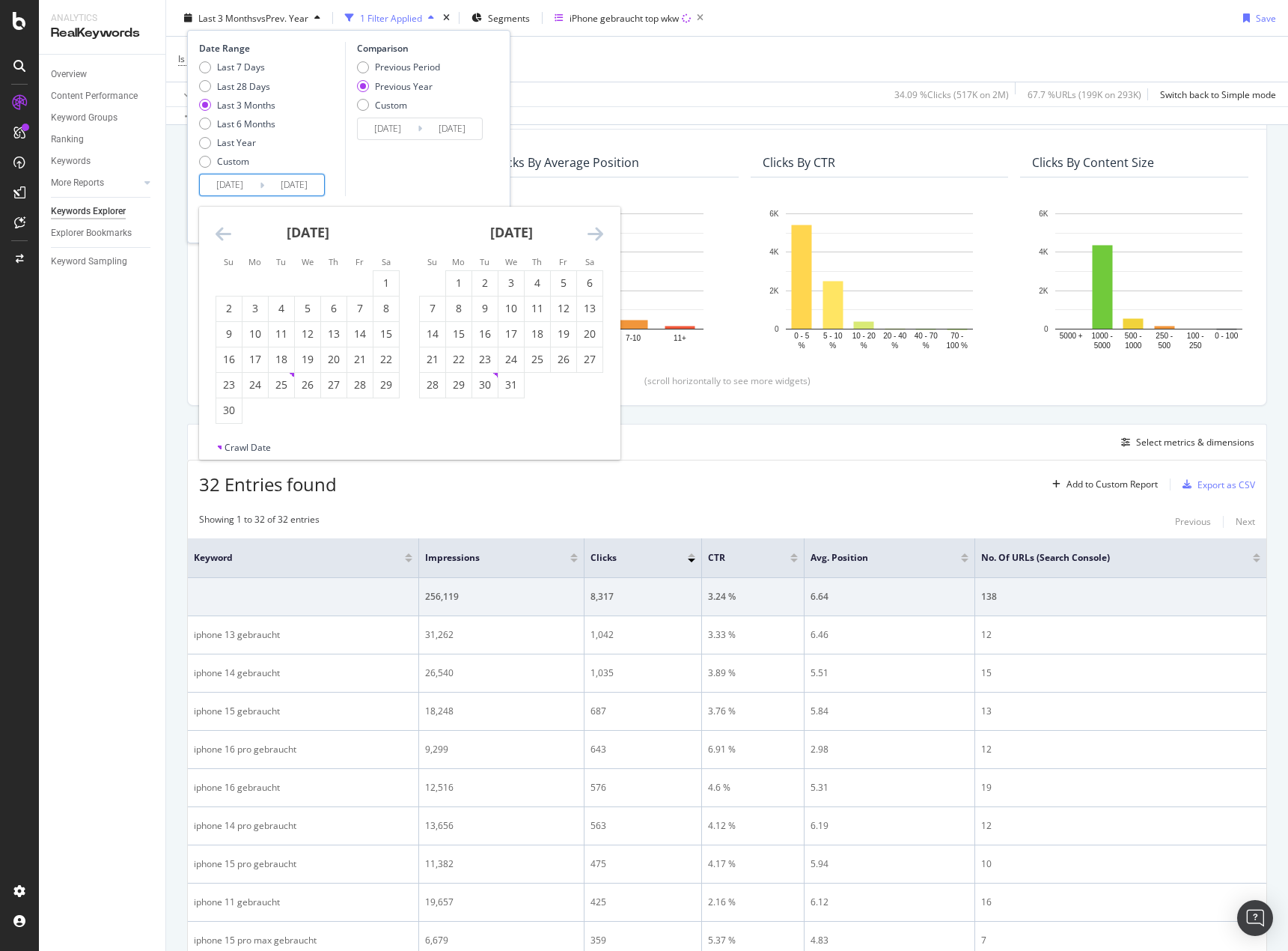
click at [217, 236] on icon "Move backward to switch to the previous month." at bounding box center [223, 233] width 16 height 18
click at [216, 237] on icon "Move backward to switch to the previous month." at bounding box center [223, 233] width 16 height 18
click at [361, 278] on div "1" at bounding box center [360, 282] width 25 height 15
type input "[DATE]"
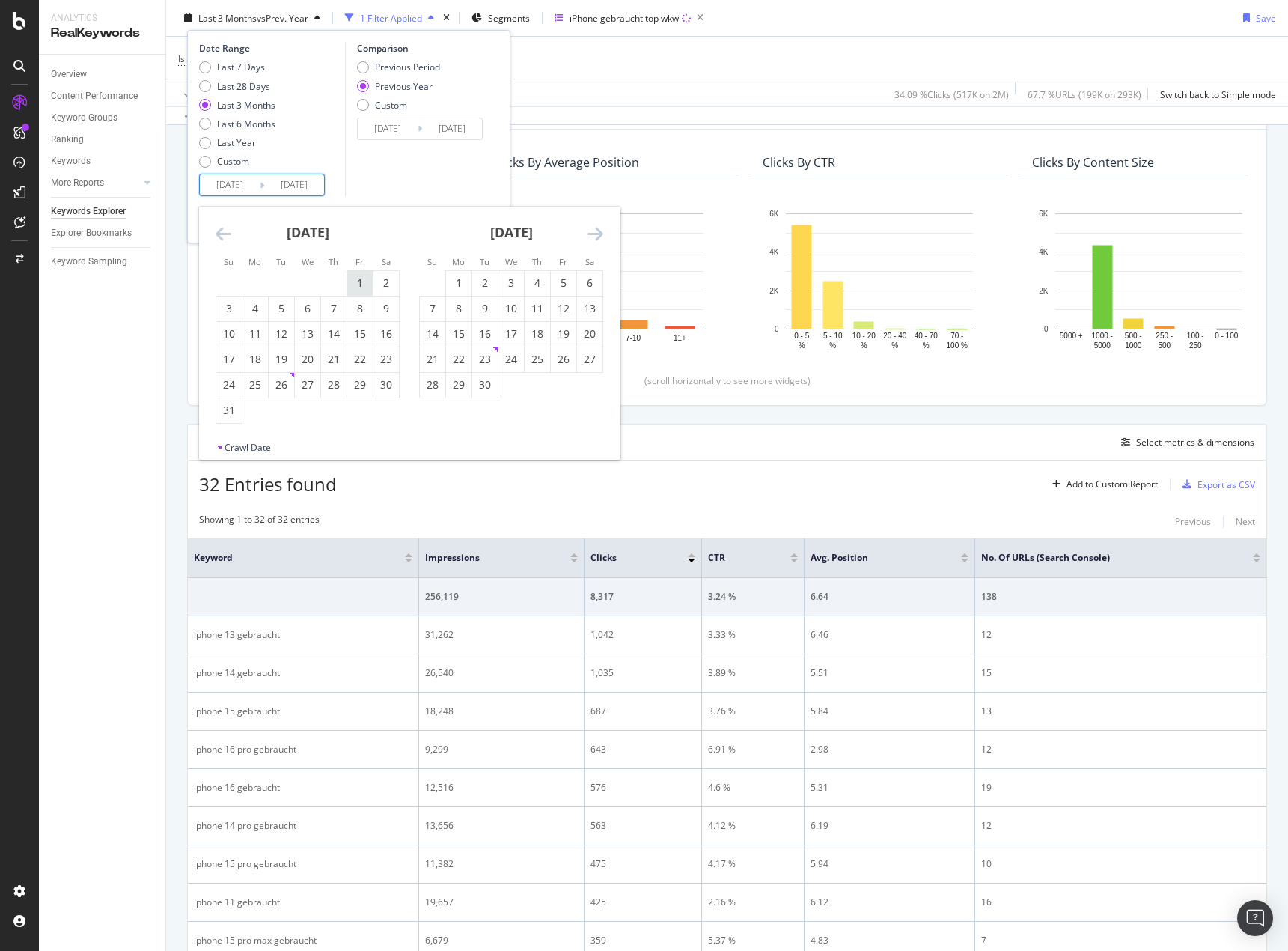
type input "[DATE]"
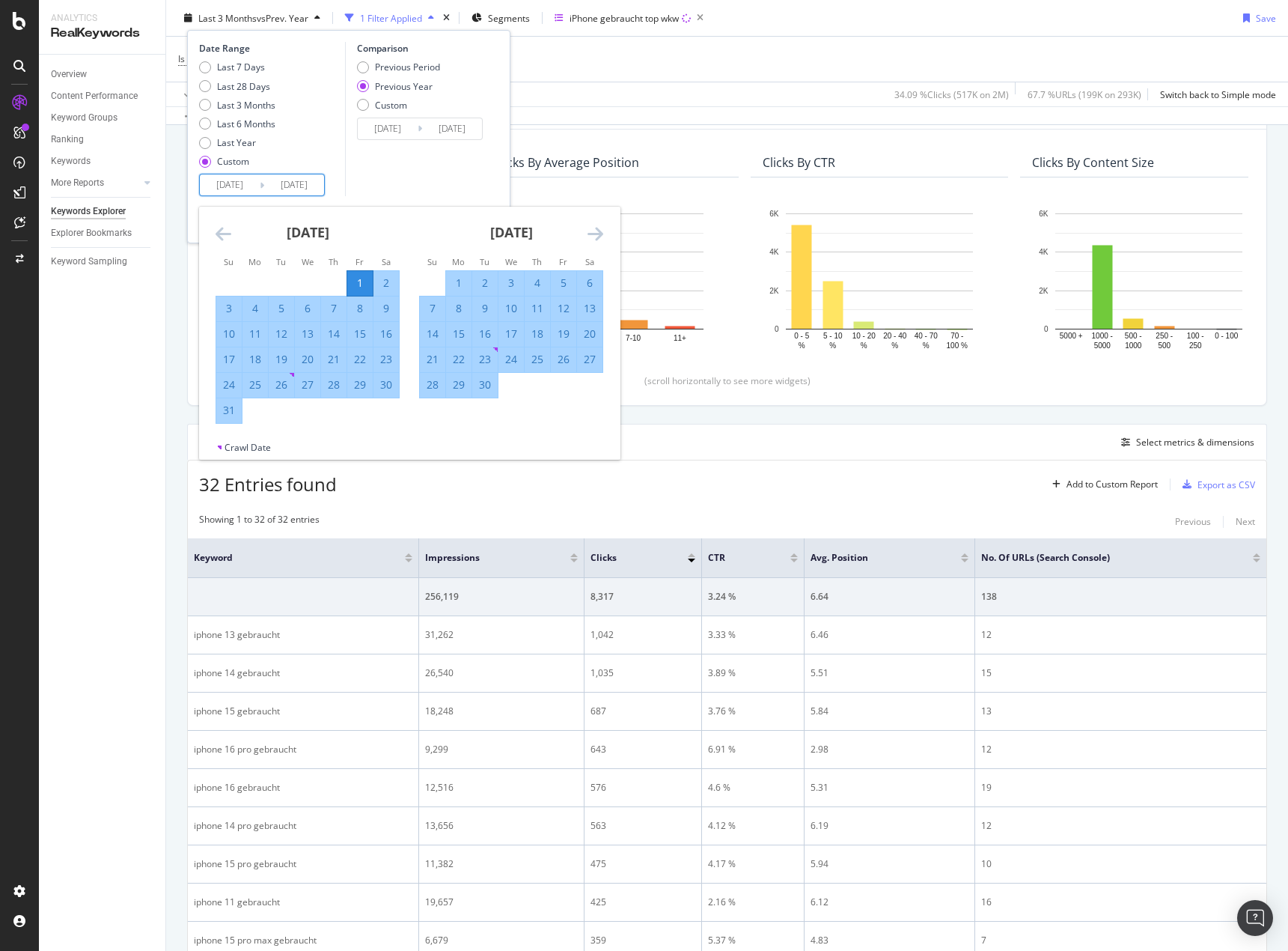
click at [491, 383] on div "30" at bounding box center [485, 385] width 25 height 15
type input "[DATE]"
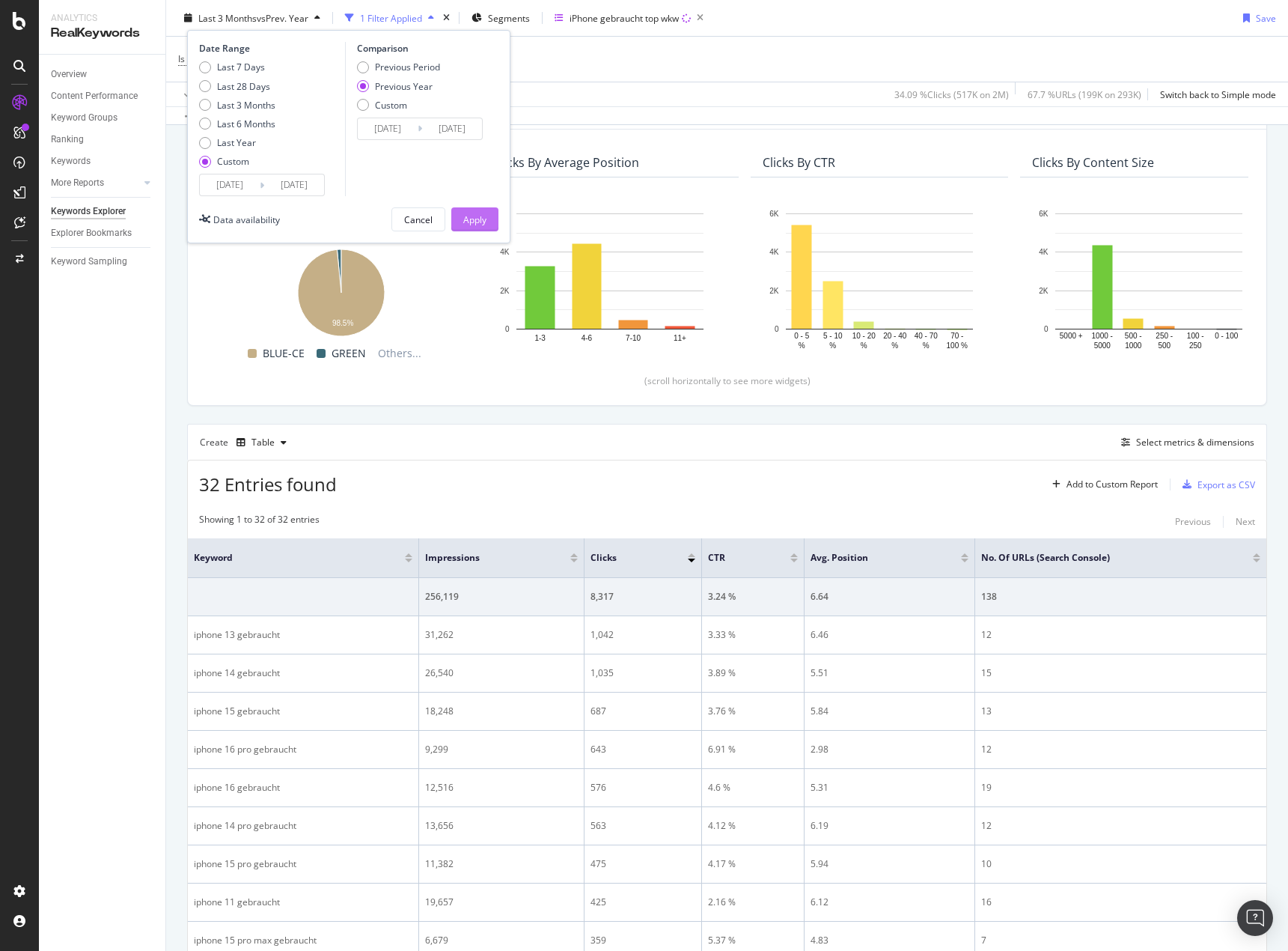
click at [483, 215] on div "Apply" at bounding box center [475, 219] width 23 height 13
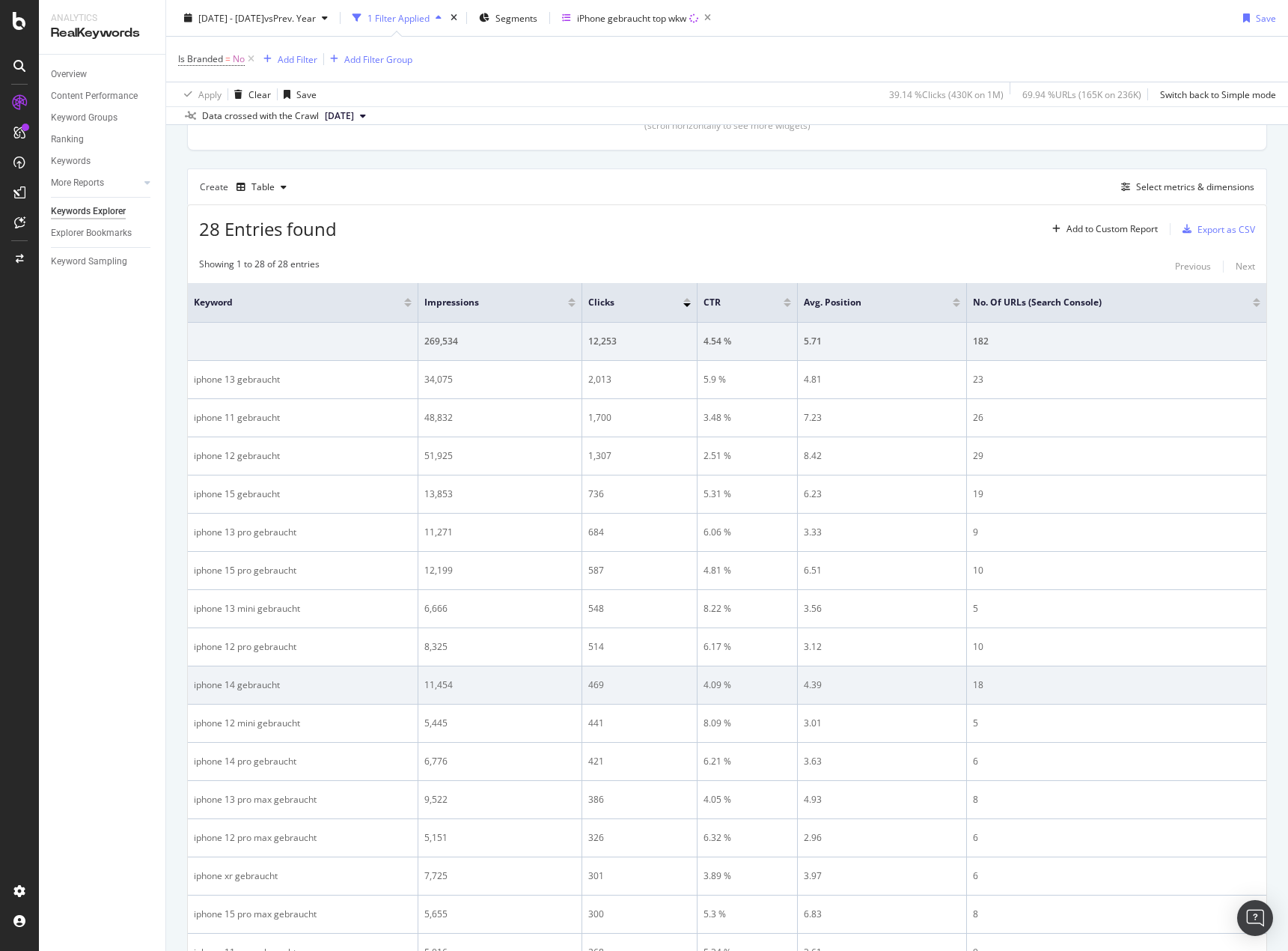
scroll to position [375, 0]
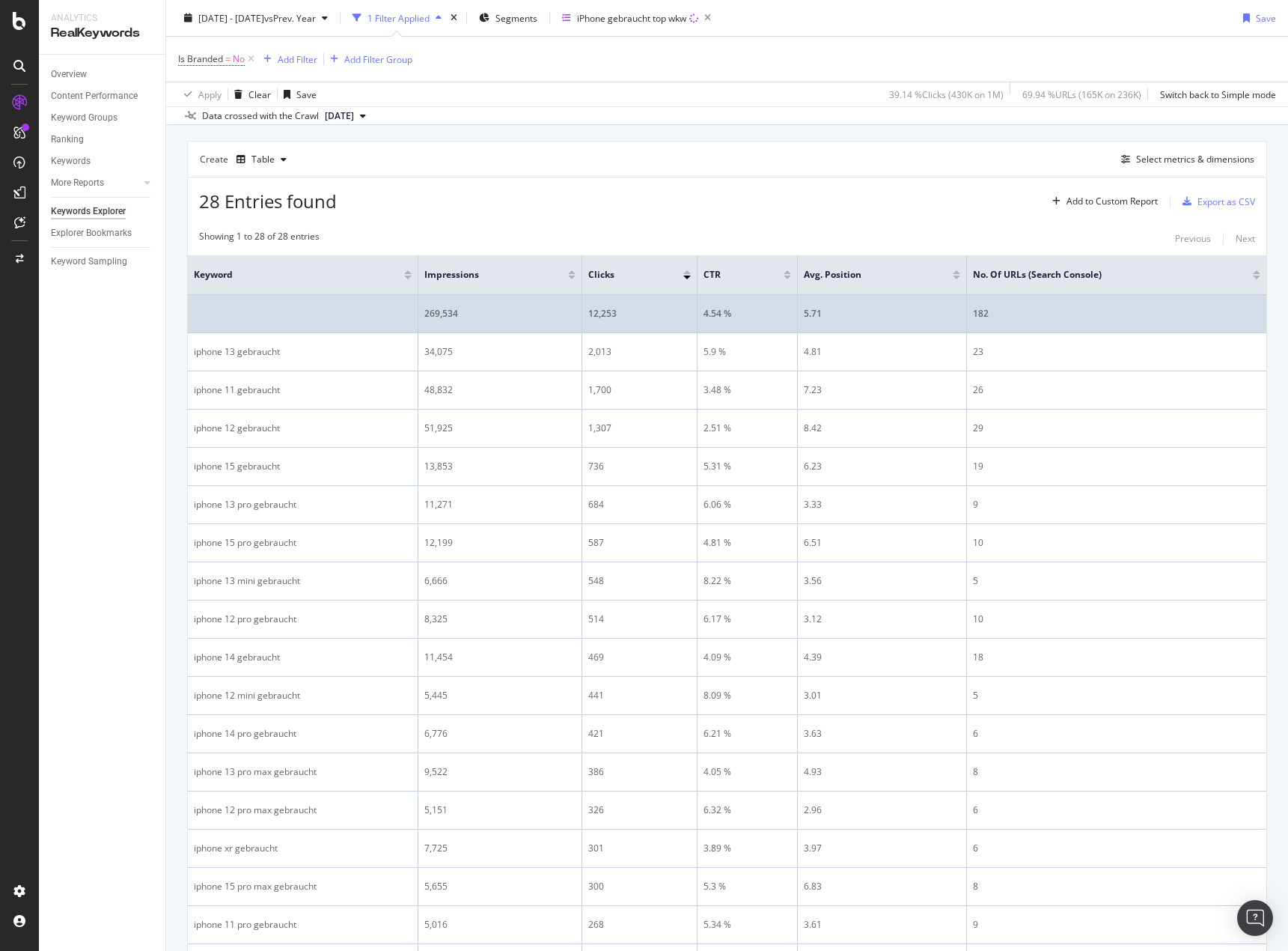
click at [983, 314] on div "182" at bounding box center [1117, 313] width 288 height 14
drag, startPoint x: 983, startPoint y: 314, endPoint x: 977, endPoint y: 320, distance: 8.5
click at [980, 316] on div "182" at bounding box center [1117, 313] width 288 height 14
click at [977, 320] on td "182" at bounding box center [1116, 314] width 300 height 38
click at [704, 328] on td "4.54 %" at bounding box center [748, 314] width 100 height 38
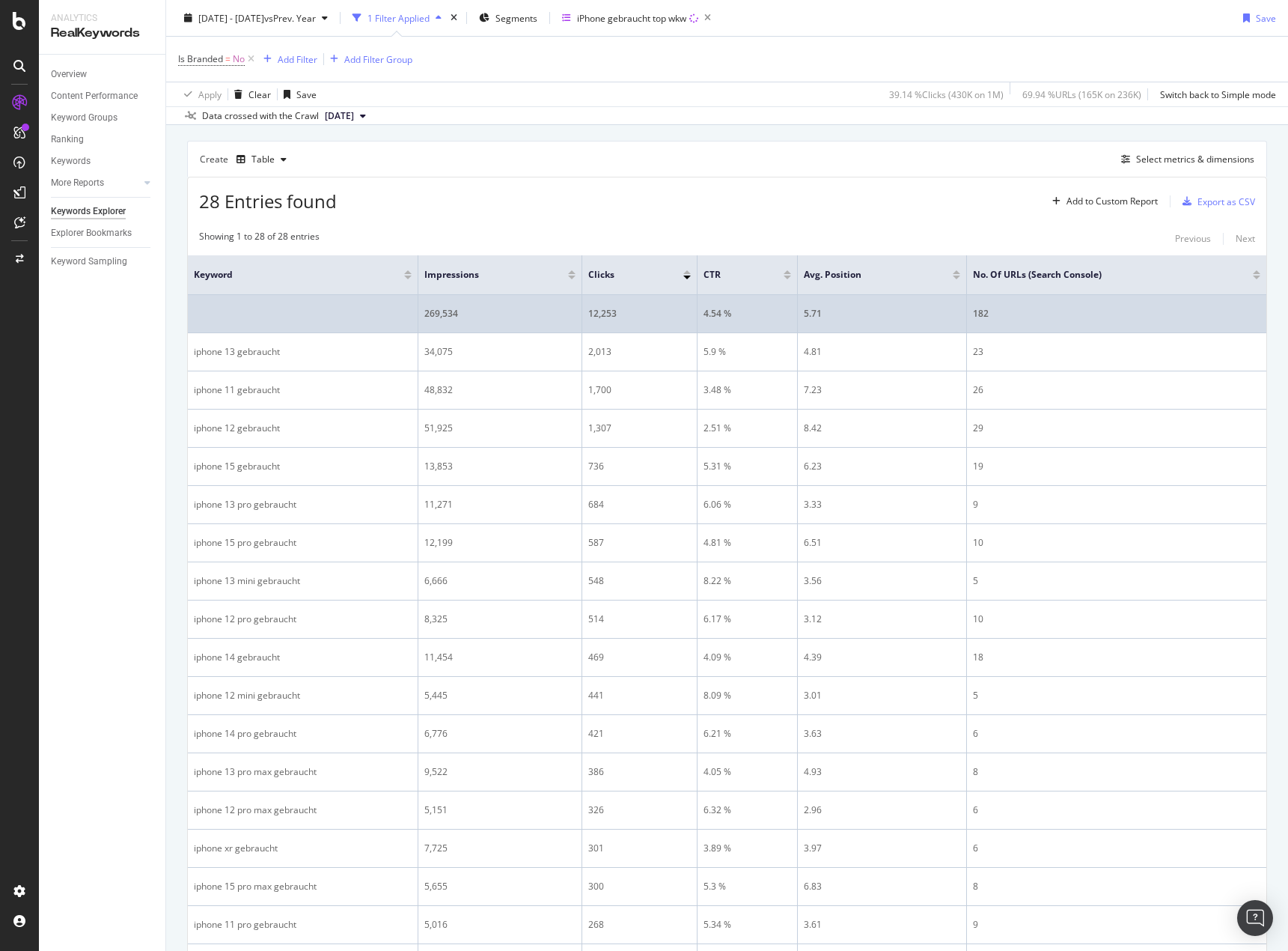
click at [716, 312] on div "4.54 %" at bounding box center [747, 313] width 87 height 14
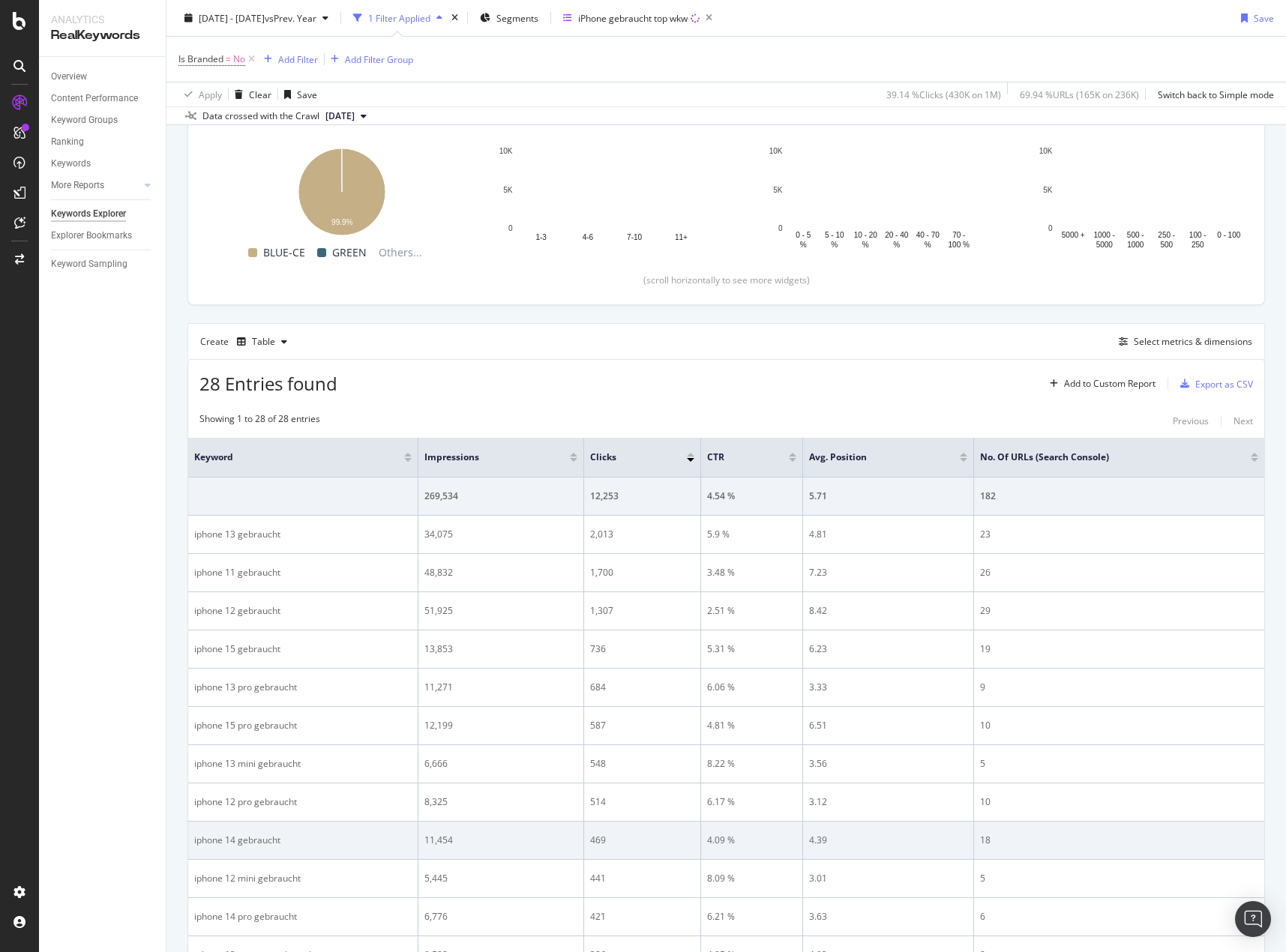
scroll to position [300, 0]
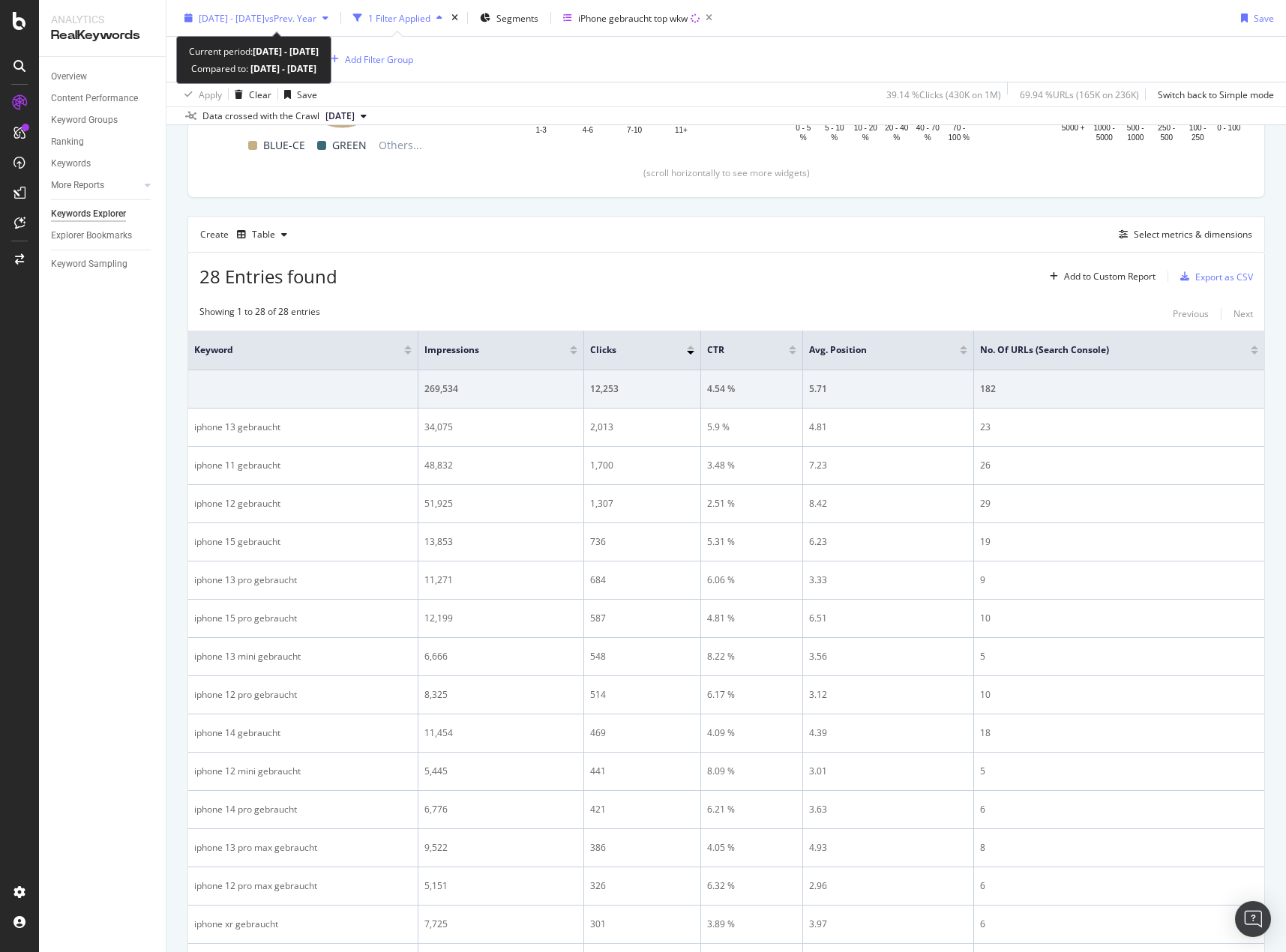
click at [264, 18] on span "[DATE] - [DATE]" at bounding box center [232, 18] width 66 height 13
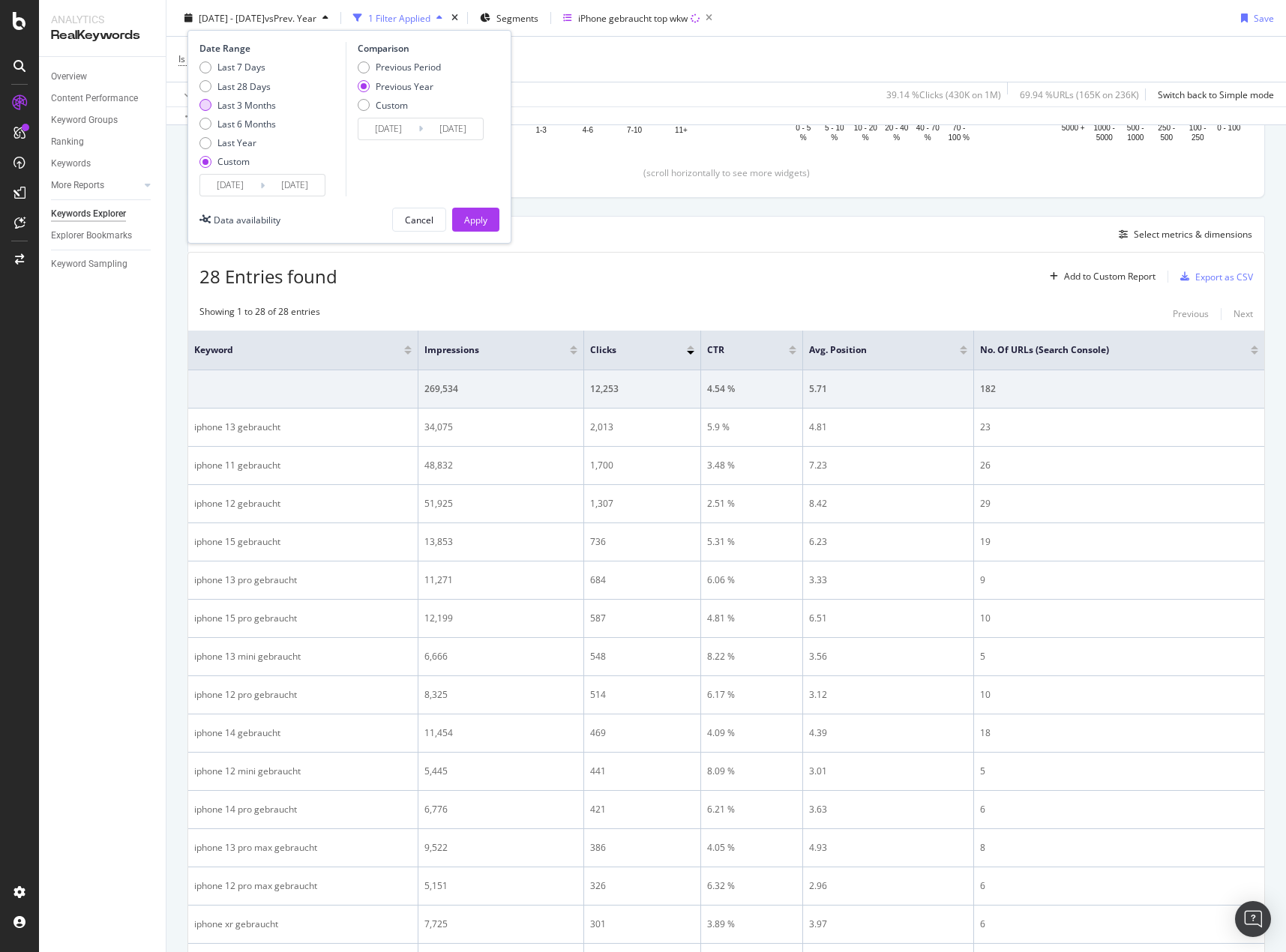
click at [239, 103] on div "Last 3 Months" at bounding box center [246, 104] width 58 height 13
type input "[DATE]"
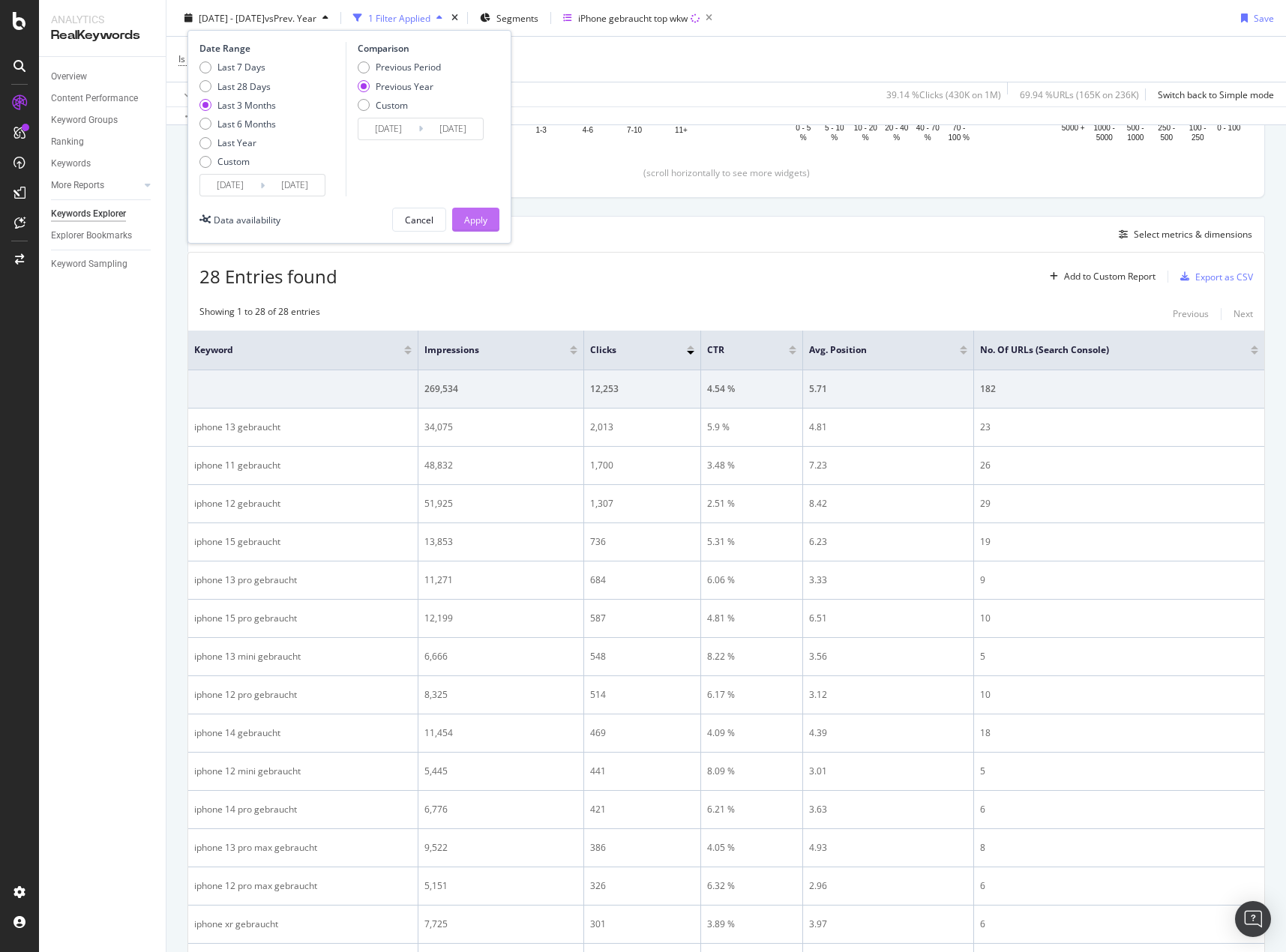
click at [467, 221] on div "Apply" at bounding box center [475, 219] width 23 height 13
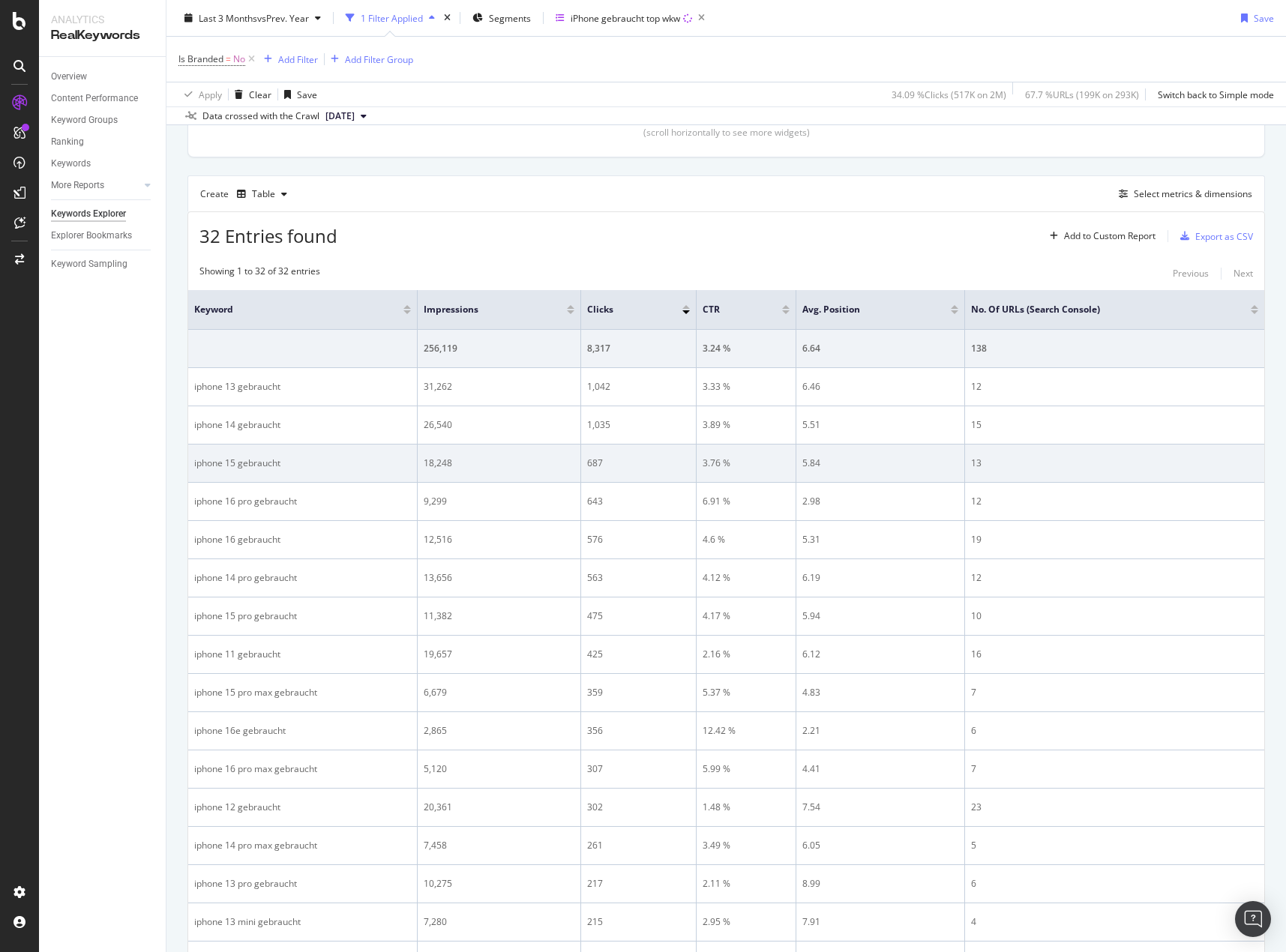
scroll to position [375, 0]
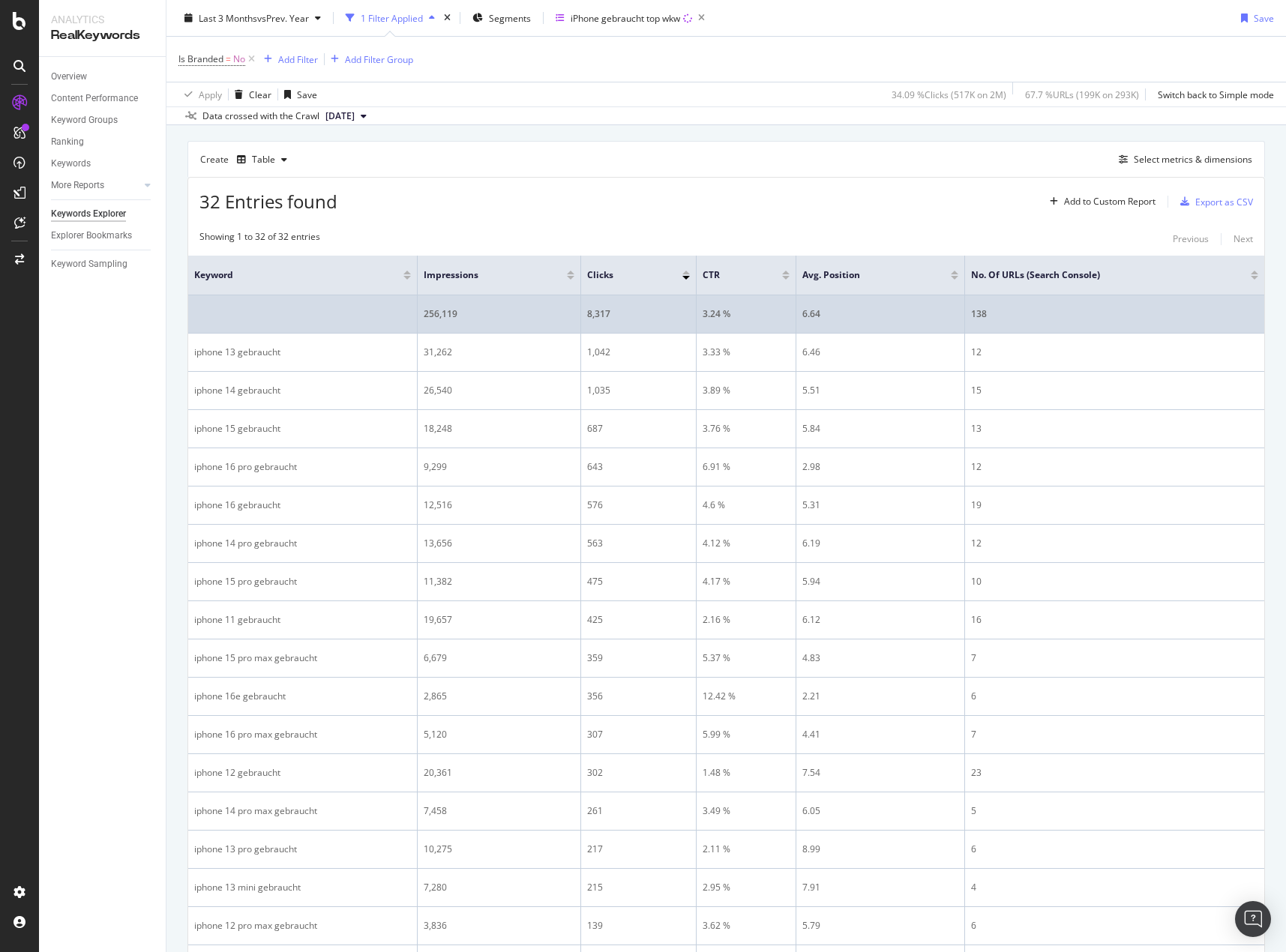
click at [821, 314] on div "6.64" at bounding box center [880, 314] width 156 height 14
click at [822, 331] on td "6.64" at bounding box center [881, 314] width 169 height 38
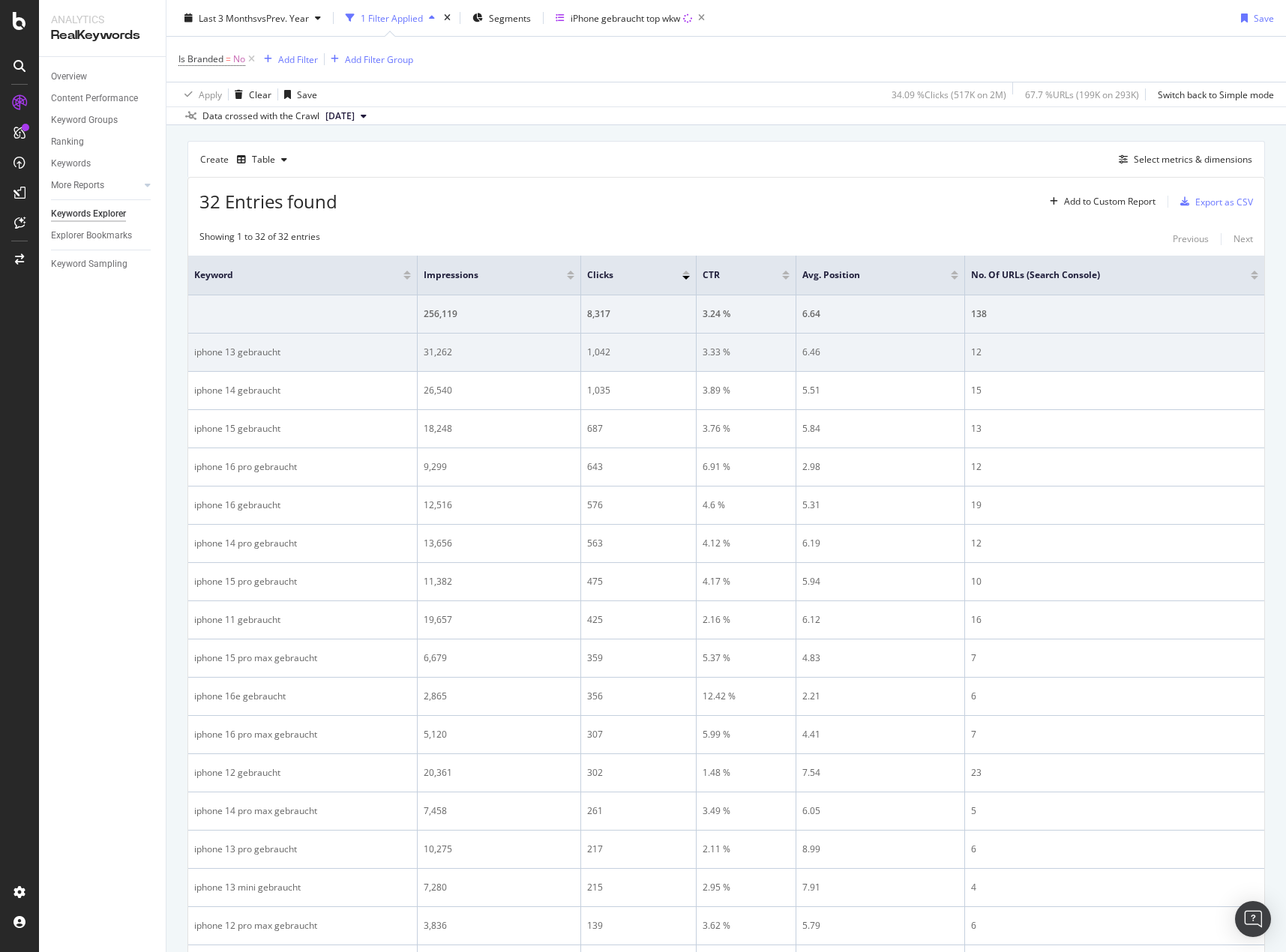
click at [821, 349] on div "6.46" at bounding box center [880, 352] width 156 height 14
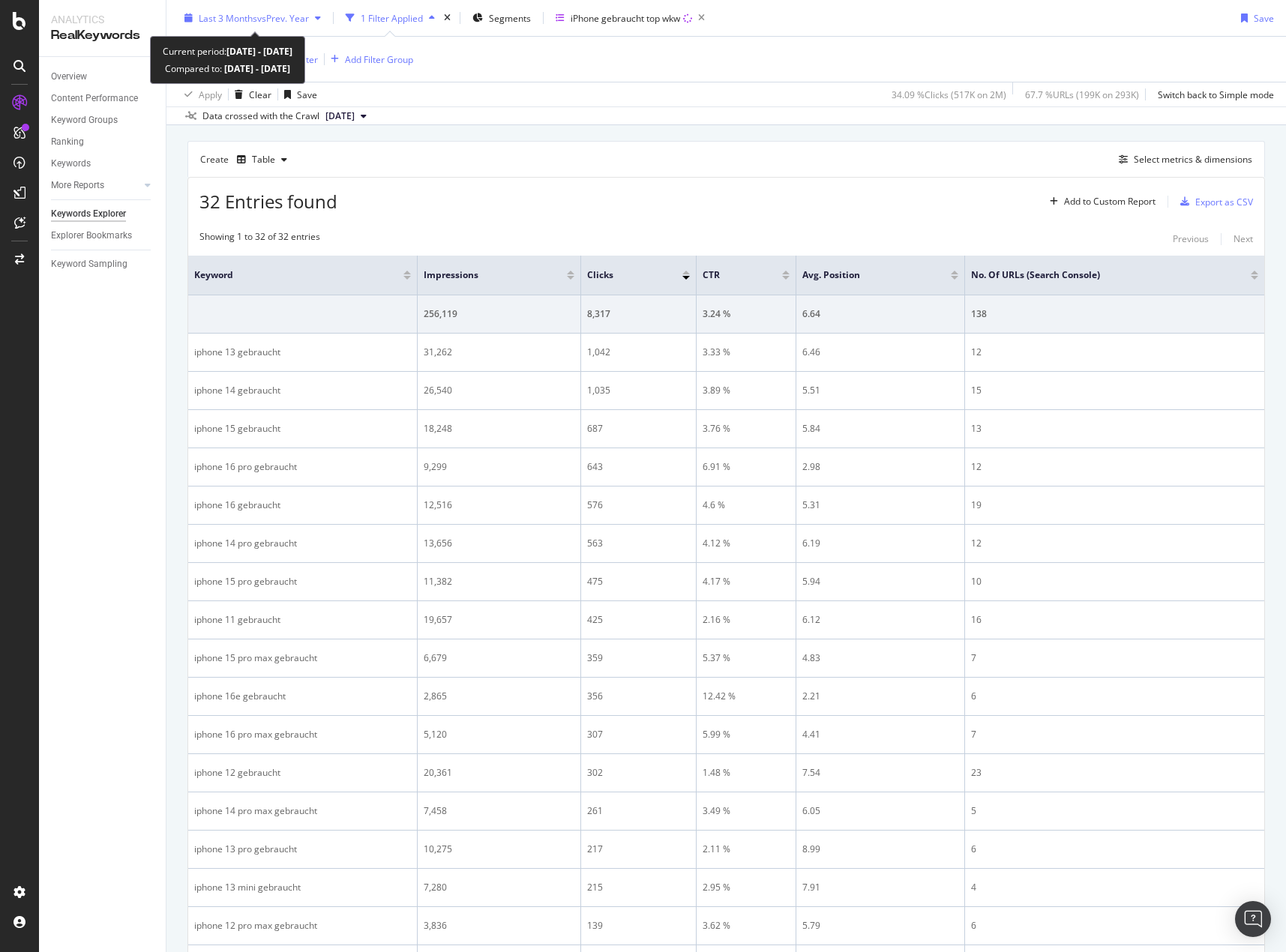
click at [295, 10] on div "Last 3 Months vs Prev. Year" at bounding box center [252, 18] width 148 height 22
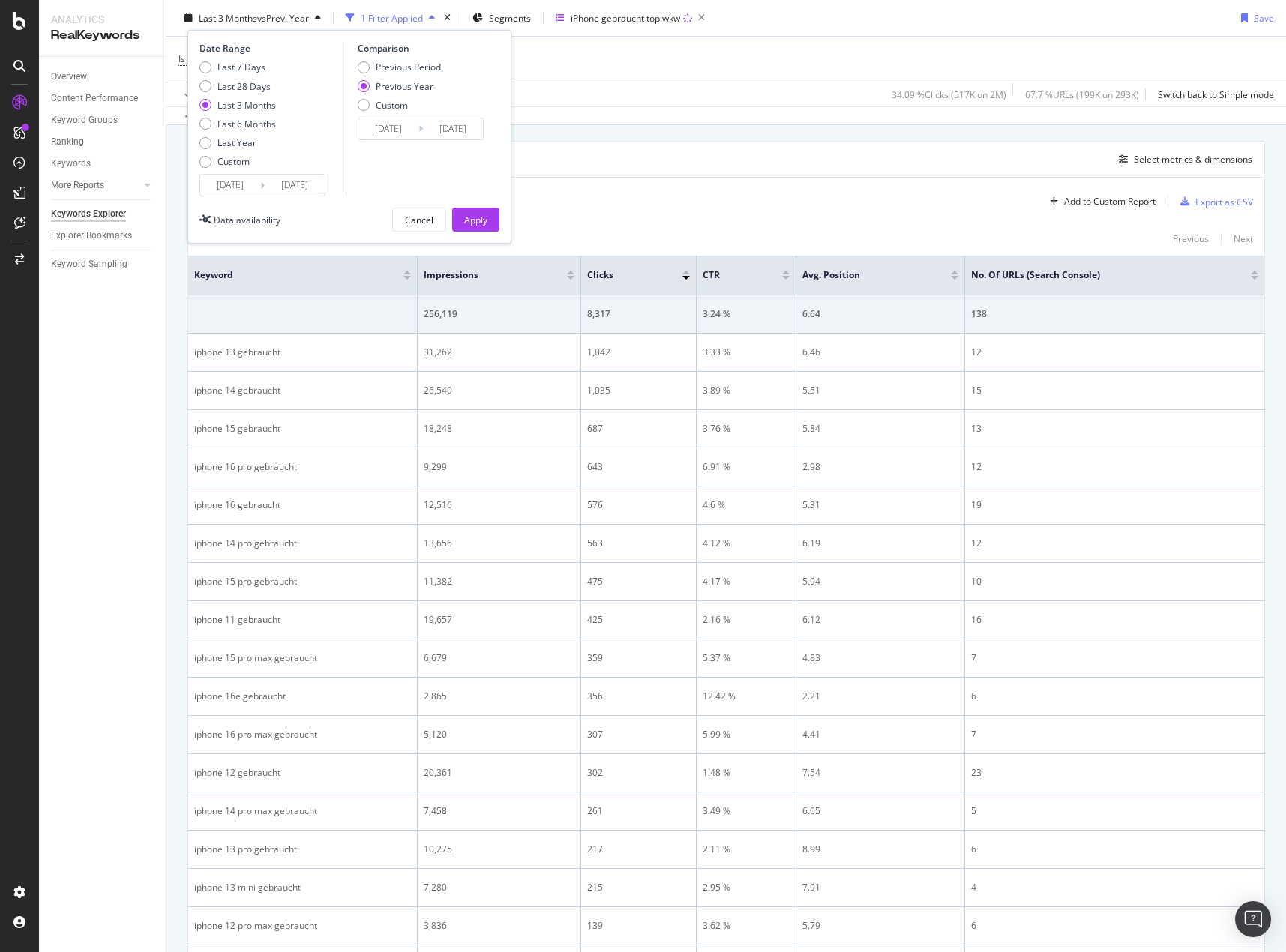
click at [397, 126] on input "[DATE]" at bounding box center [388, 129] width 60 height 21
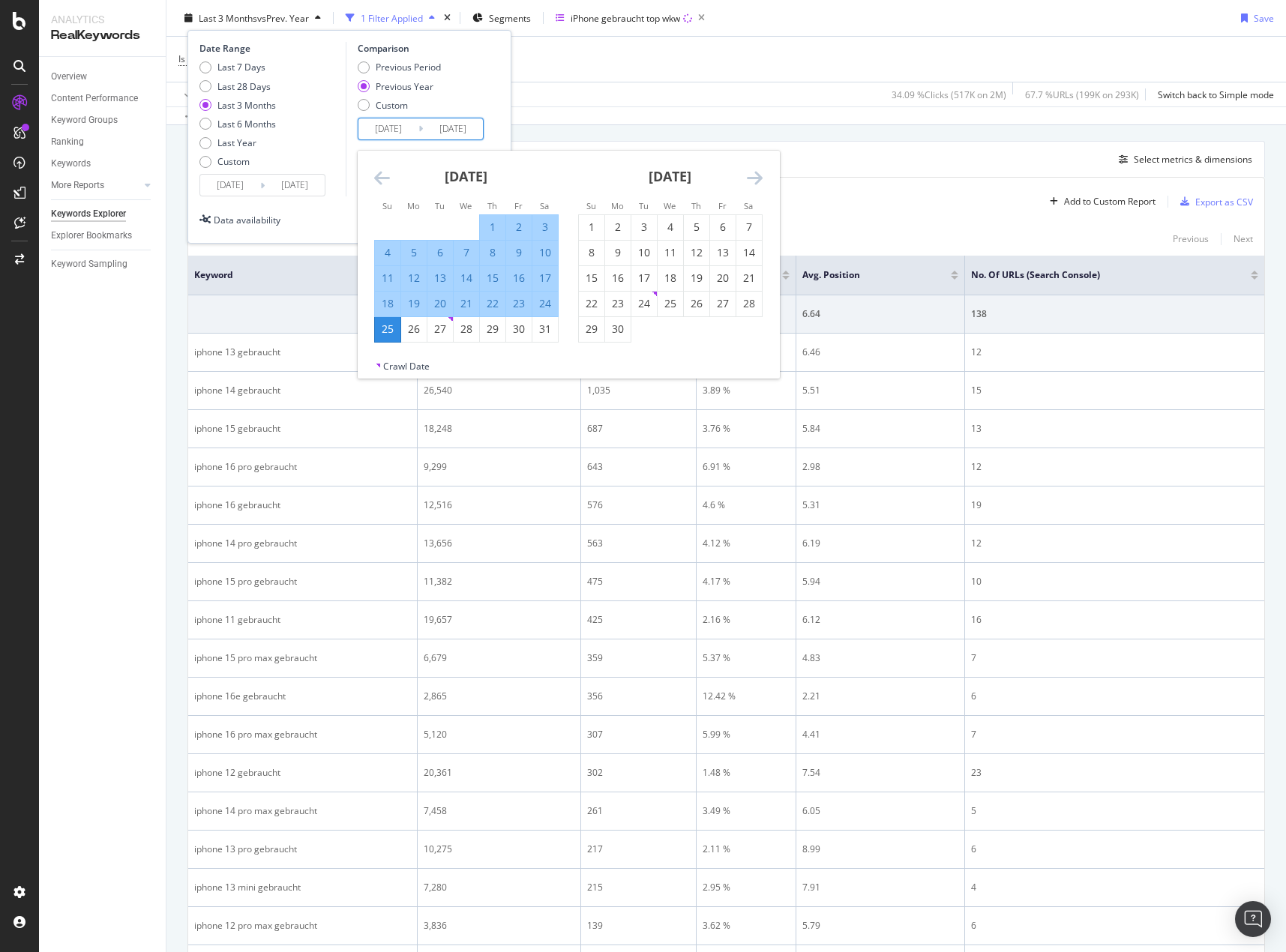
click at [381, 177] on icon "Move backward to switch to the previous month." at bounding box center [382, 178] width 16 height 18
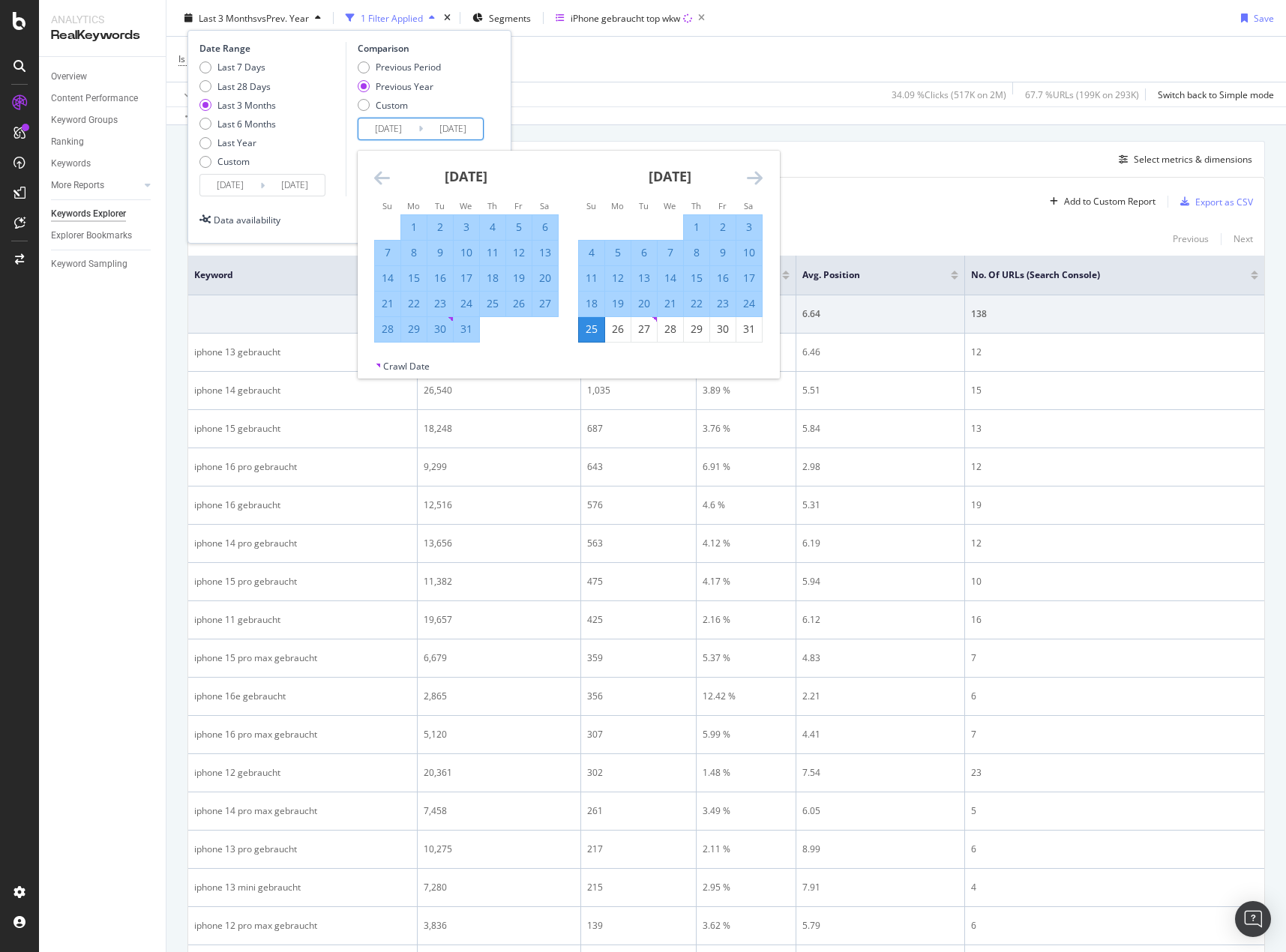
click at [381, 176] on icon "Move backward to switch to the previous month." at bounding box center [382, 178] width 16 height 18
click at [381, 175] on icon "Move backward to switch to the previous month." at bounding box center [382, 178] width 16 height 18
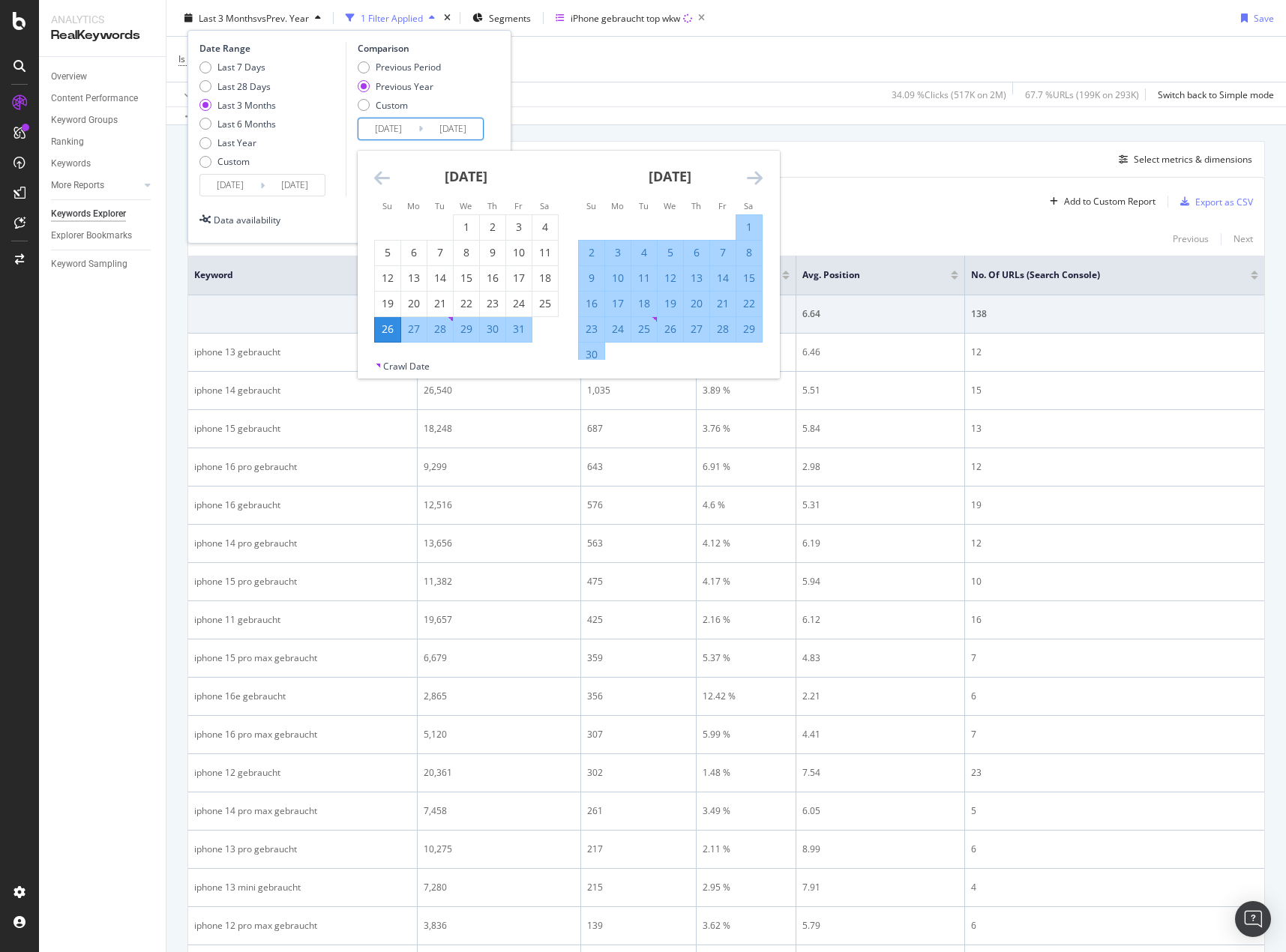
click at [380, 175] on icon "Move backward to switch to the previous month." at bounding box center [382, 178] width 16 height 18
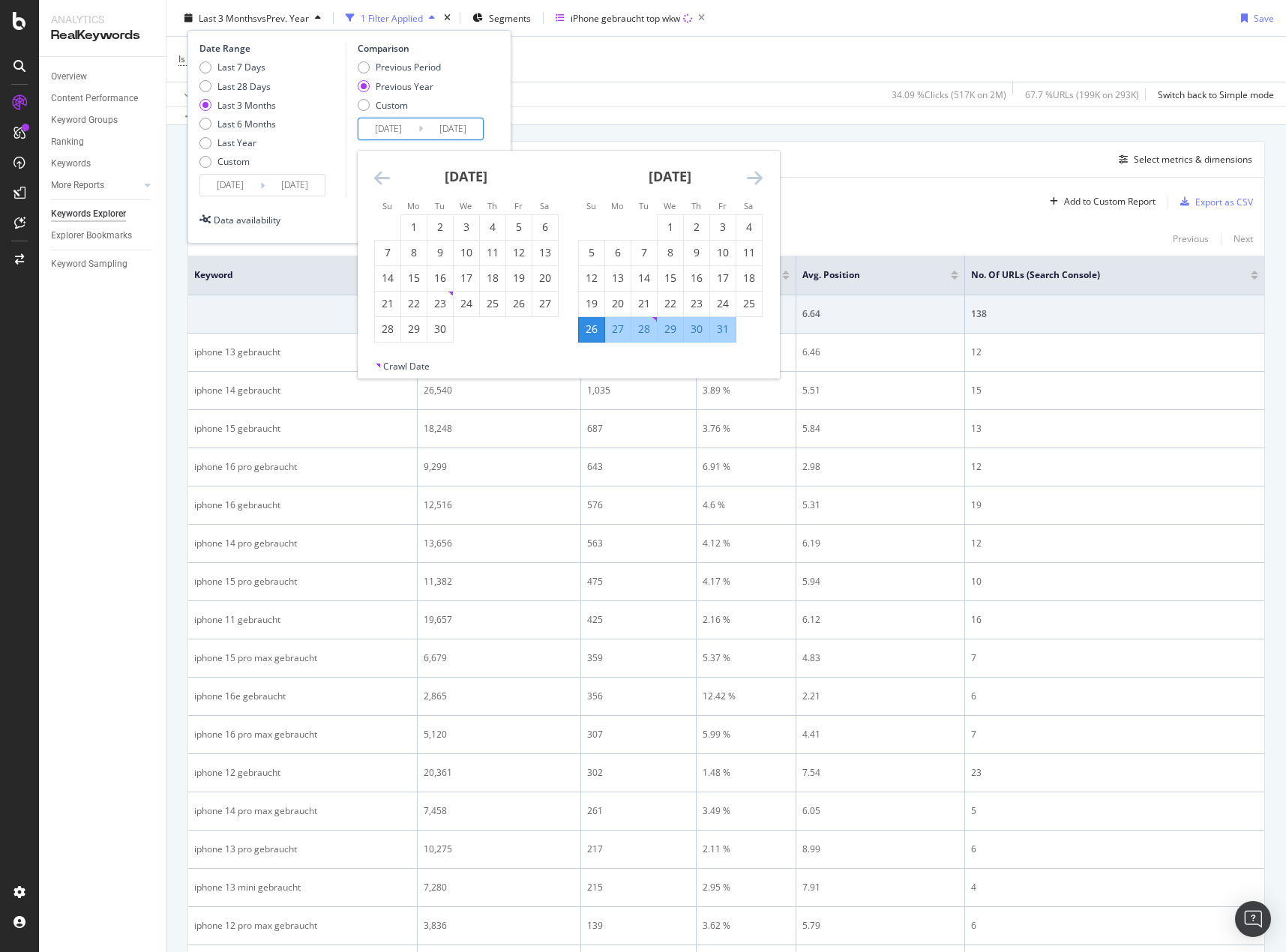
click at [380, 174] on icon "Move backward to switch to the previous month." at bounding box center [382, 178] width 16 height 18
click at [381, 174] on icon "Move backward to switch to the previous month." at bounding box center [382, 178] width 16 height 18
click at [475, 80] on div "Previous Period Previous Year Custom" at bounding box center [423, 88] width 131 height 57
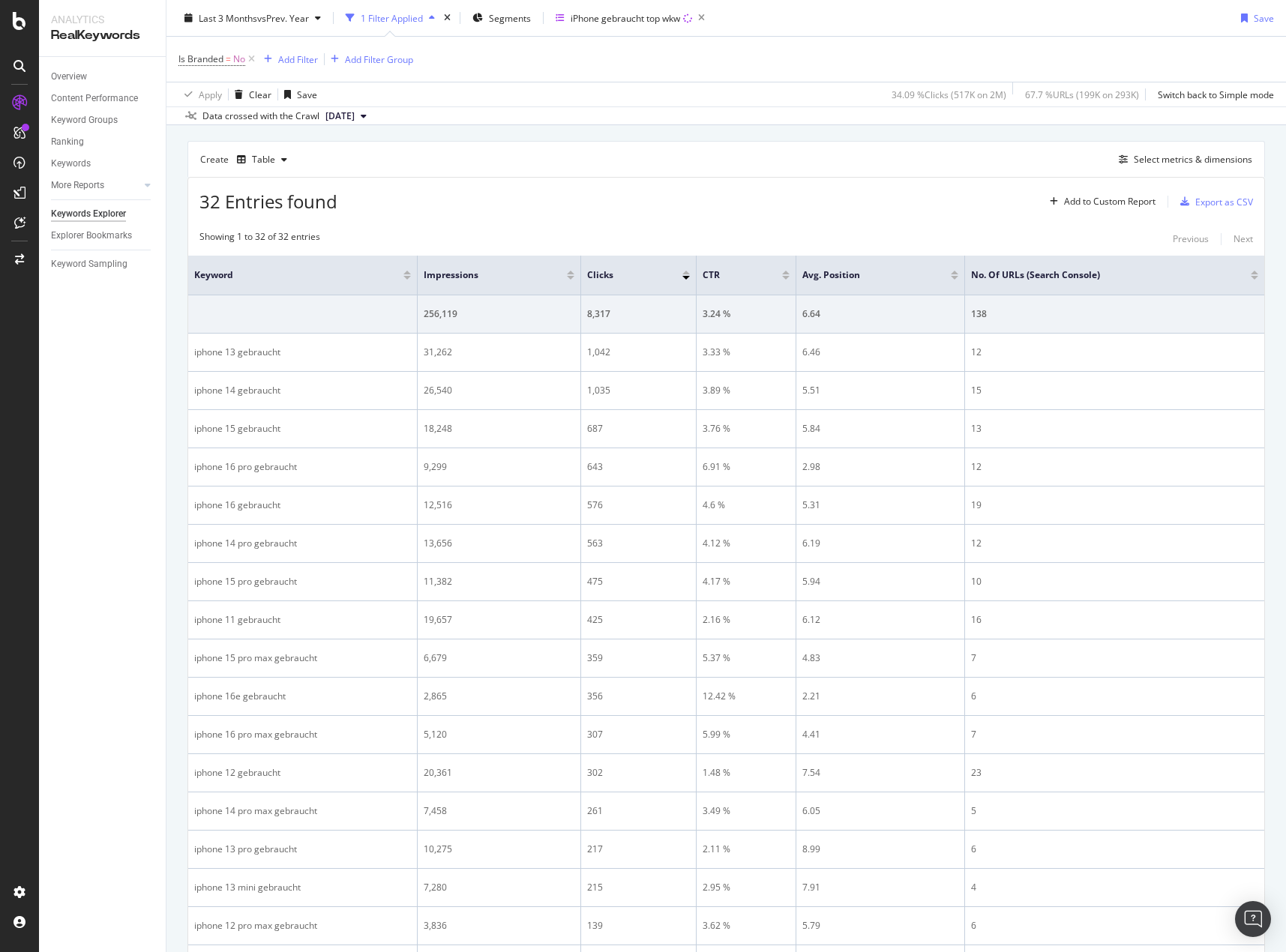
click at [671, 147] on div "Create Table Select metrics & dimensions" at bounding box center [725, 158] width 1077 height 36
click at [1166, 155] on div "Select metrics & dimensions" at bounding box center [1193, 159] width 119 height 13
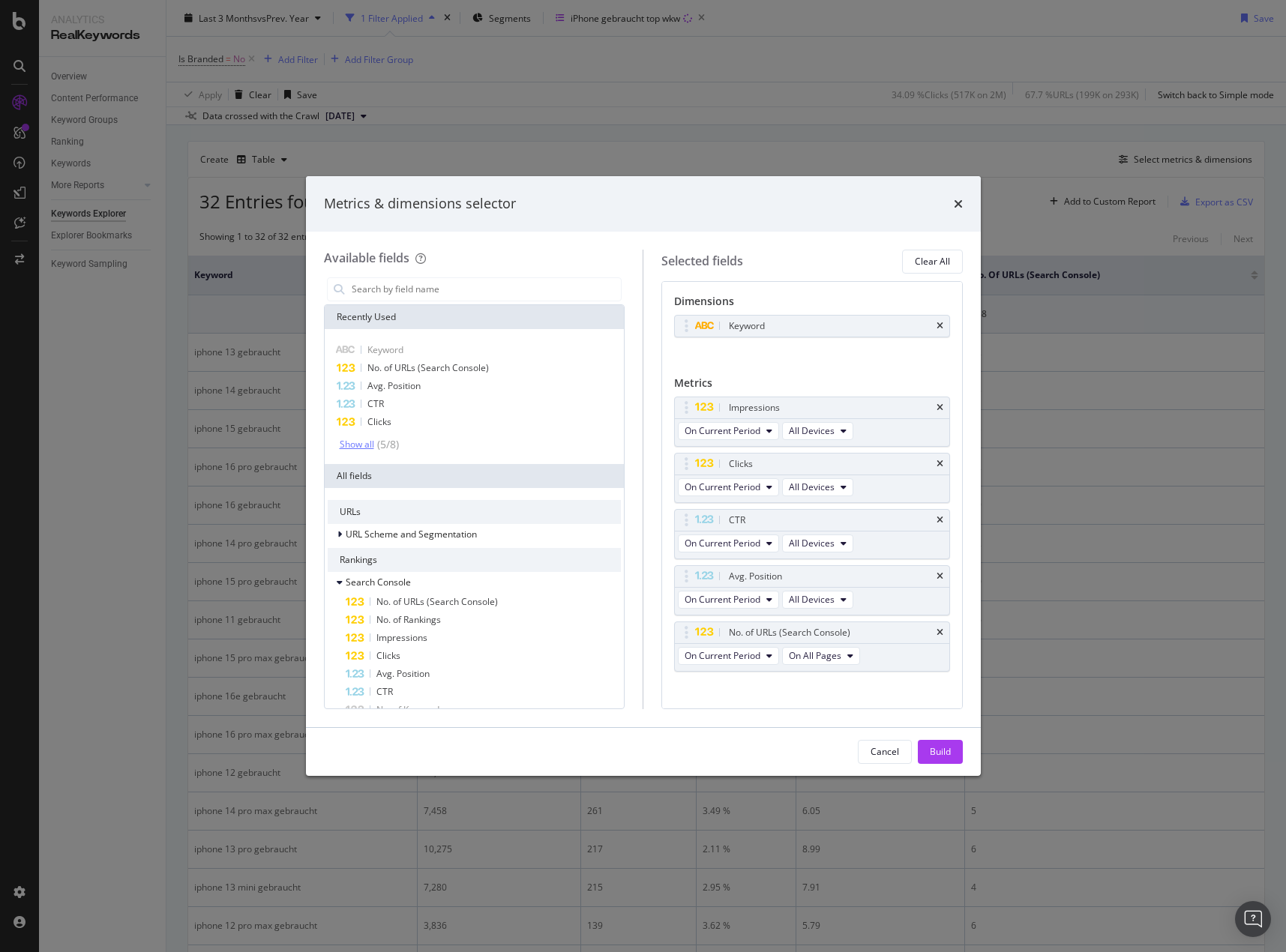
click at [365, 443] on div "Show all" at bounding box center [357, 444] width 34 height 10
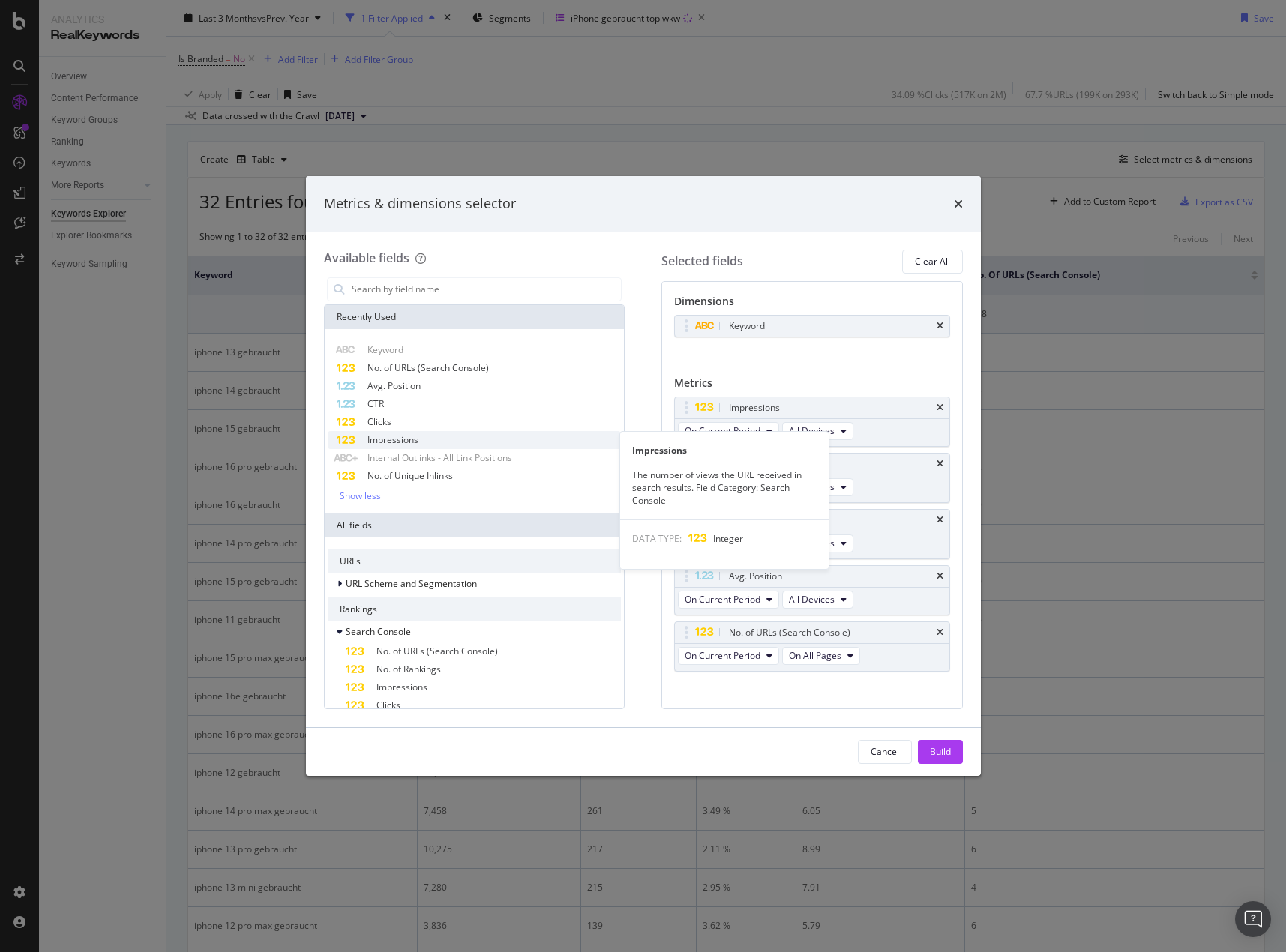
click at [395, 431] on div "Impressions" at bounding box center [474, 439] width 294 height 18
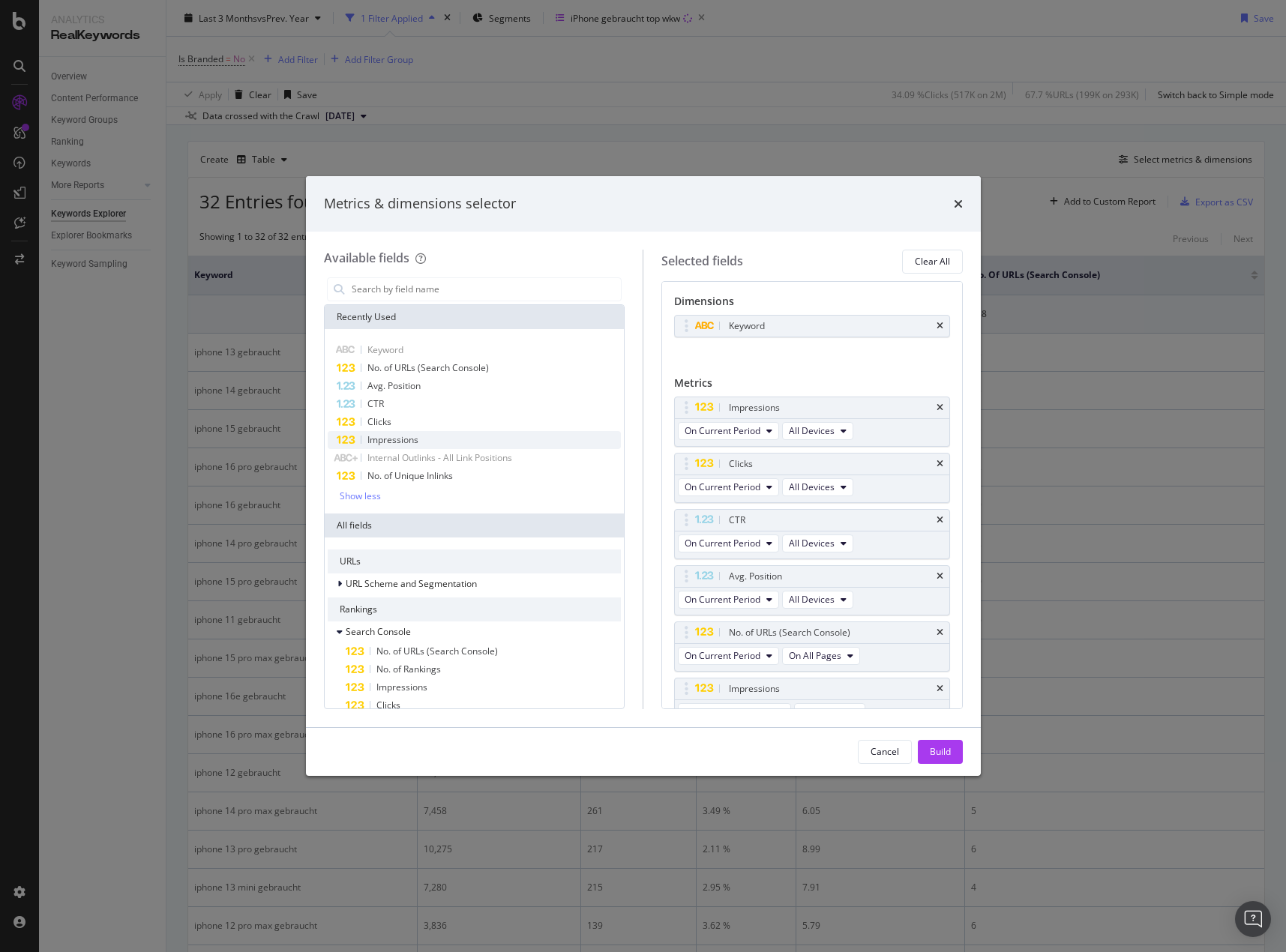
scroll to position [19, 0]
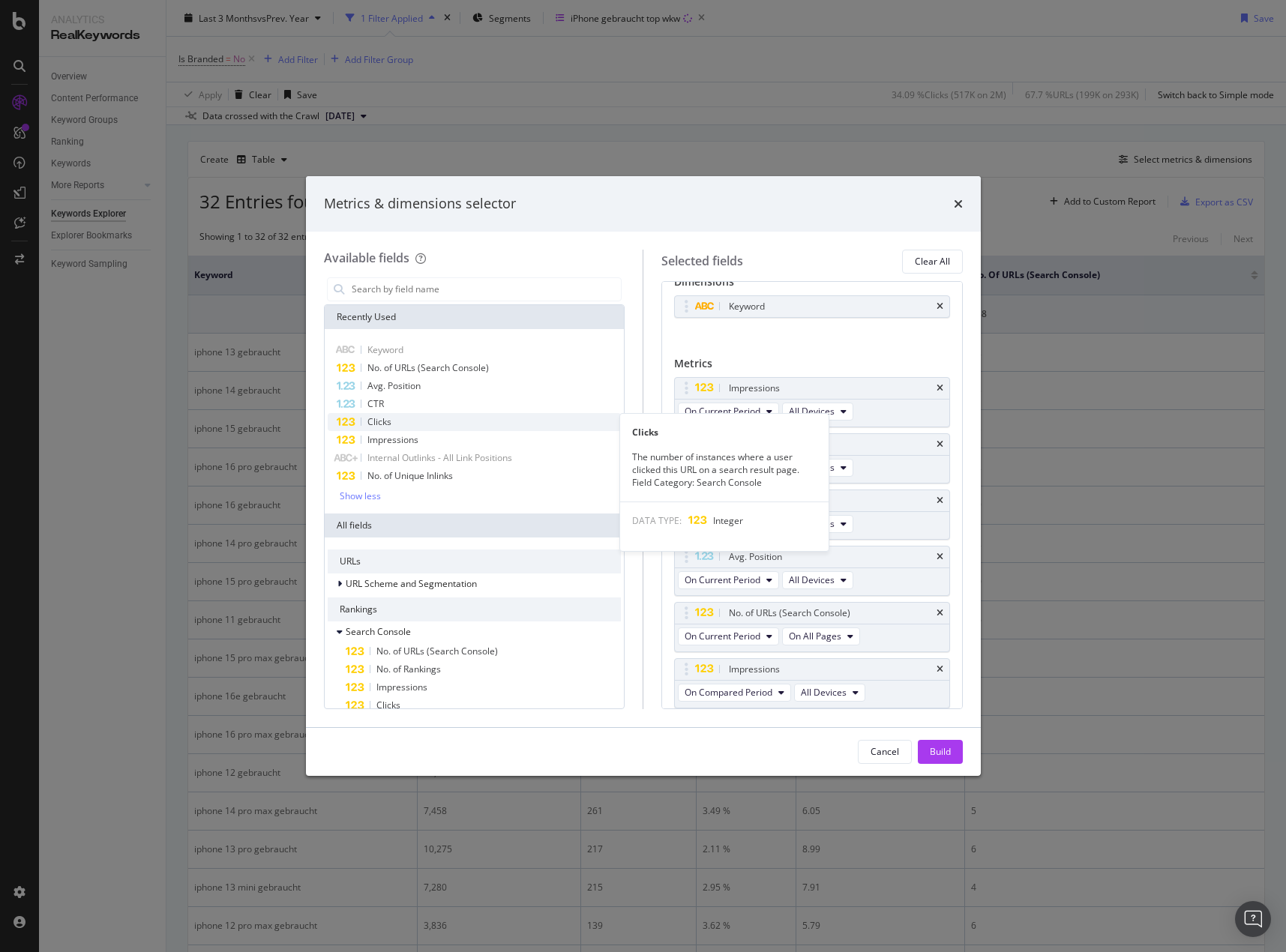
click at [389, 418] on span "Clicks" at bounding box center [379, 422] width 24 height 13
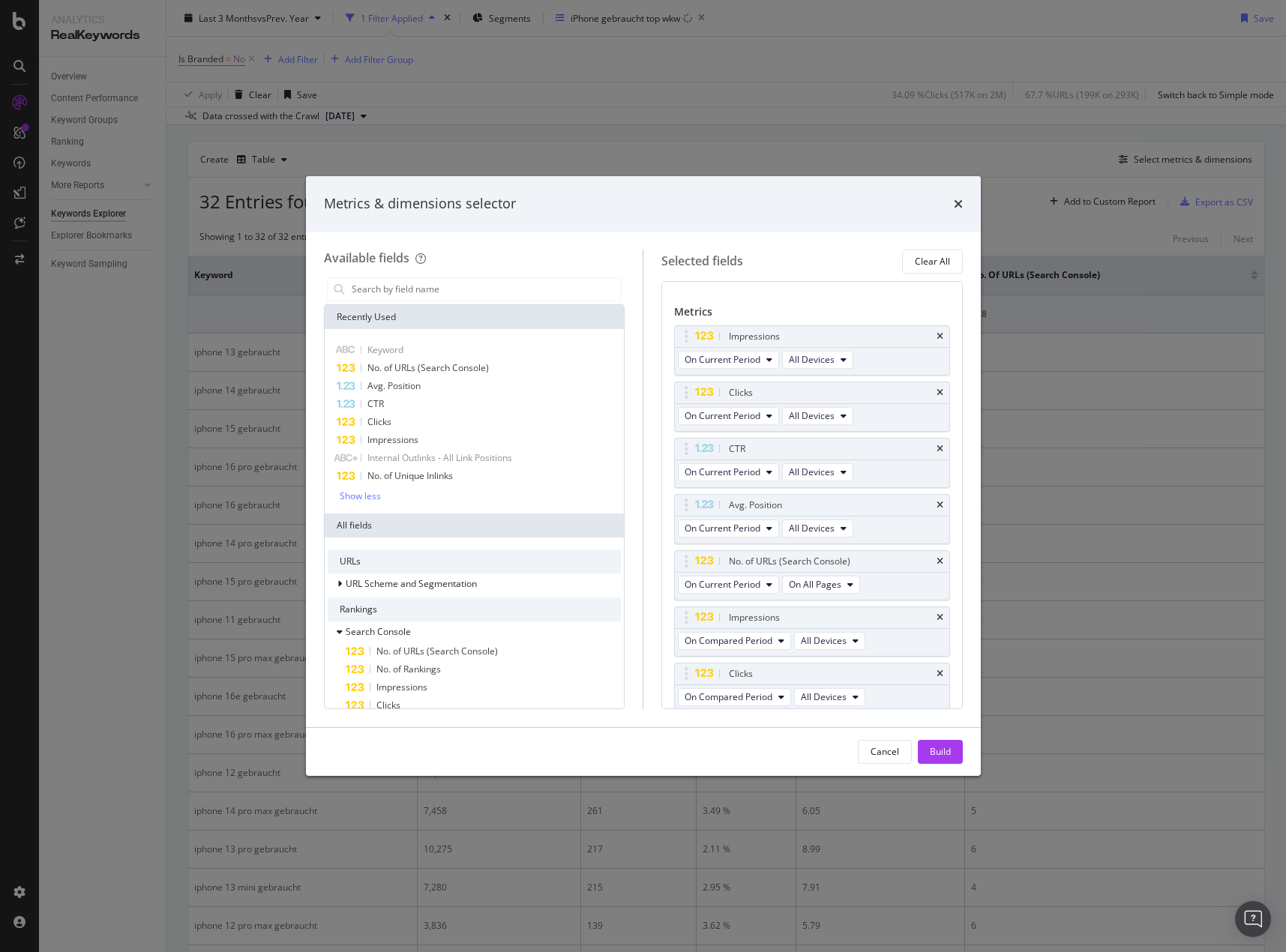
scroll to position [76, 0]
drag, startPoint x: 698, startPoint y: 608, endPoint x: 695, endPoint y: 457, distance: 151.0
click at [706, 388] on body "Analytics RealKeywords Overview Content Performance Keyword Groups Ranking Keyw…" at bounding box center [643, 476] width 1286 height 952
drag, startPoint x: 684, startPoint y: 673, endPoint x: 681, endPoint y: 504, distance: 169.0
click at [681, 504] on body "Analytics RealKeywords Overview Content Performance Keyword Groups Ranking Keyw…" at bounding box center [643, 476] width 1286 height 952
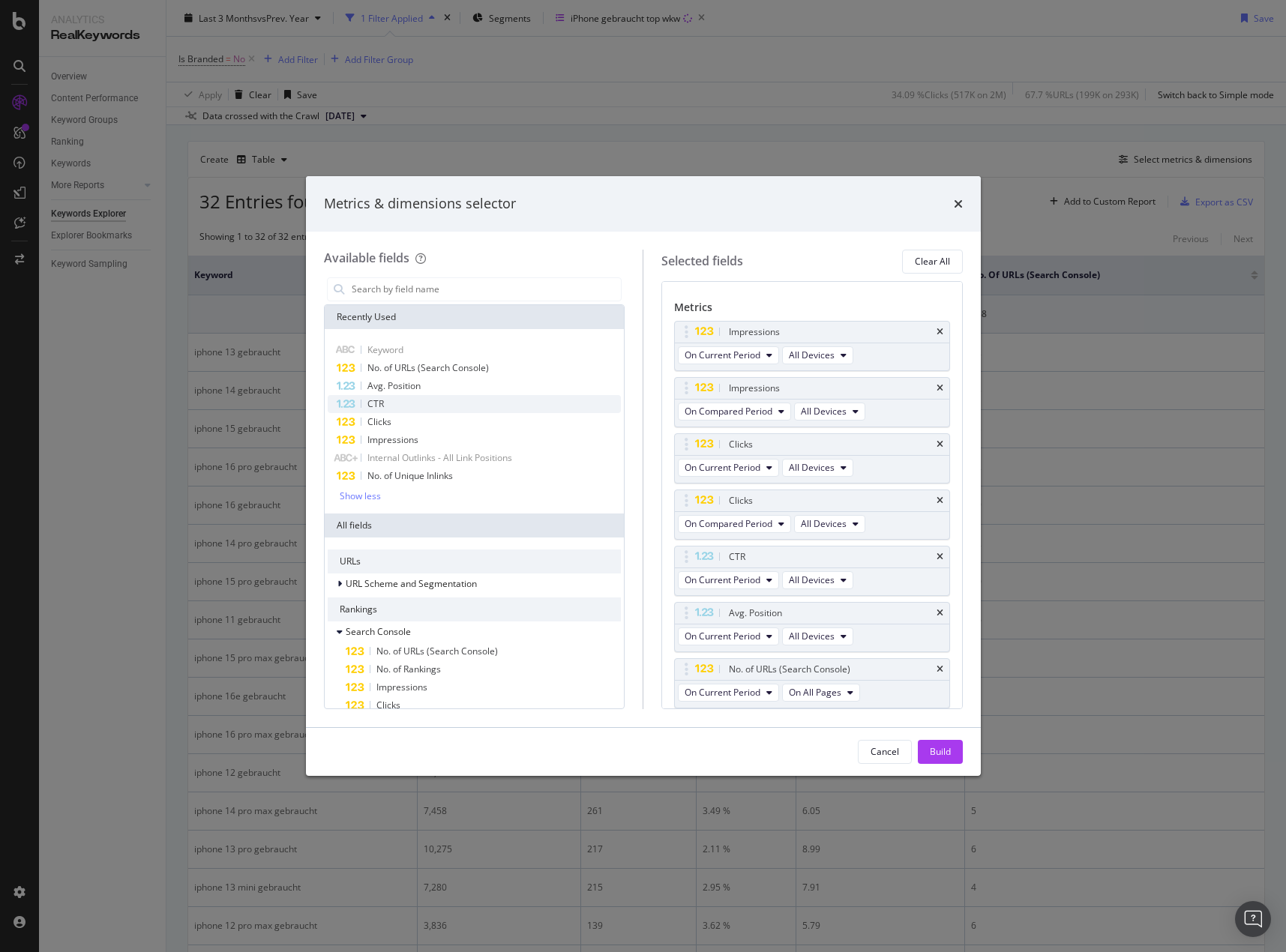
click at [389, 398] on div "CTR" at bounding box center [474, 404] width 294 height 18
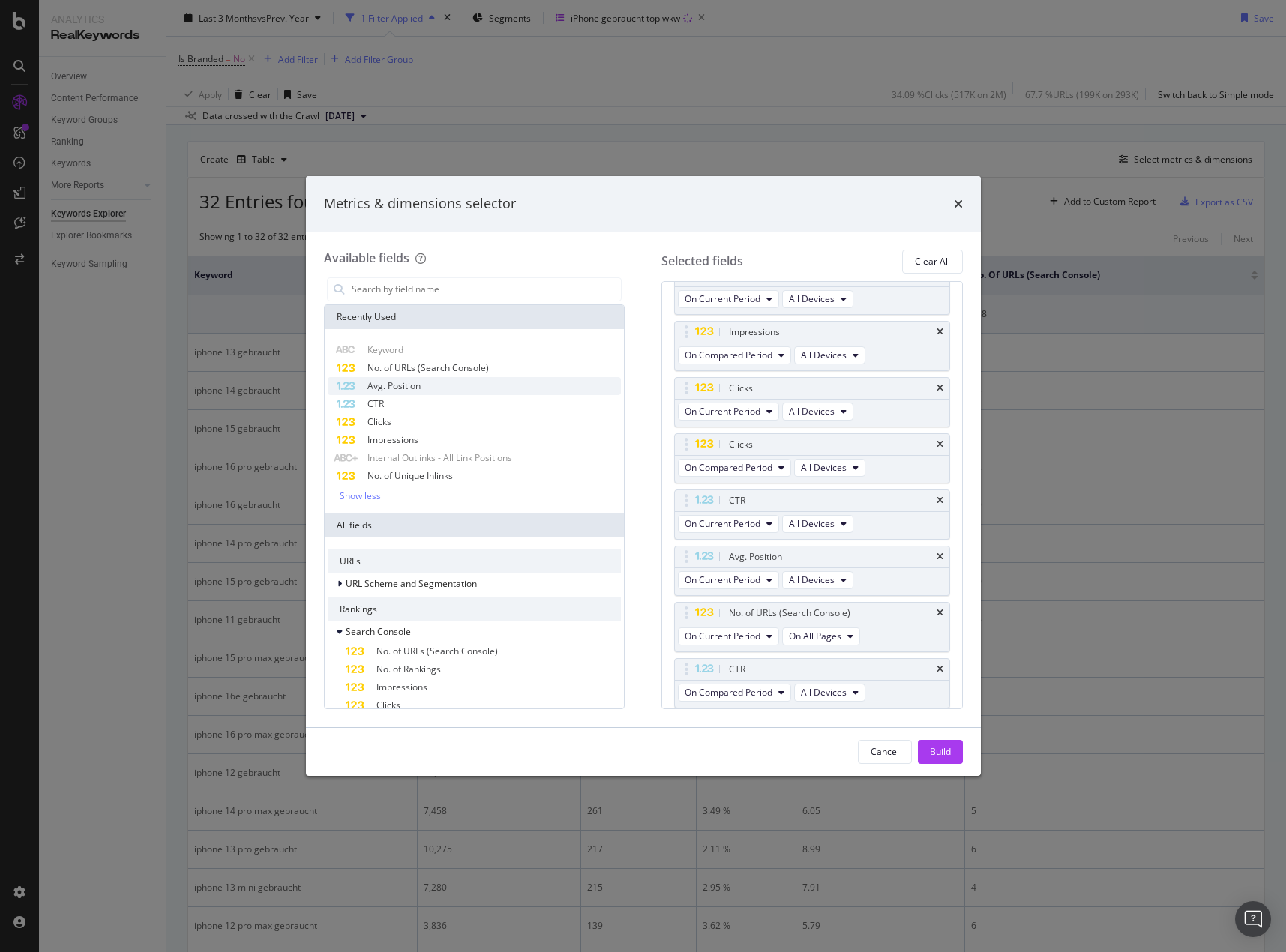
click at [395, 387] on span "Avg. Position" at bounding box center [393, 385] width 53 height 13
drag, startPoint x: 690, startPoint y: 593, endPoint x: 687, endPoint y: 540, distance: 53.1
click at [694, 512] on body "Analytics RealKeywords Overview Content Performance Keyword Groups Ranking Keyw…" at bounding box center [643, 476] width 1286 height 952
drag, startPoint x: 686, startPoint y: 668, endPoint x: 681, endPoint y: 597, distance: 71.2
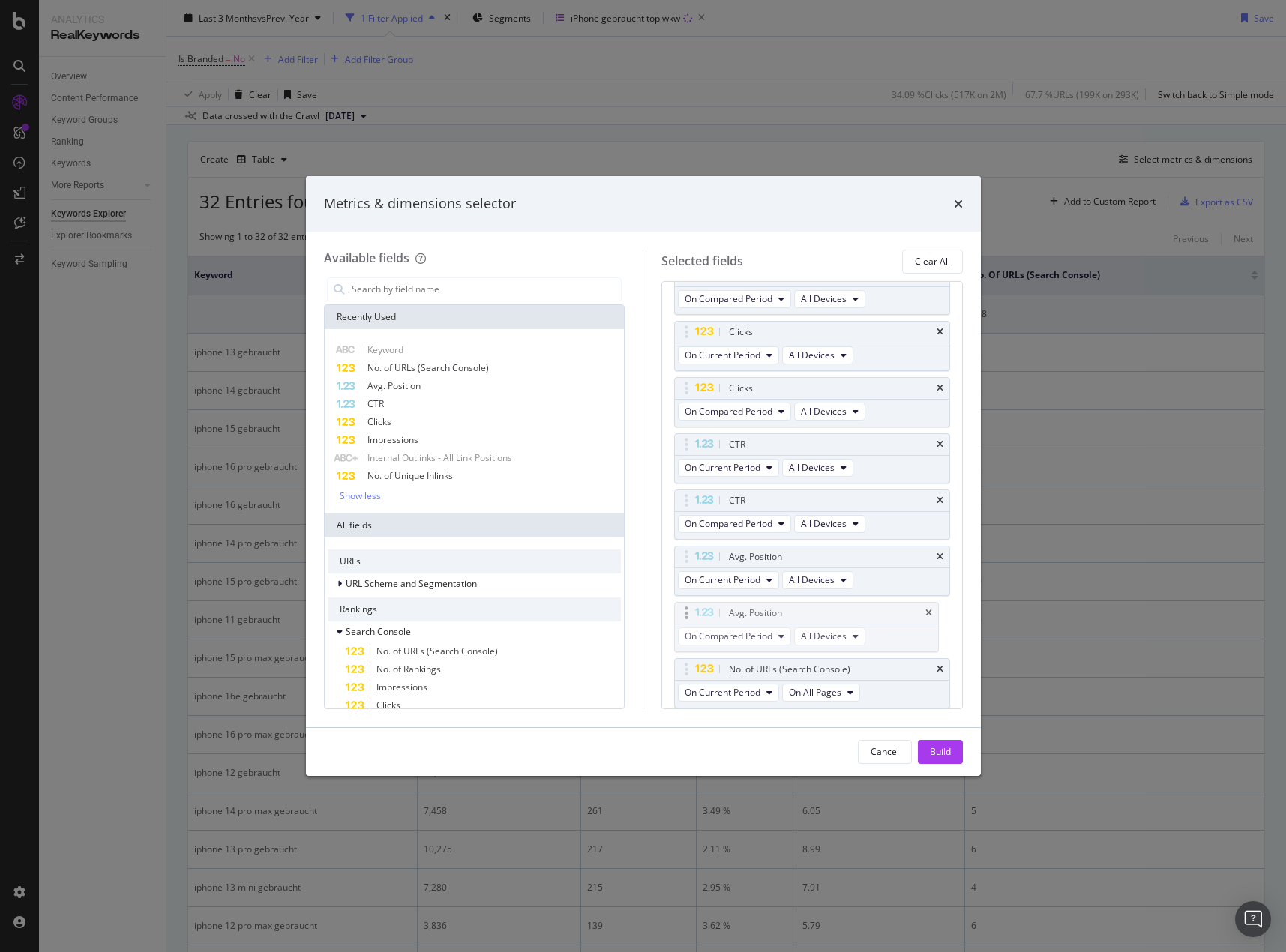
click at [681, 597] on body "Analytics RealKeywords Overview Content Performance Keyword Groups Ranking Keyw…" at bounding box center [643, 476] width 1286 height 952
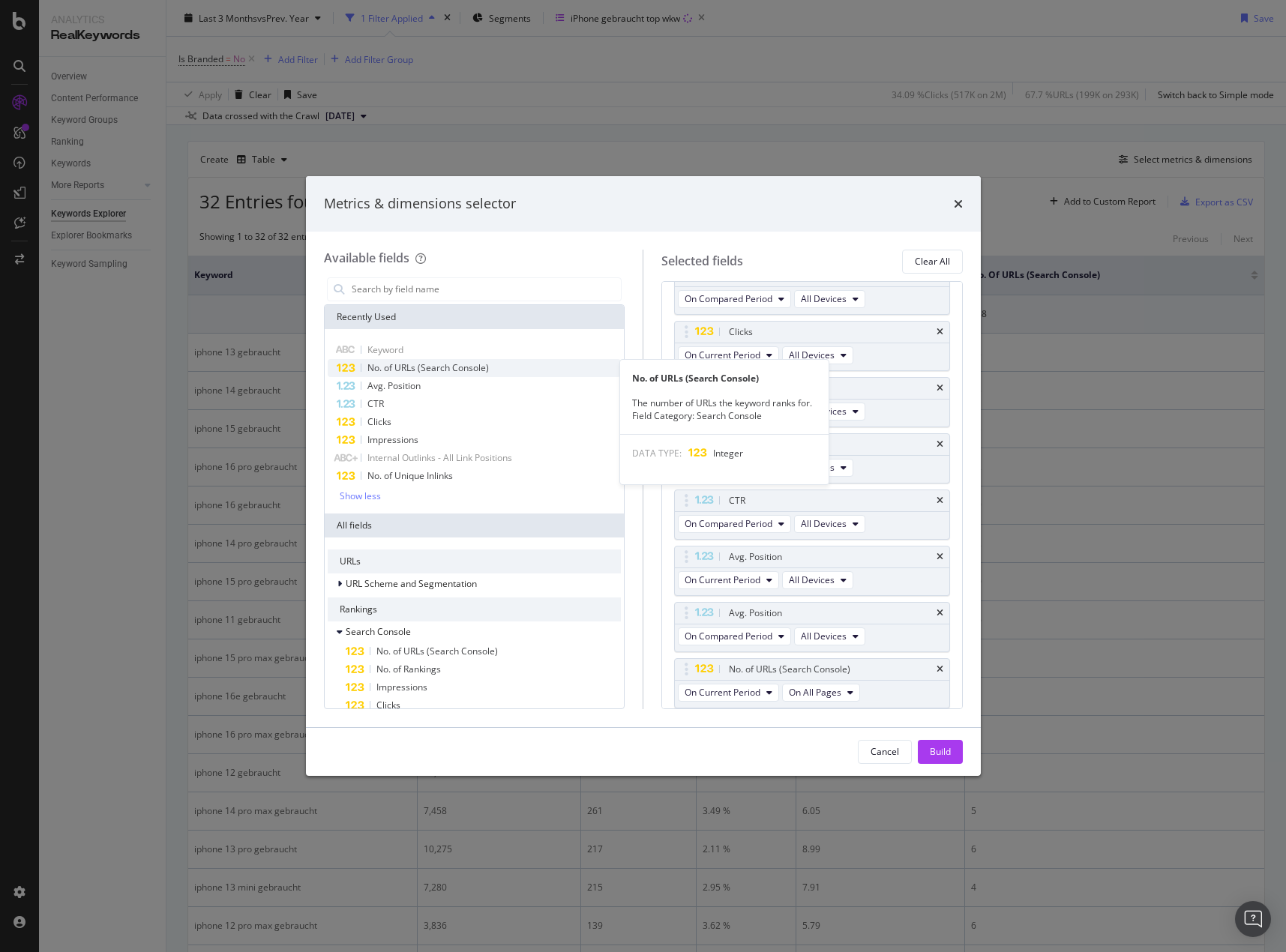
click at [440, 364] on span "No. of URLs (Search Console)" at bounding box center [428, 368] width 122 height 13
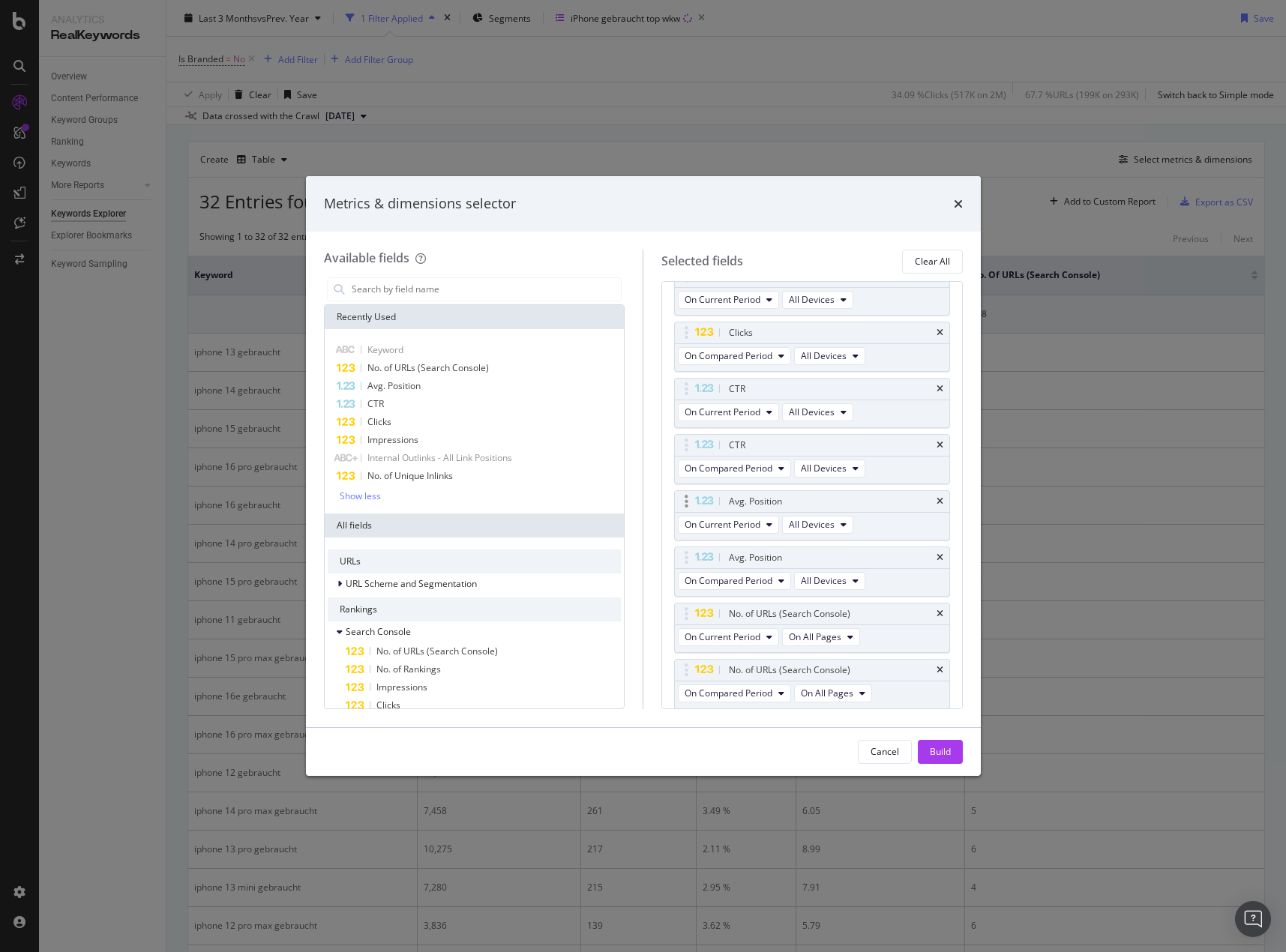
scroll to position [244, 0]
click at [925, 752] on button "Build" at bounding box center [940, 751] width 45 height 24
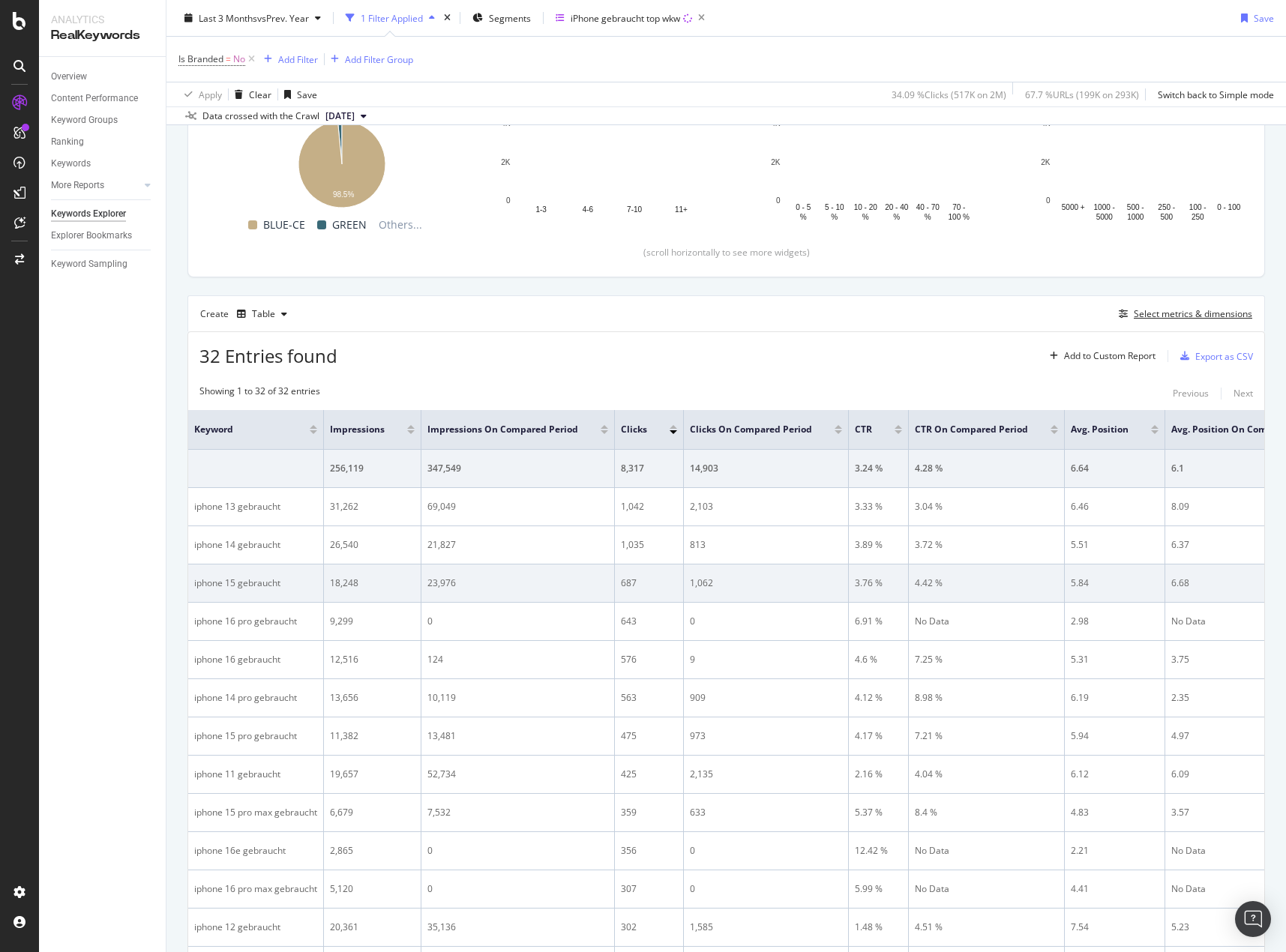
scroll to position [300, 0]
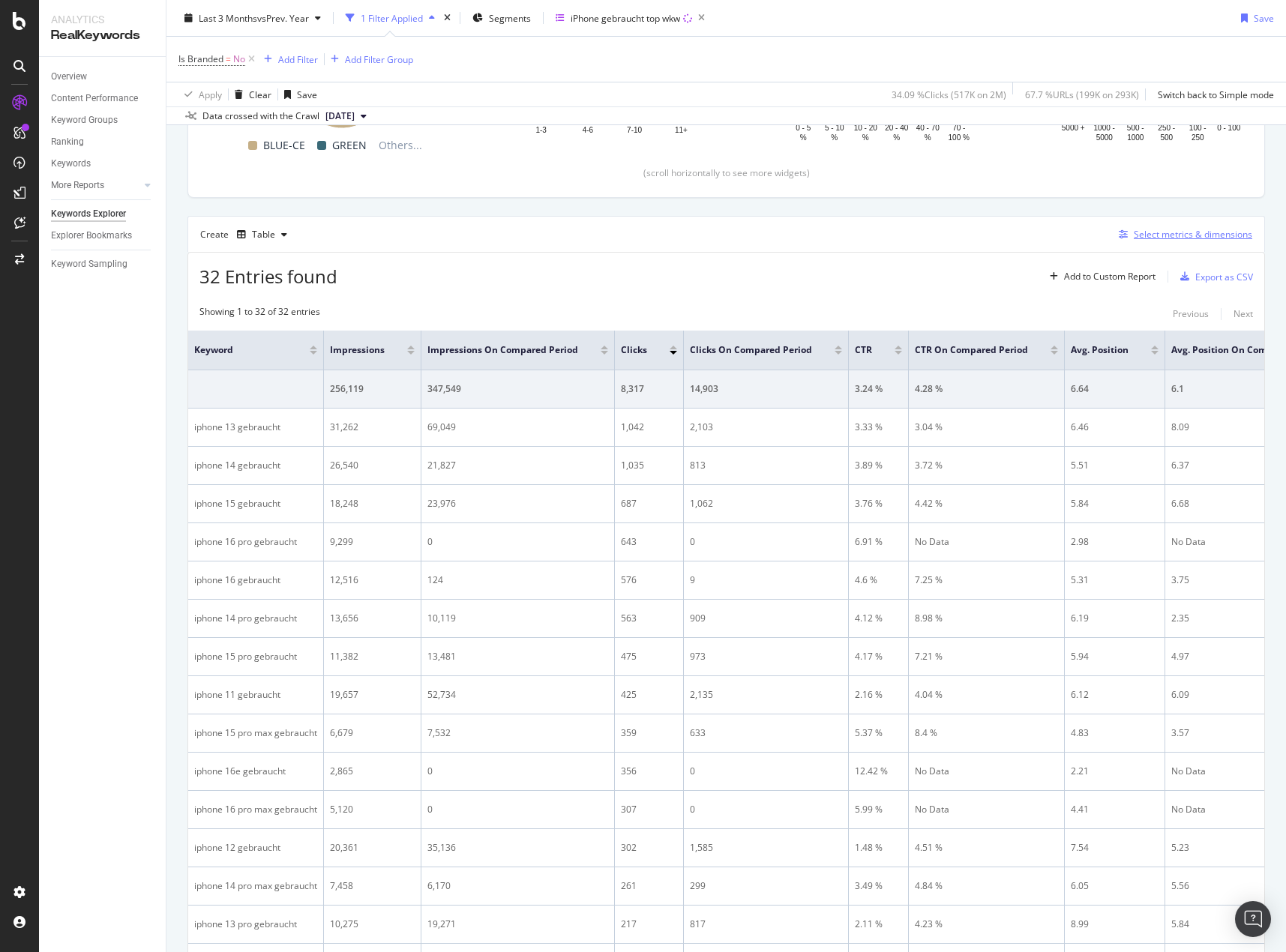
click at [1175, 232] on div "Select metrics & dimensions" at bounding box center [1193, 234] width 119 height 13
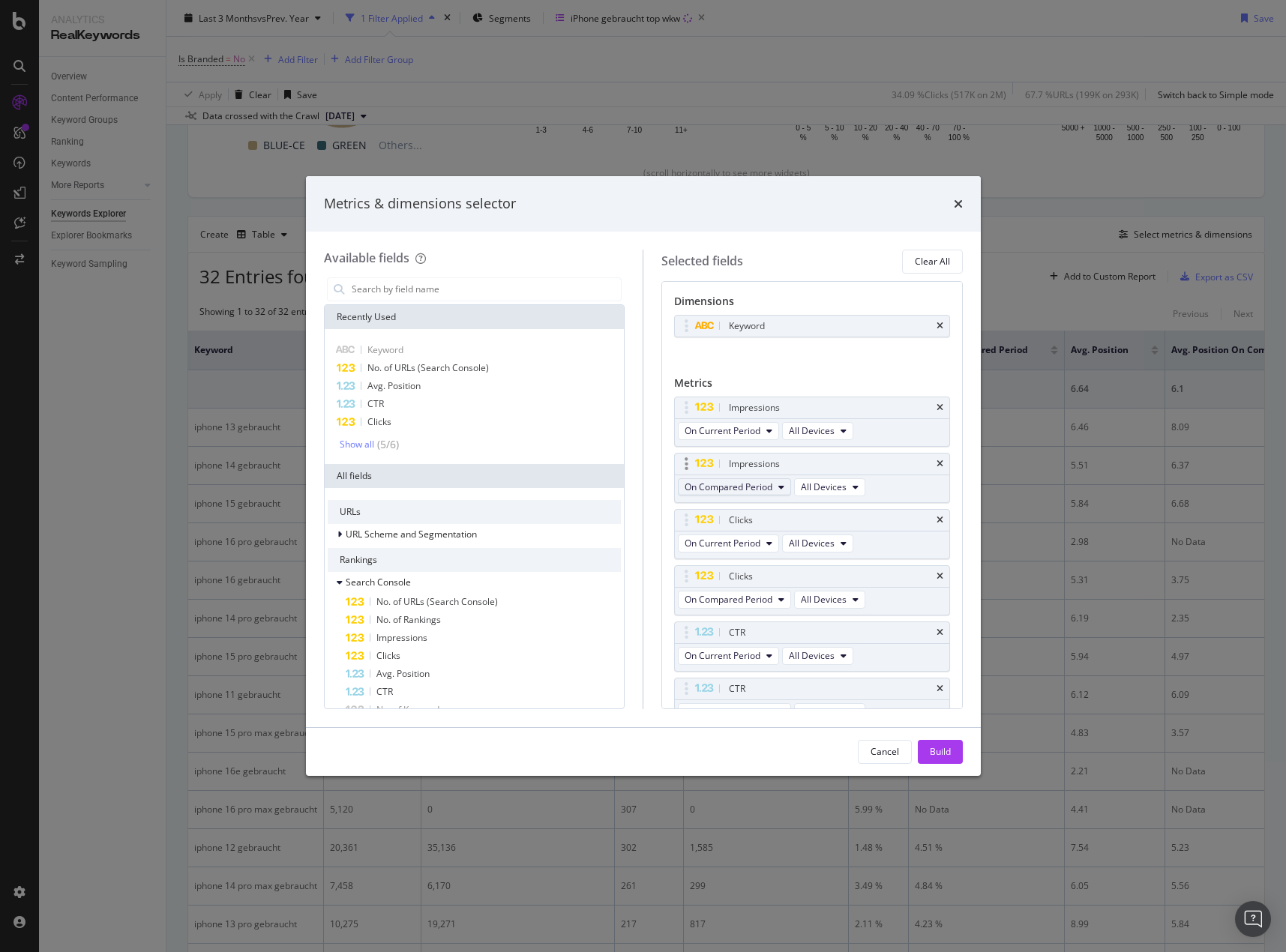
click at [737, 486] on span "On Compared Period" at bounding box center [729, 487] width 88 height 13
click at [714, 598] on span "Diff. between Periods - Value" at bounding box center [763, 597] width 145 height 14
click at [753, 598] on span "On Compared Period" at bounding box center [729, 599] width 88 height 13
drag, startPoint x: 747, startPoint y: 714, endPoint x: 745, endPoint y: 700, distance: 14.1
click at [746, 713] on span "Diff. between Periods - Value" at bounding box center [763, 709] width 145 height 14
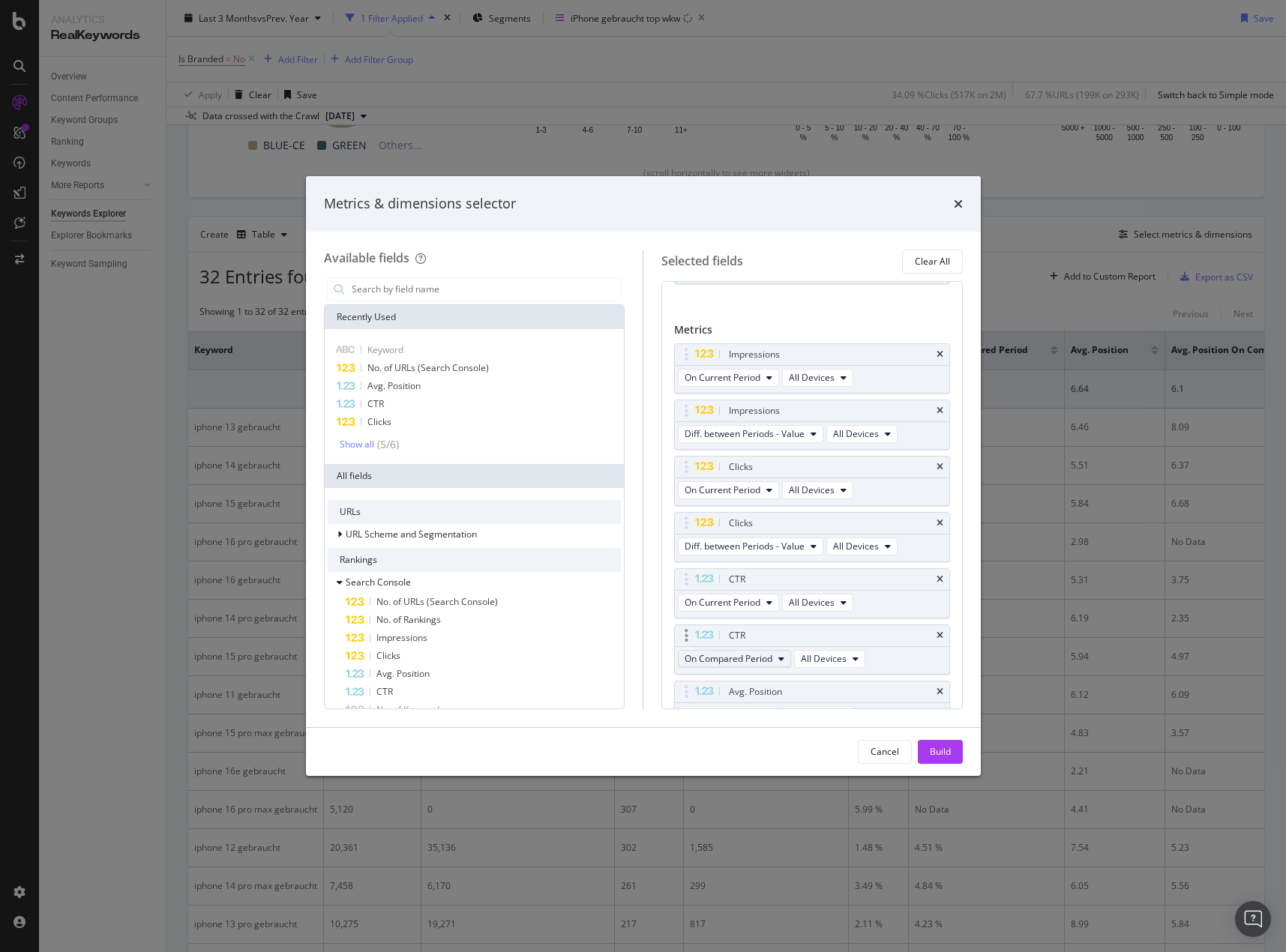
scroll to position [75, 0]
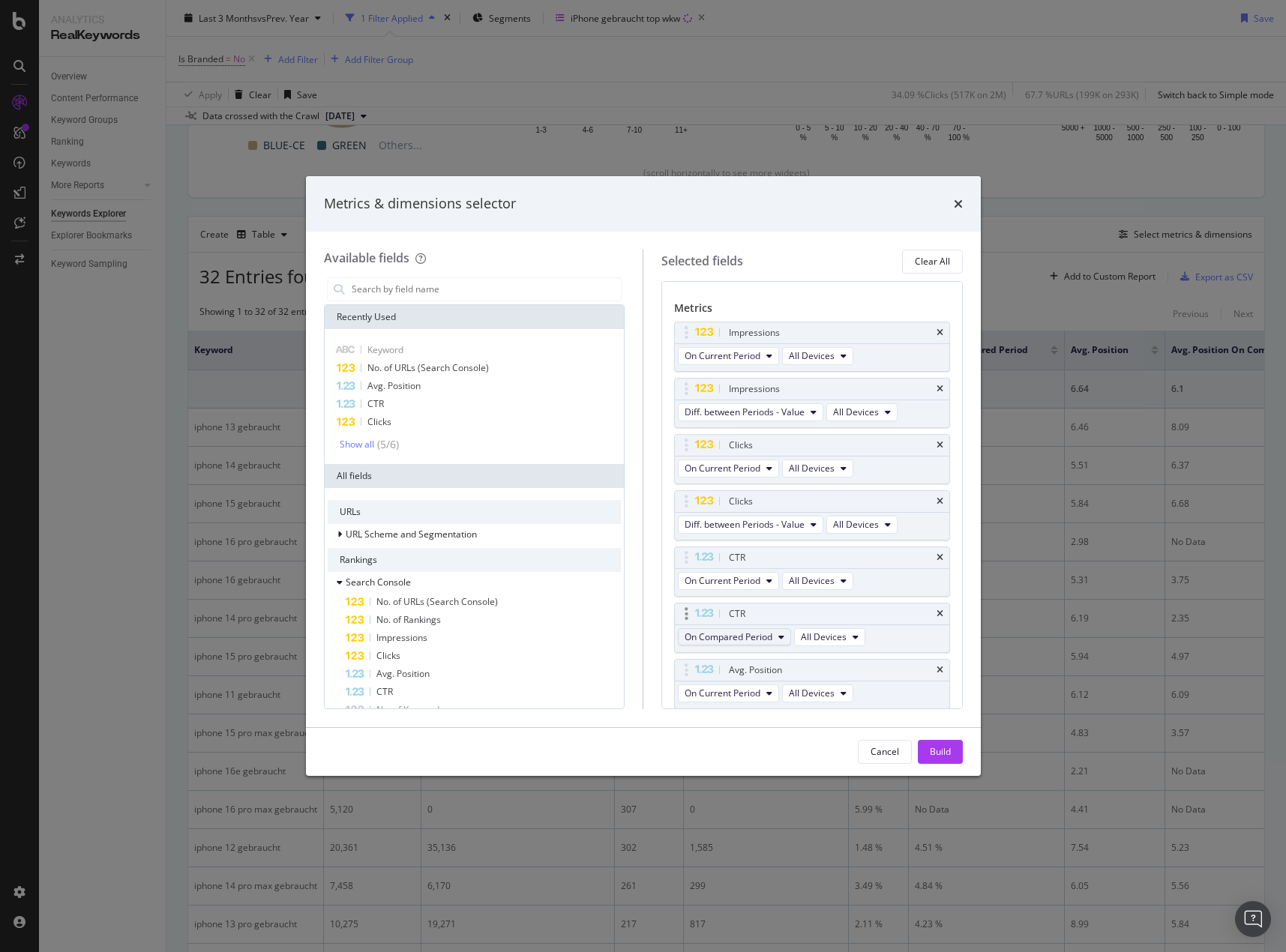
click at [749, 642] on span "On Compared Period" at bounding box center [729, 637] width 88 height 13
drag, startPoint x: 763, startPoint y: 746, endPoint x: 766, endPoint y: 692, distance: 54.1
click at [762, 746] on span "Diff. between Periods - Value" at bounding box center [763, 747] width 145 height 14
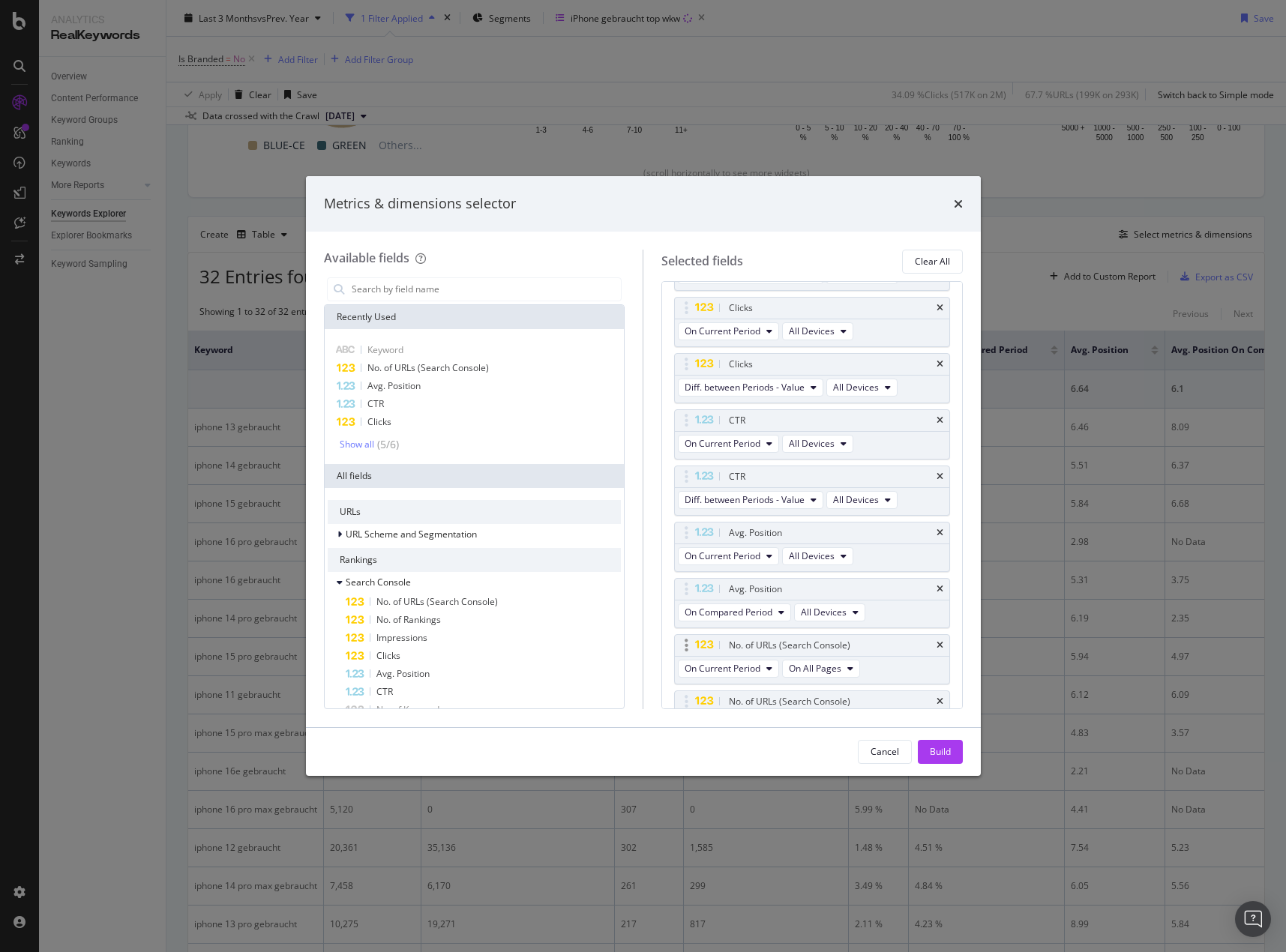
scroll to position [224, 0]
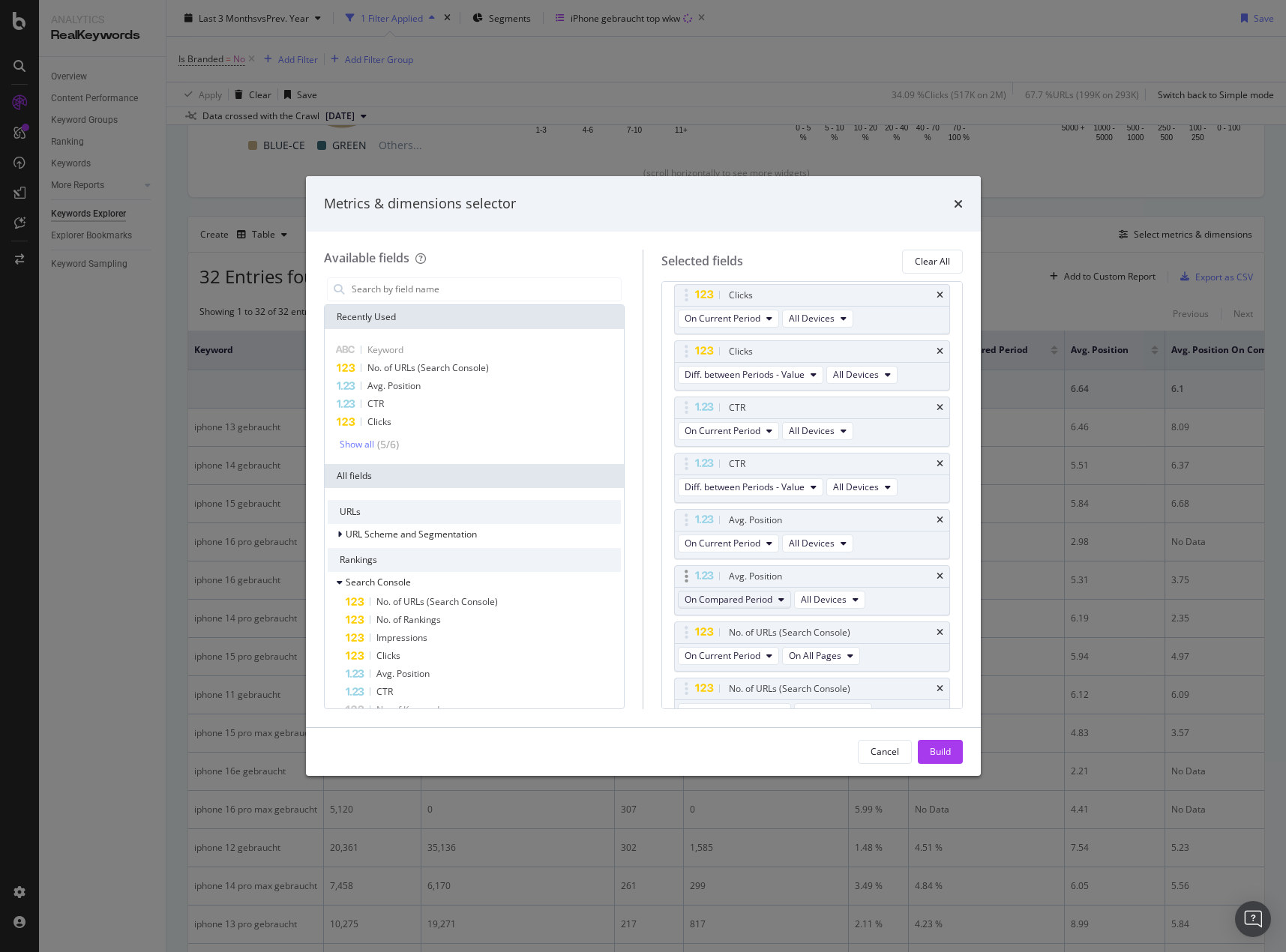
click at [754, 605] on span "On Compared Period" at bounding box center [729, 599] width 88 height 13
click at [754, 699] on div "Diff. between Periods - Value" at bounding box center [763, 709] width 169 height 21
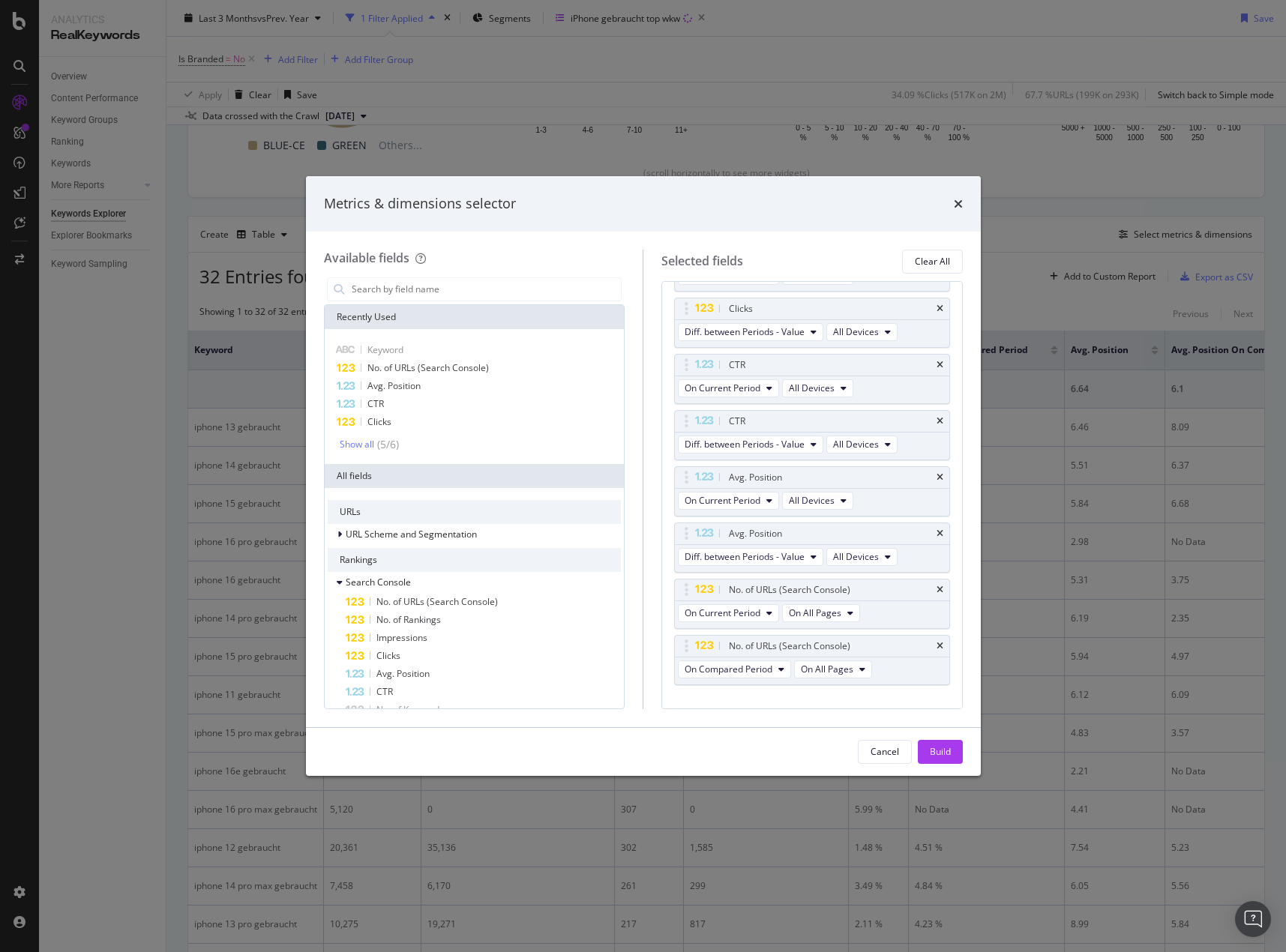
scroll to position [295, 0]
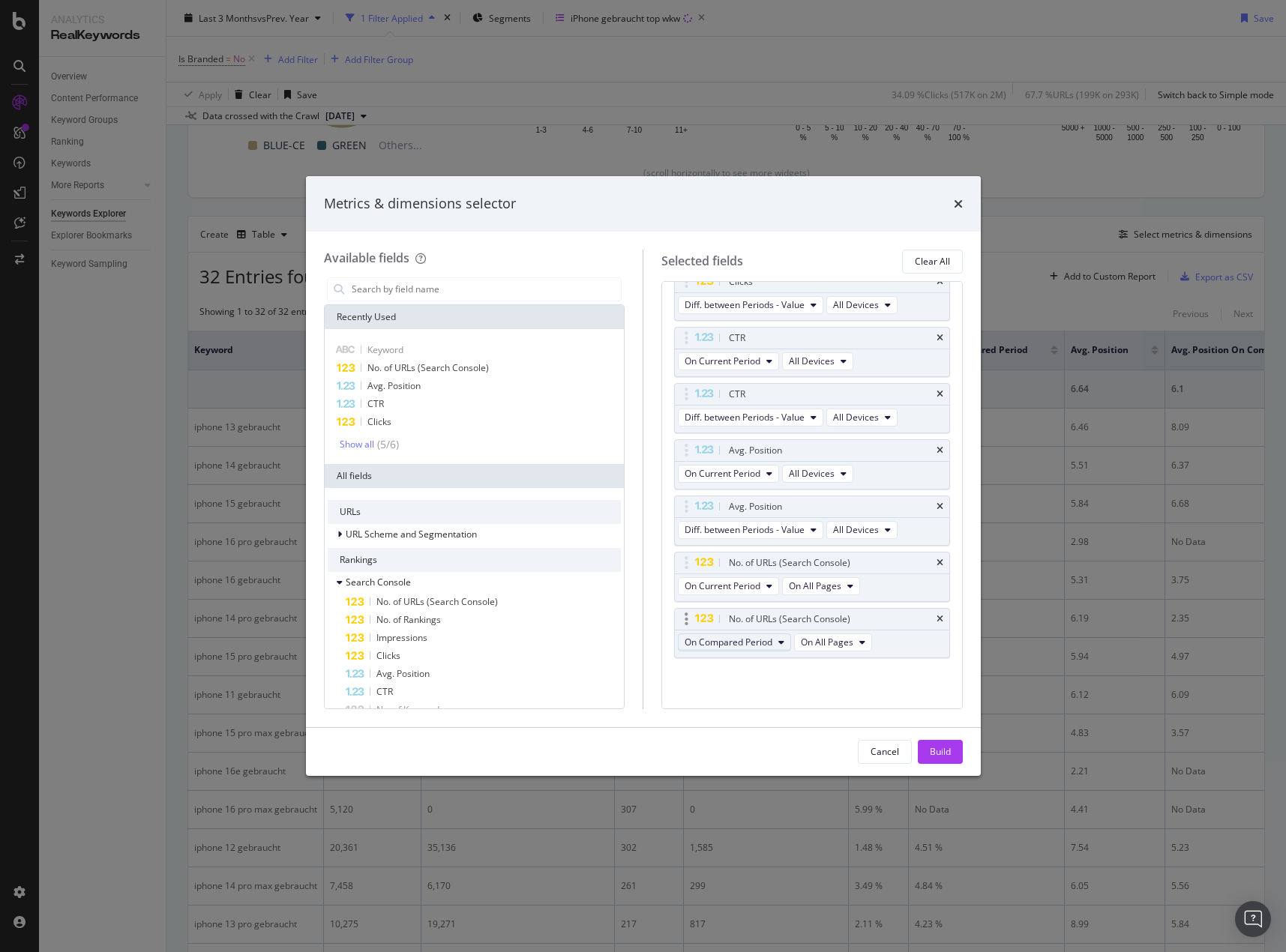
click at [744, 648] on span "On Compared Period" at bounding box center [729, 642] width 88 height 13
click at [745, 748] on span "Diff. between Periods - Value" at bounding box center [763, 752] width 145 height 14
click at [944, 747] on div "Build" at bounding box center [940, 751] width 21 height 13
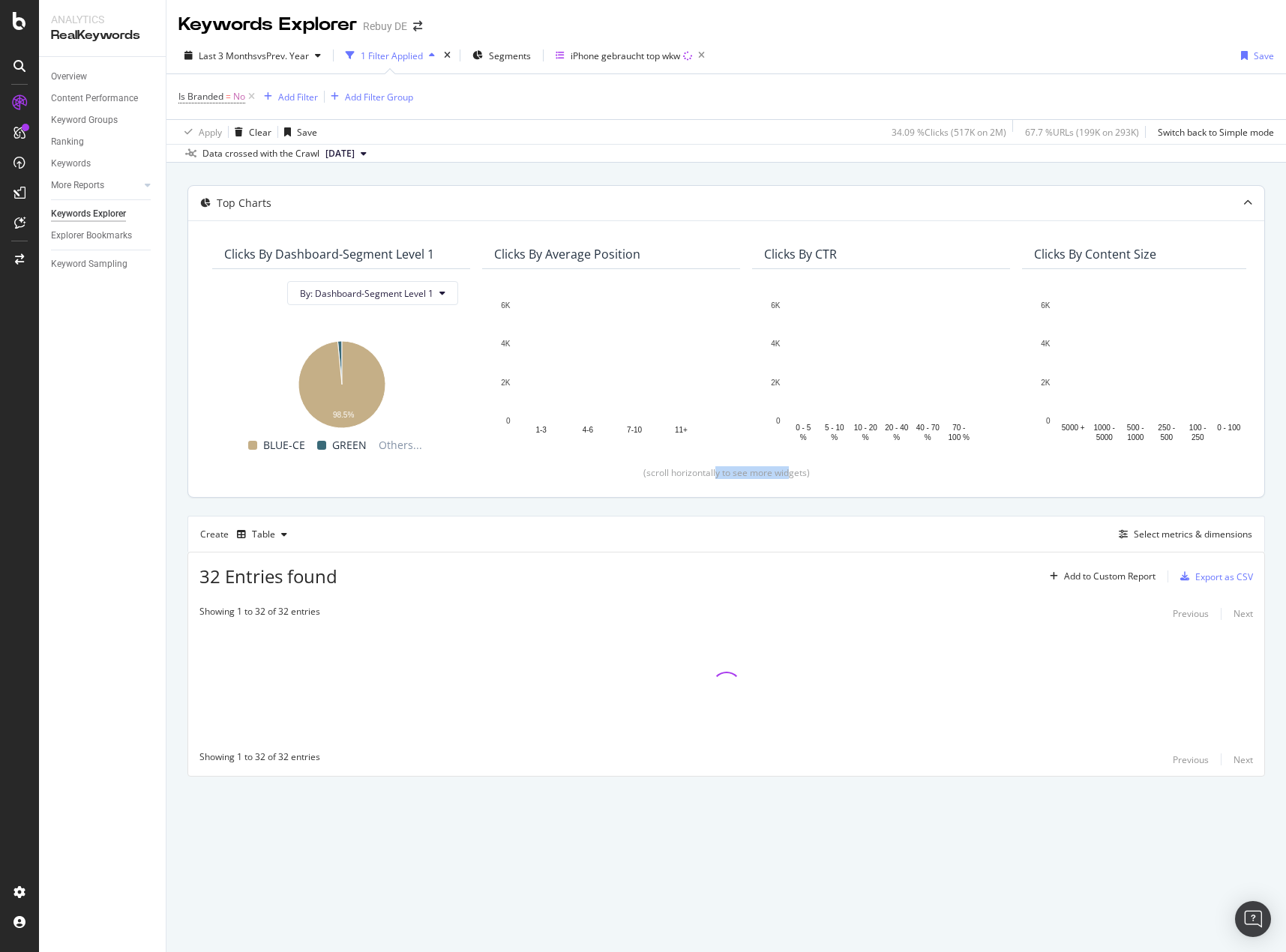
drag, startPoint x: 715, startPoint y: 459, endPoint x: 791, endPoint y: 464, distance: 76.2
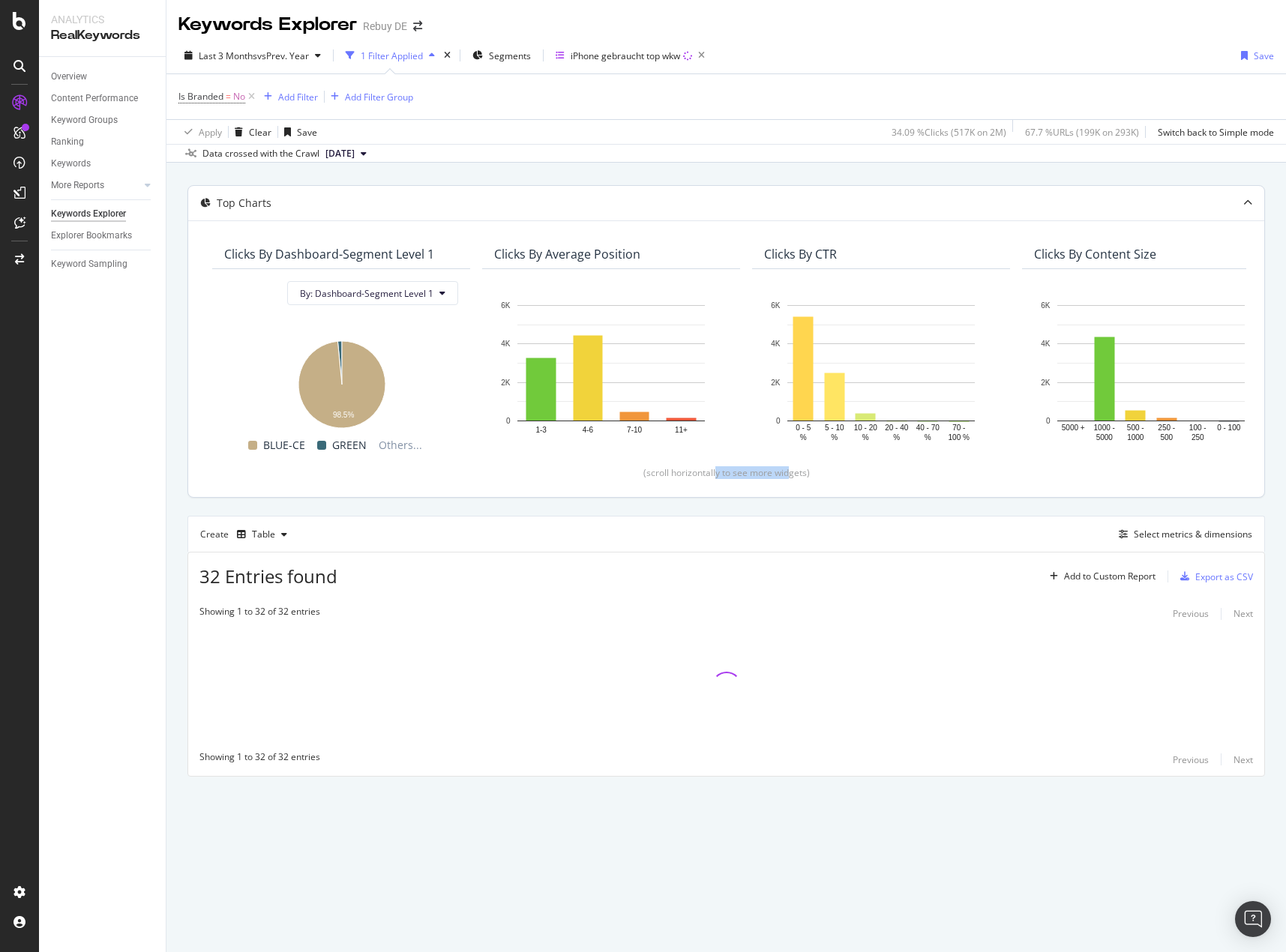
click at [791, 466] on div "(scroll horizontally to see more widgets)" at bounding box center [726, 473] width 1040 height 13
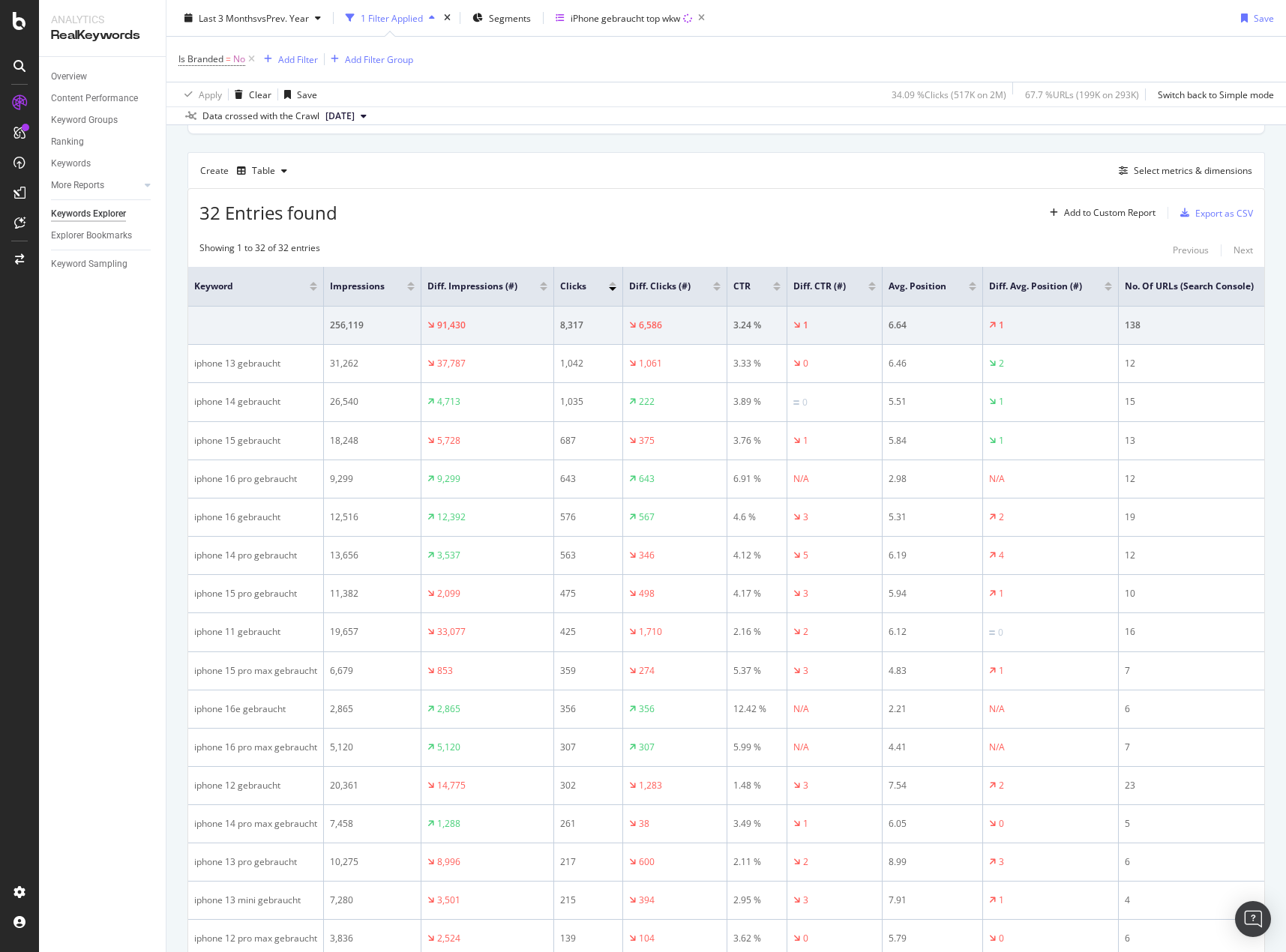
scroll to position [450, 0]
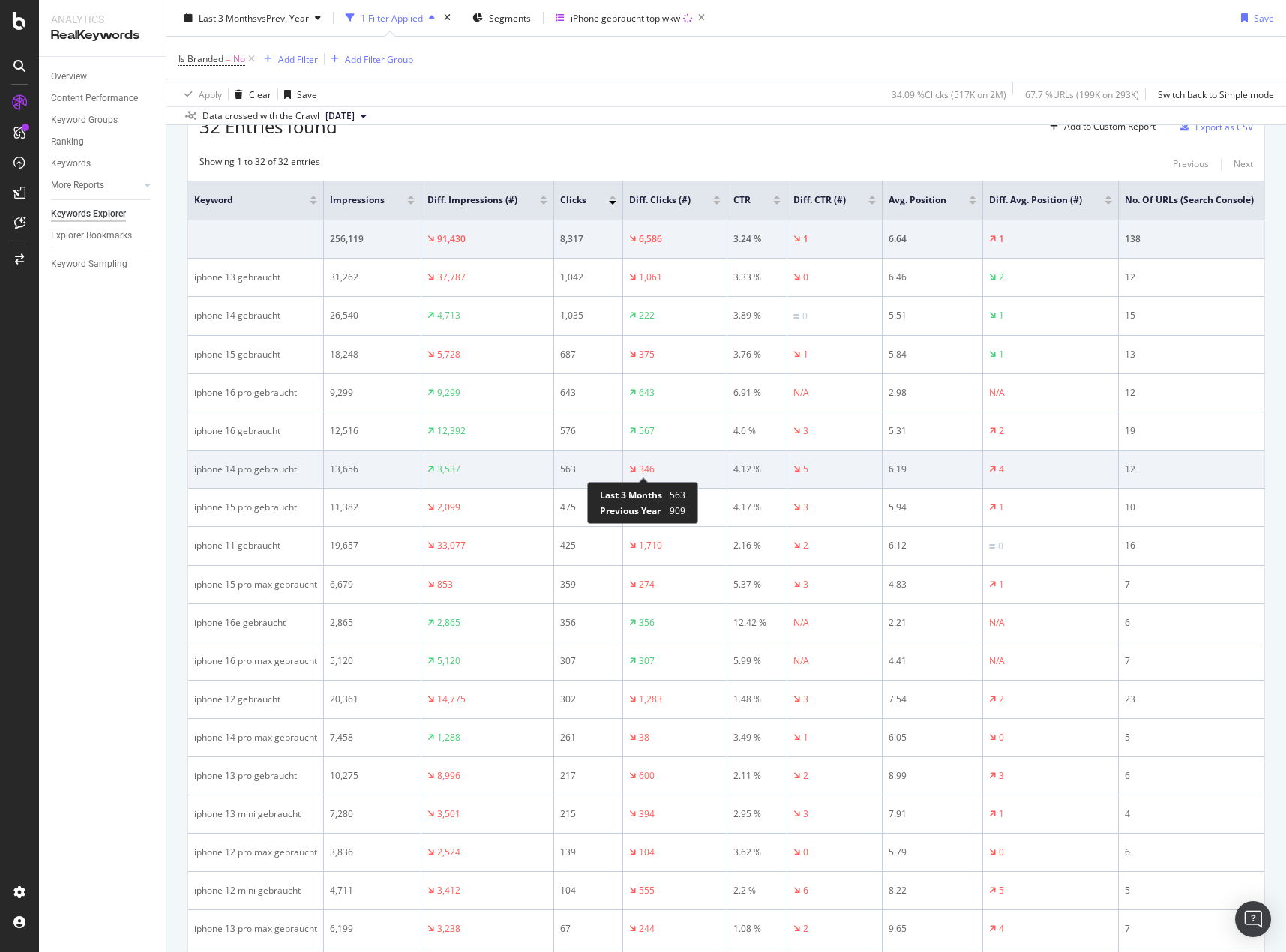
drag, startPoint x: 632, startPoint y: 467, endPoint x: 655, endPoint y: 466, distance: 23.0
click at [655, 466] on div "346" at bounding box center [642, 469] width 25 height 14
click at [647, 466] on div "346" at bounding box center [647, 469] width 16 height 14
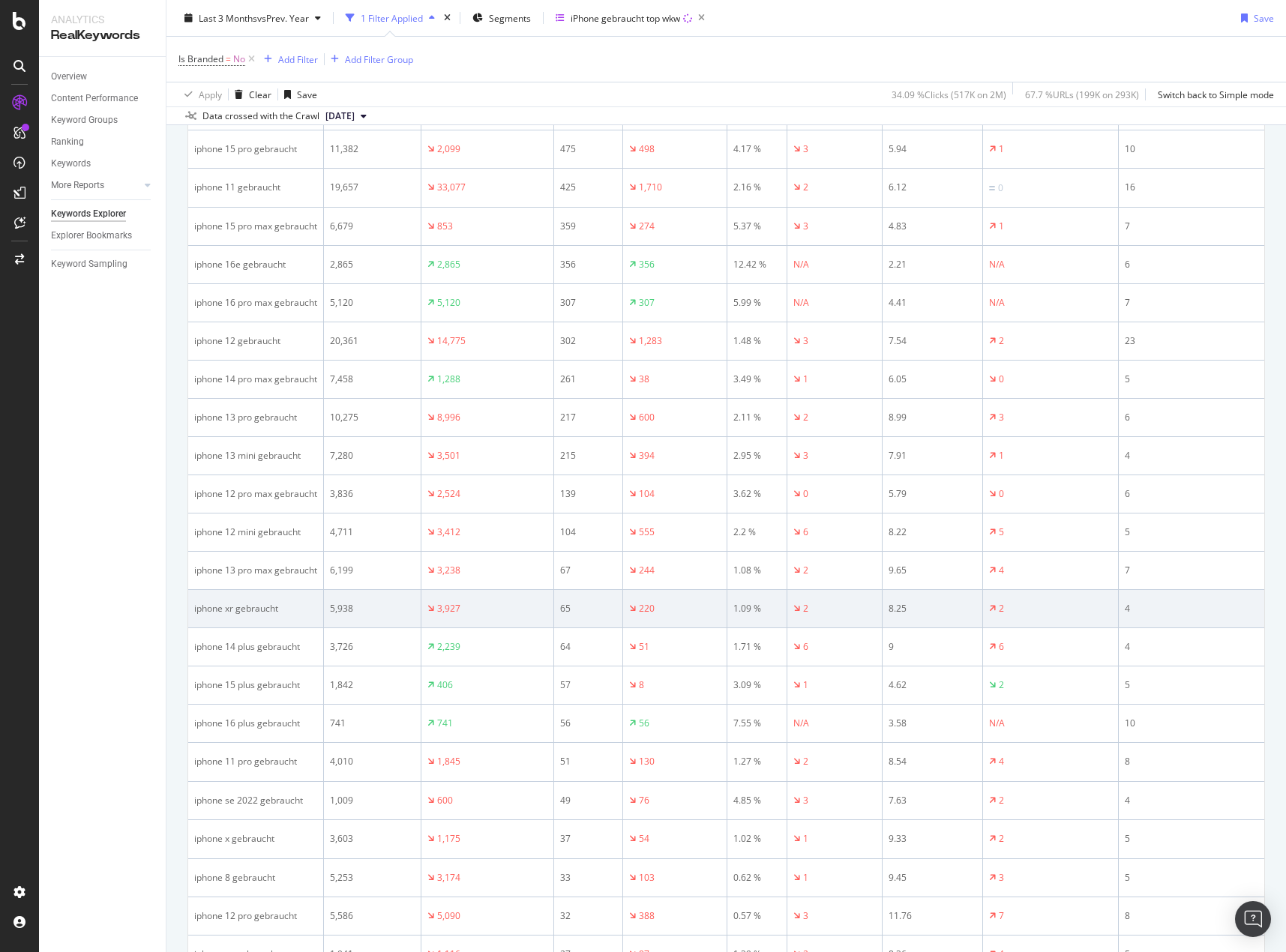
scroll to position [782, 0]
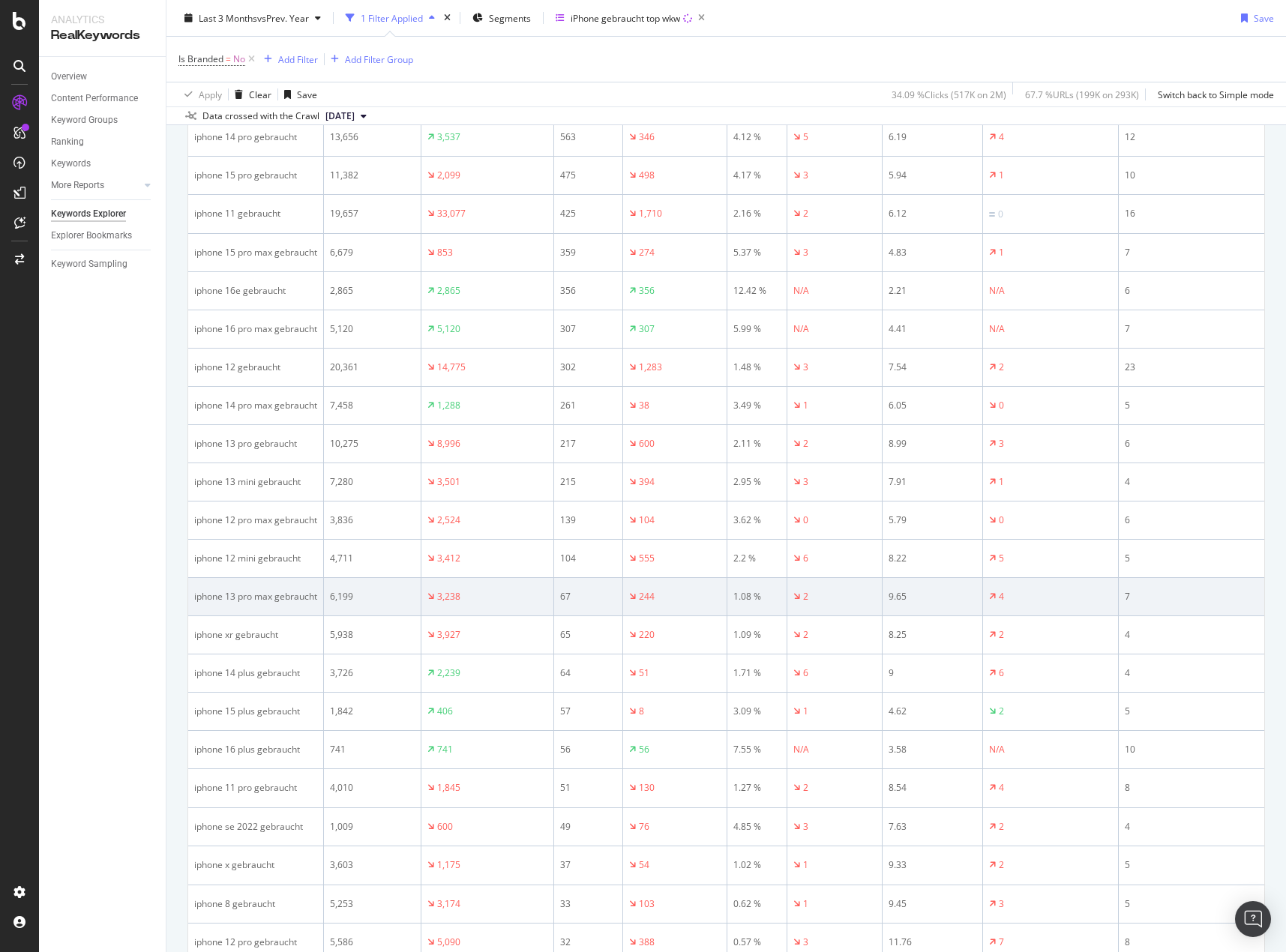
click at [208, 584] on td "iphone 13 pro max gebraucht" at bounding box center [256, 597] width 135 height 38
click at [209, 595] on div "iphone 13 pro max gebraucht" at bounding box center [256, 596] width 123 height 14
copy div "iphone 13 pro max gebraucht"
